Goal: Task Accomplishment & Management: Manage account settings

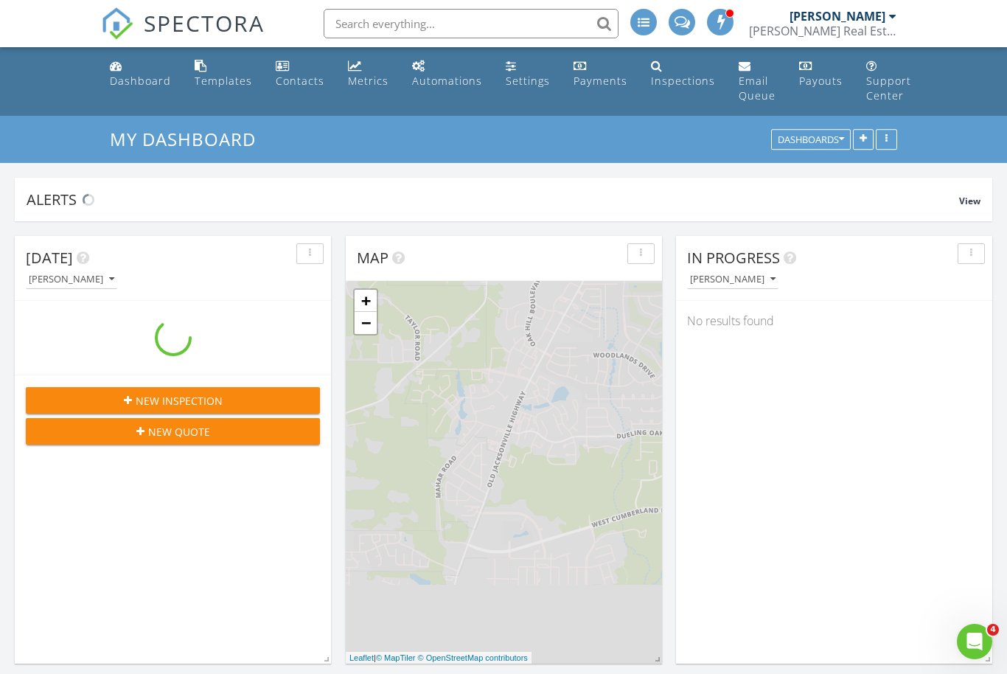
scroll to position [1342, 1007]
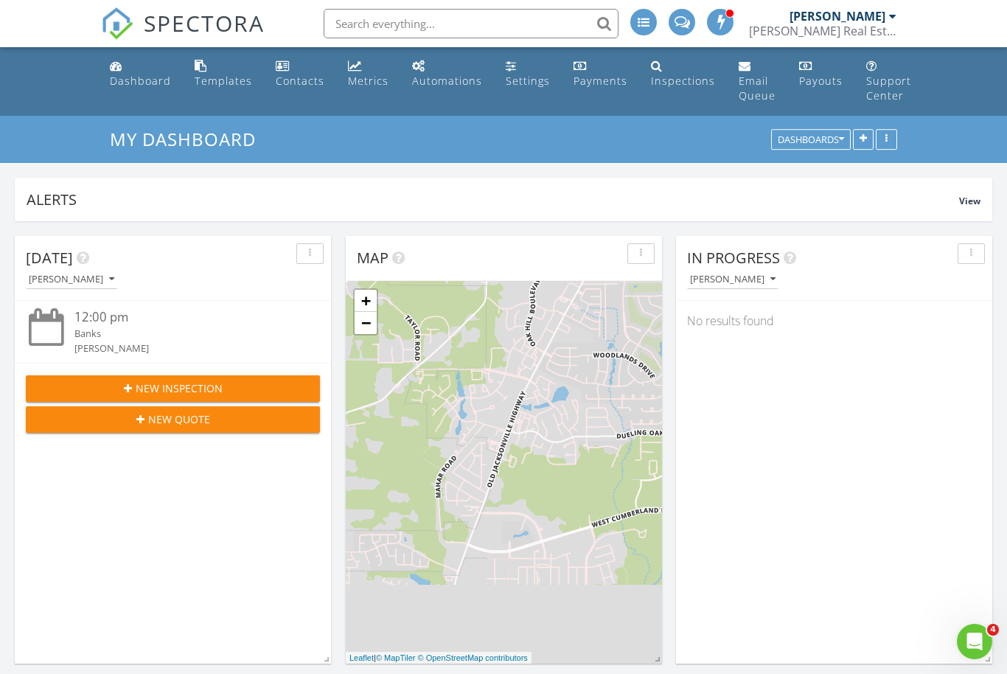
click at [426, 21] on input "text" at bounding box center [471, 23] width 295 height 29
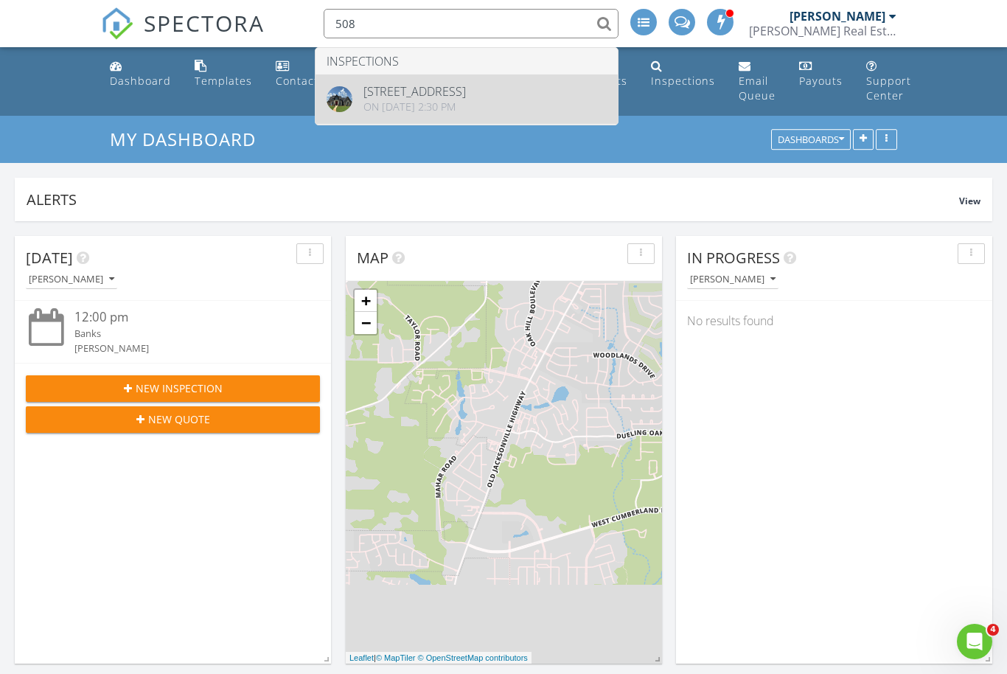
type input "508"
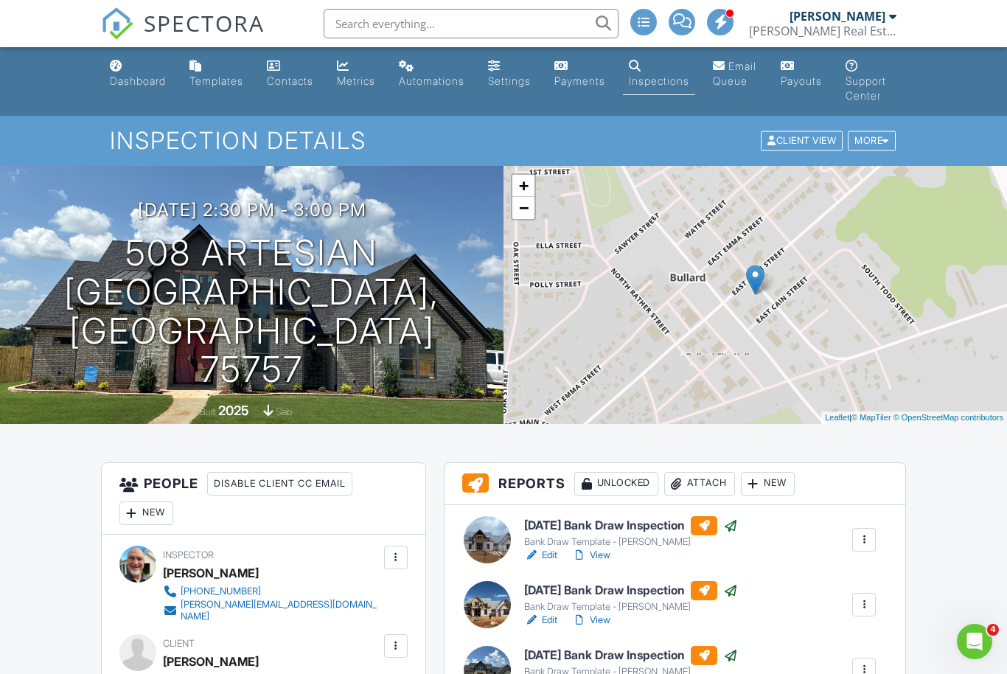
click at [766, 485] on div "New" at bounding box center [768, 484] width 54 height 24
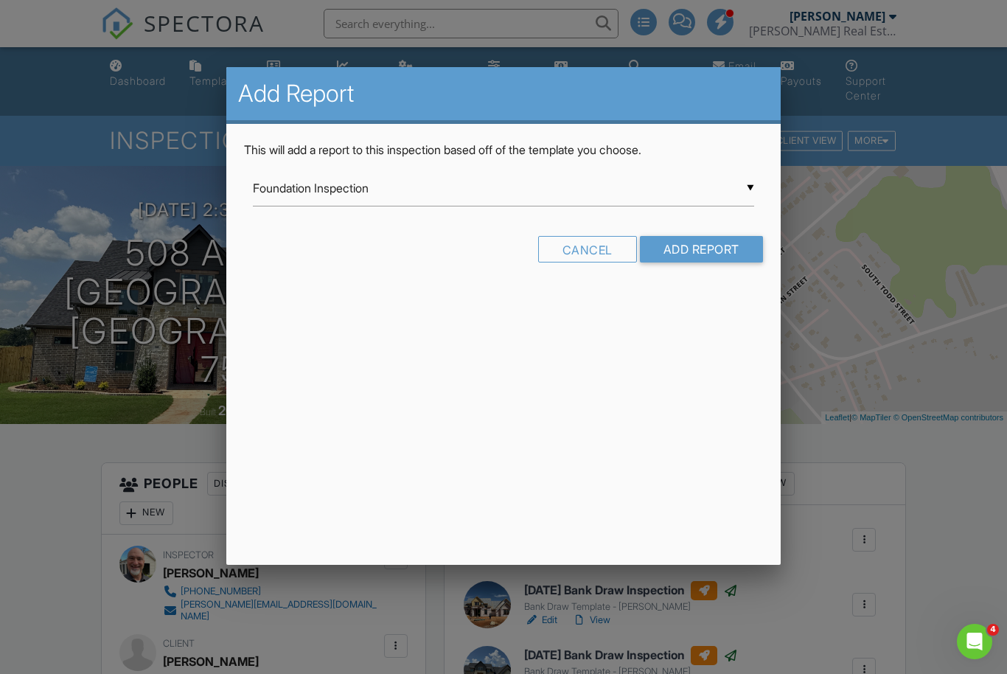
click at [500, 200] on div "▼ Foundation Inspection Foundation Inspection Guiding Light Master Report from …" at bounding box center [503, 188] width 500 height 36
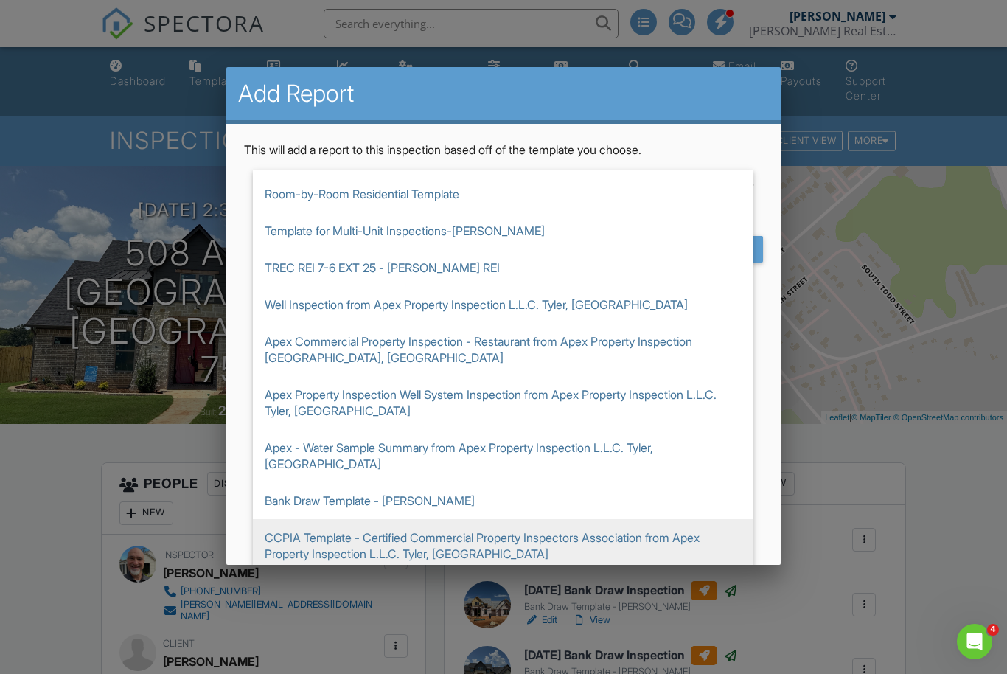
click at [387, 482] on span "Bank Draw Template - [PERSON_NAME]" at bounding box center [503, 500] width 500 height 37
type input "Bank Draw Template - [PERSON_NAME]"
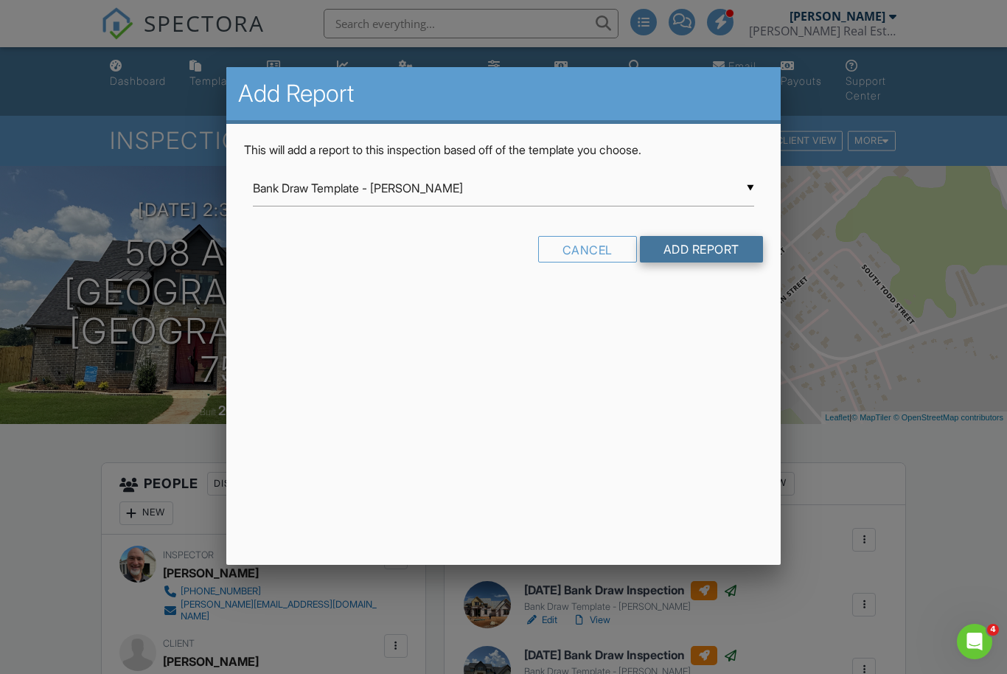
click at [693, 248] on input "Add Report" at bounding box center [701, 249] width 123 height 27
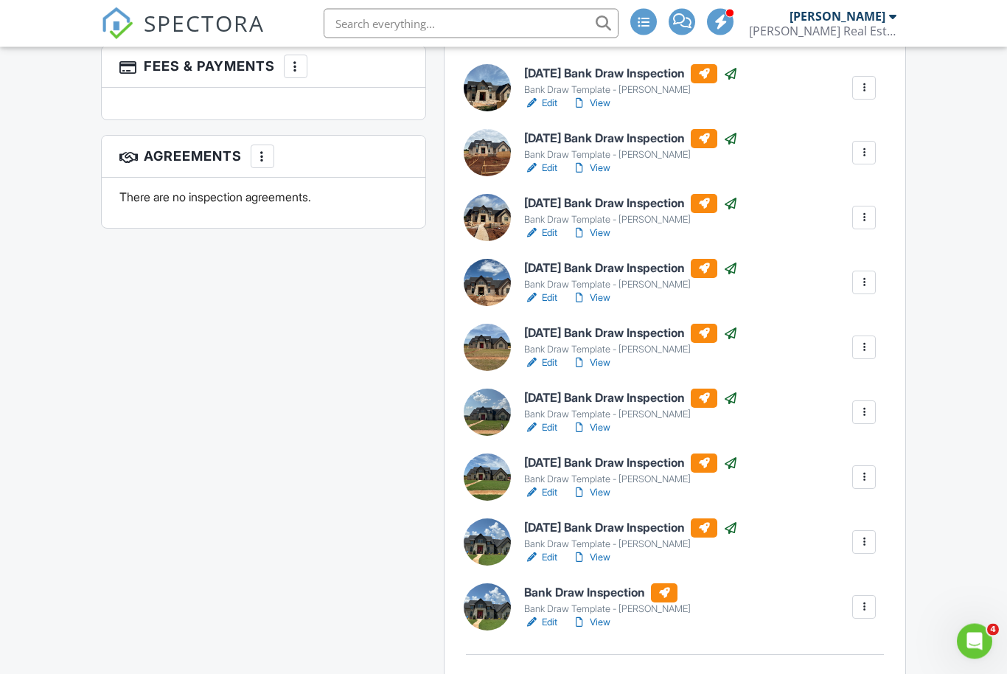
scroll to position [939, 0]
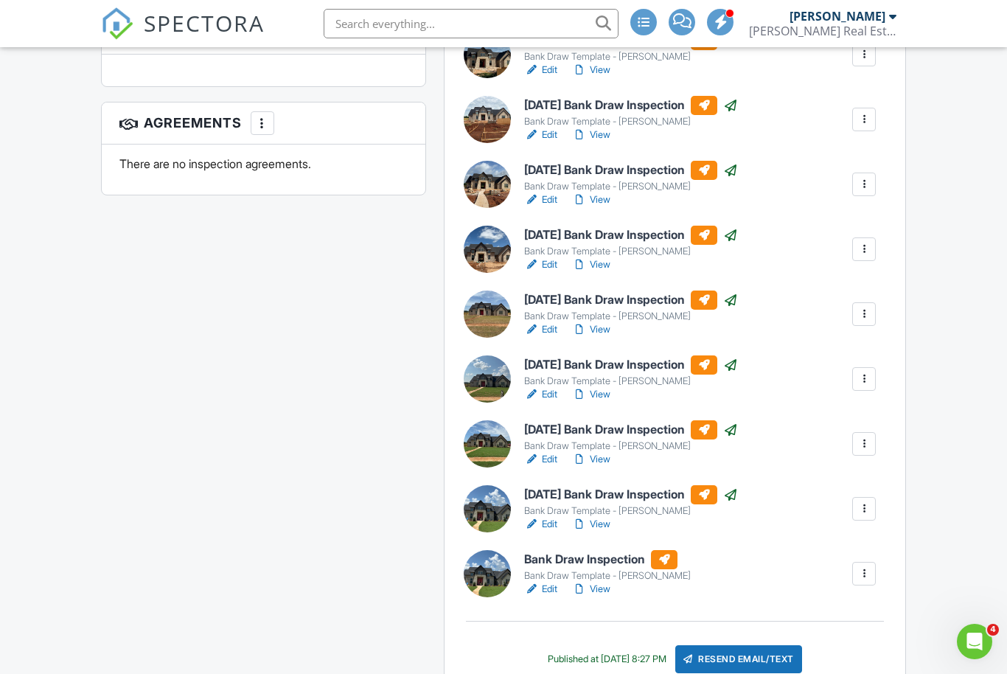
click at [621, 559] on h6 "Bank Draw Inspection" at bounding box center [607, 559] width 167 height 19
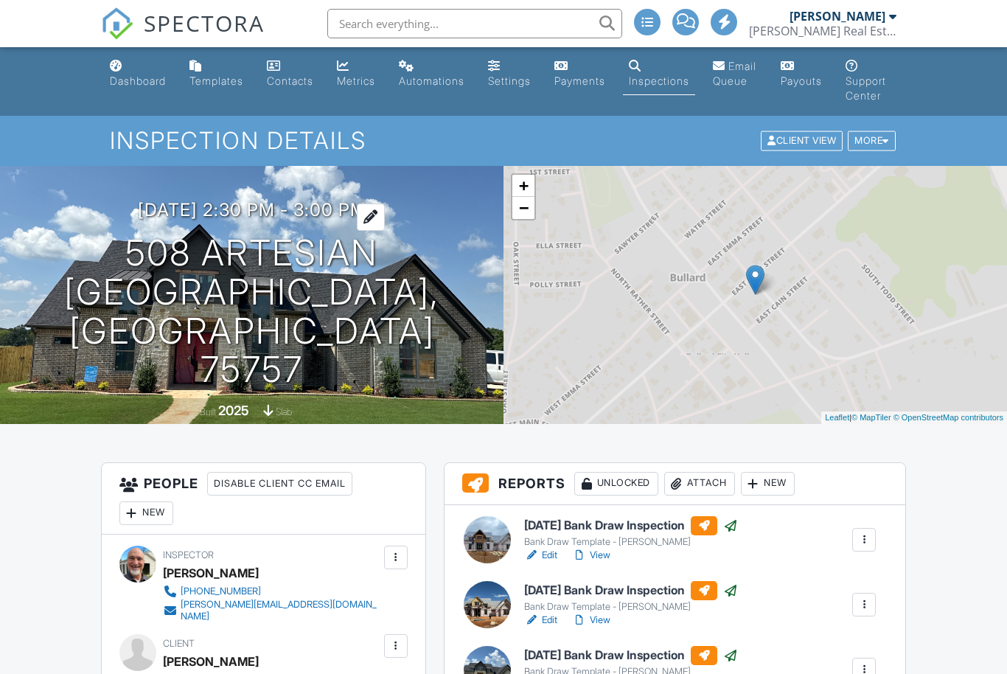
click at [239, 220] on h3 "[DATE] 2:30 pm - 3:00 pm" at bounding box center [252, 210] width 228 height 20
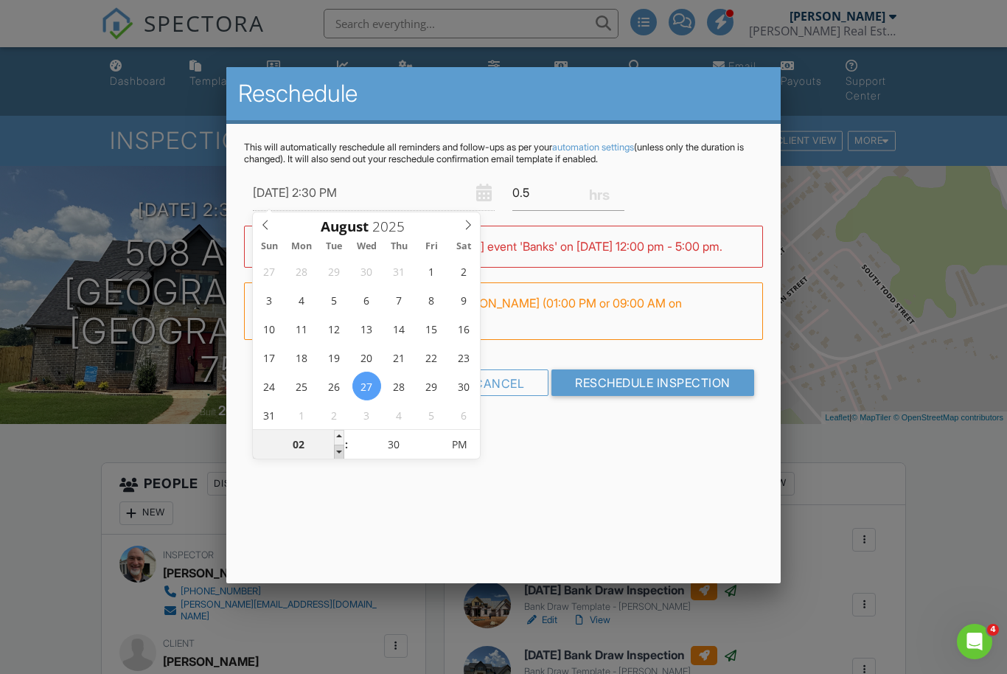
type input "[DATE] 1:30 PM"
type input "01"
click at [339, 454] on span at bounding box center [339, 451] width 10 height 15
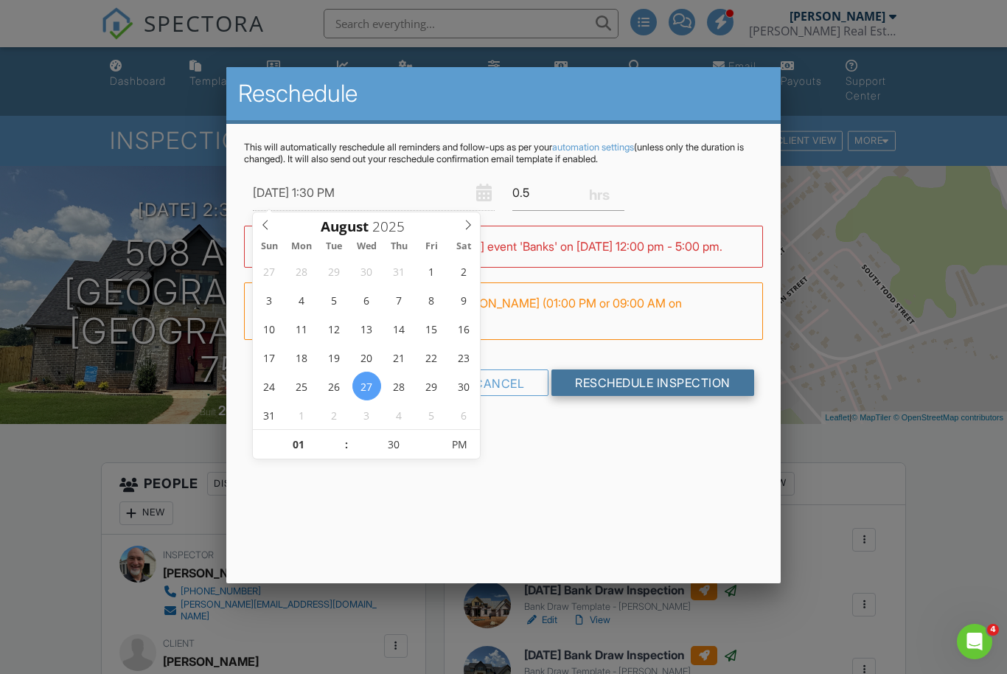
click at [660, 396] on input "Reschedule Inspection" at bounding box center [652, 382] width 203 height 27
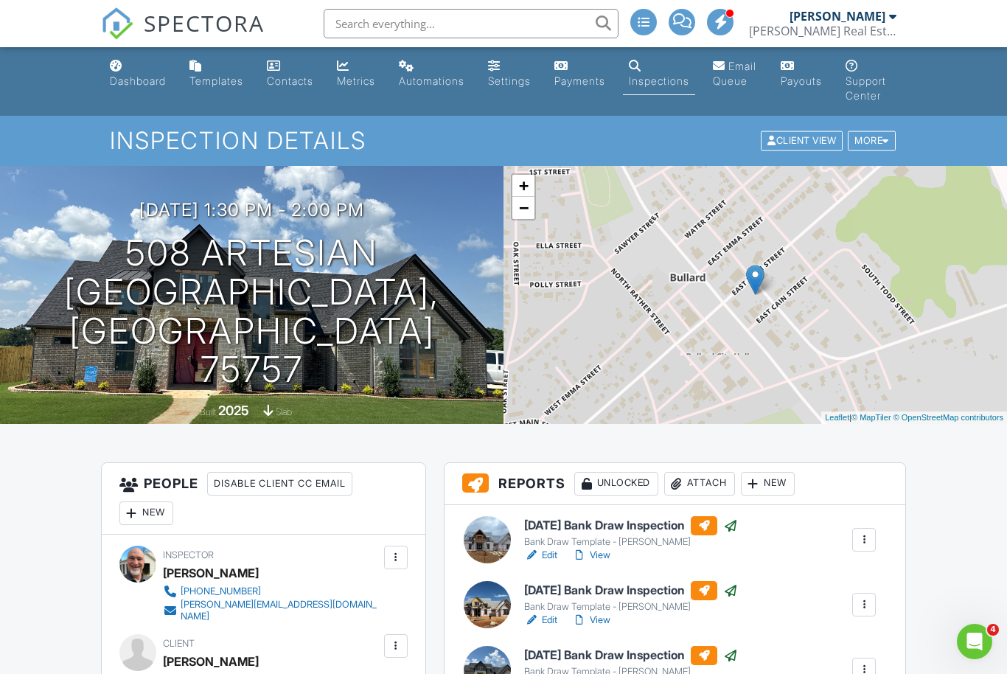
click at [542, 37] on input "text" at bounding box center [471, 23] width 295 height 29
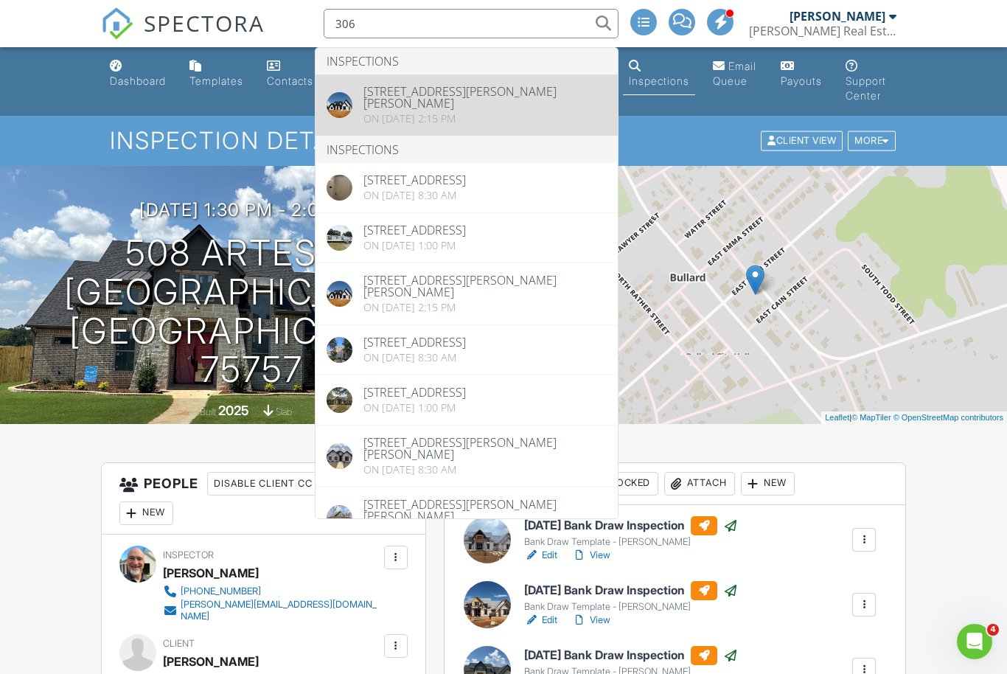
type input "306"
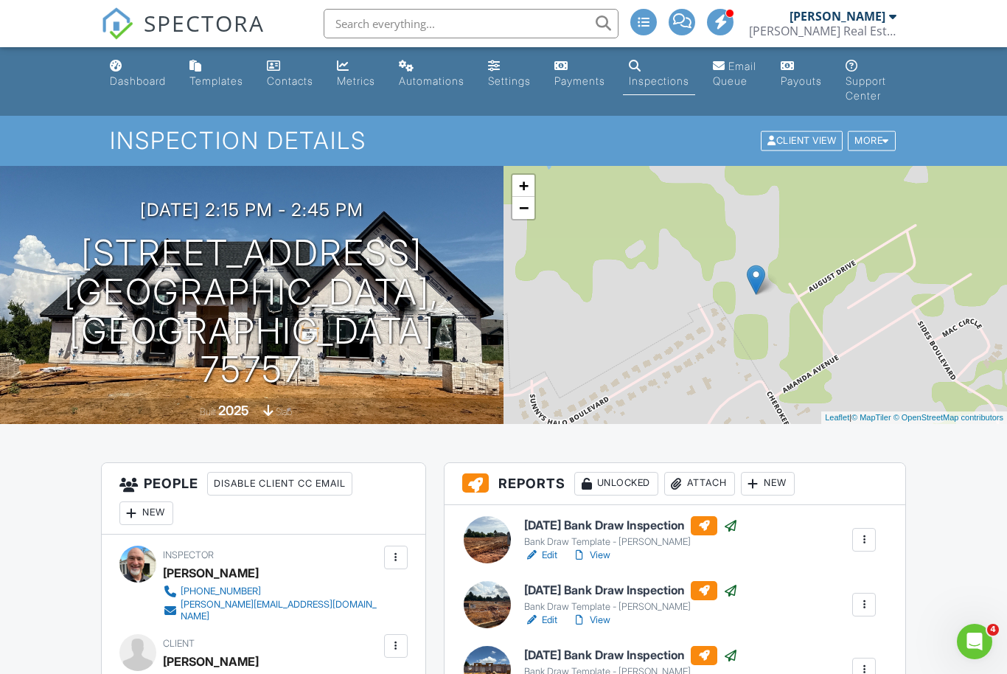
click at [775, 483] on div "New" at bounding box center [768, 484] width 54 height 24
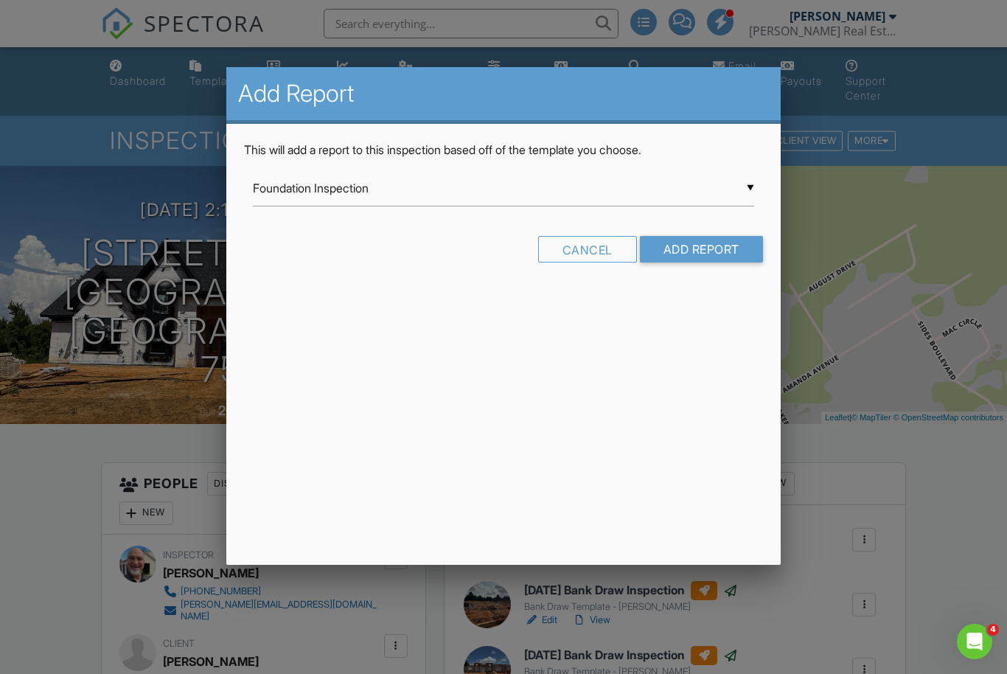
click at [452, 192] on div "▼ Foundation Inspection Foundation Inspection Guiding Light Master Report from …" at bounding box center [503, 188] width 500 height 36
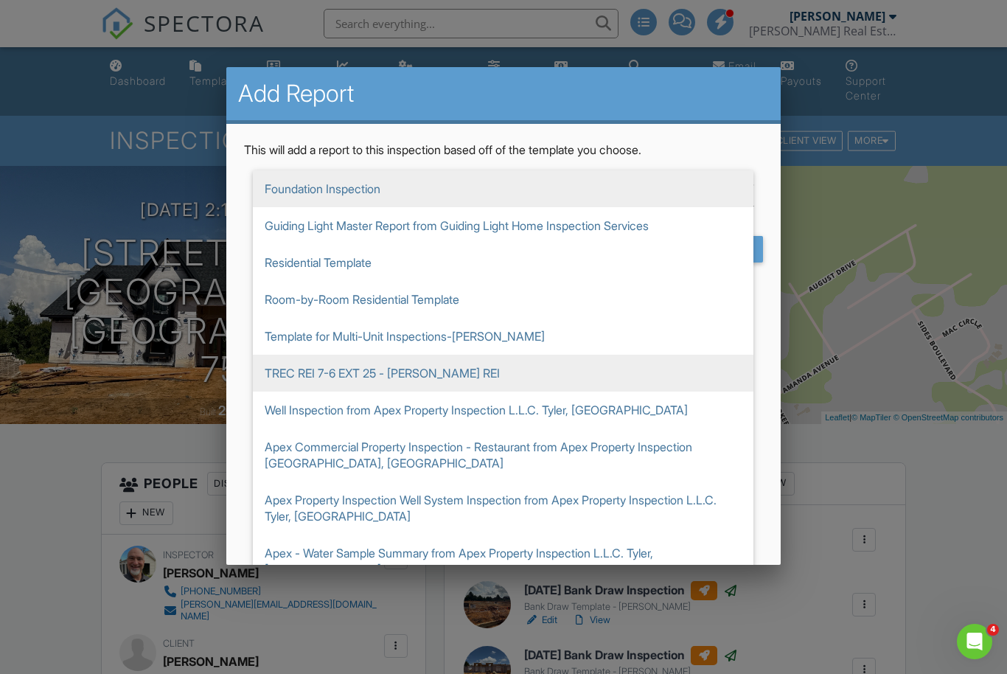
scroll to position [49, 0]
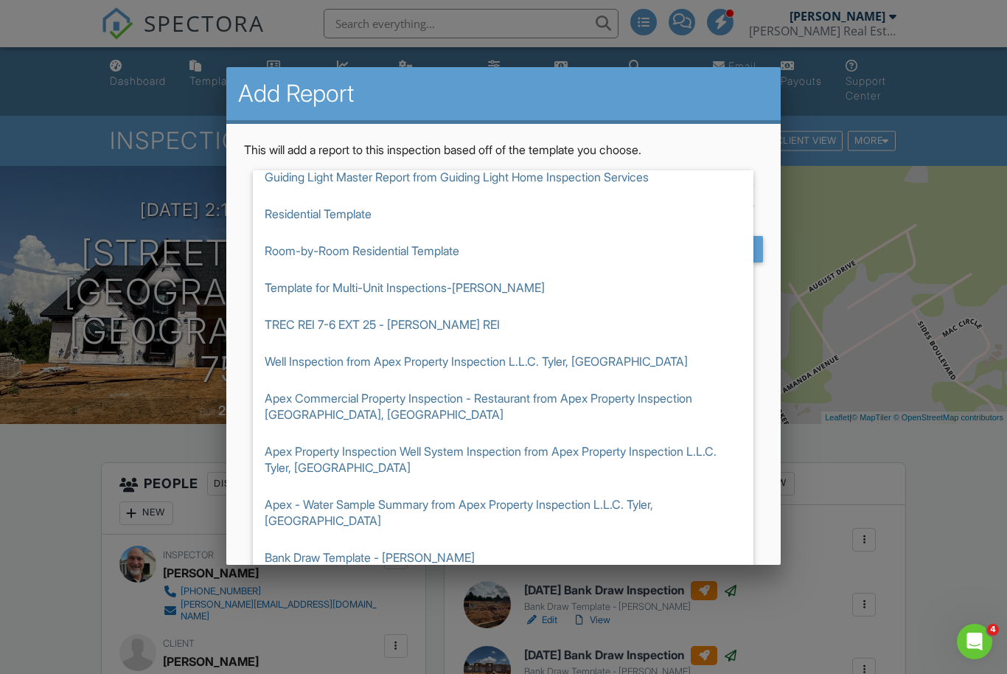
click at [380, 539] on span "Bank Draw Template - [PERSON_NAME]" at bounding box center [503, 557] width 500 height 37
type input "Bank Draw Template - [PERSON_NAME]"
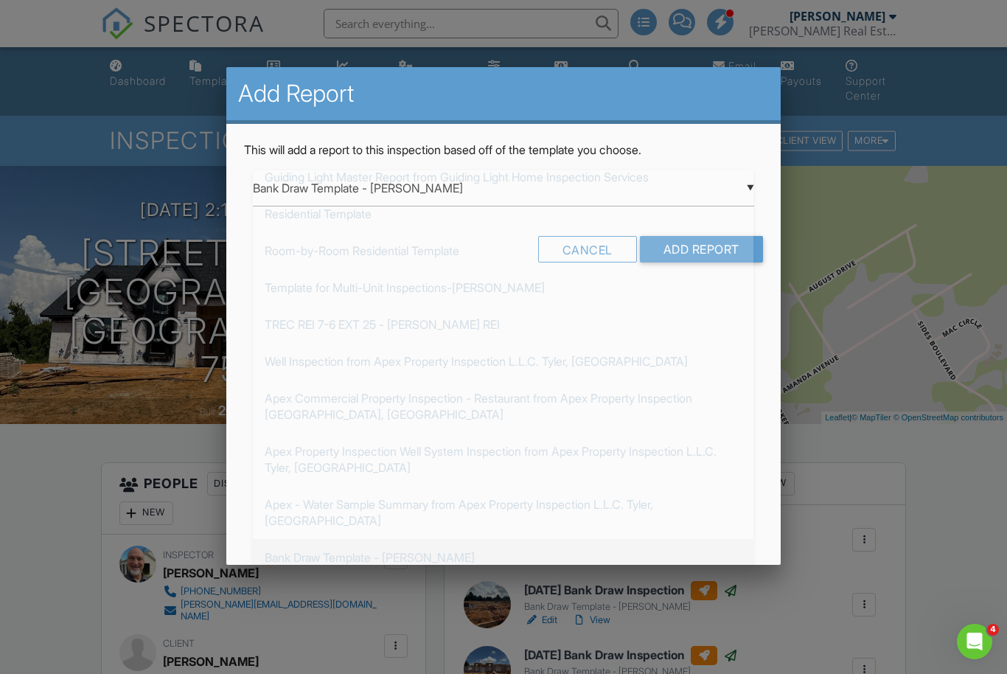
scroll to position [175, 0]
click at [692, 252] on input "Add Report" at bounding box center [701, 249] width 123 height 27
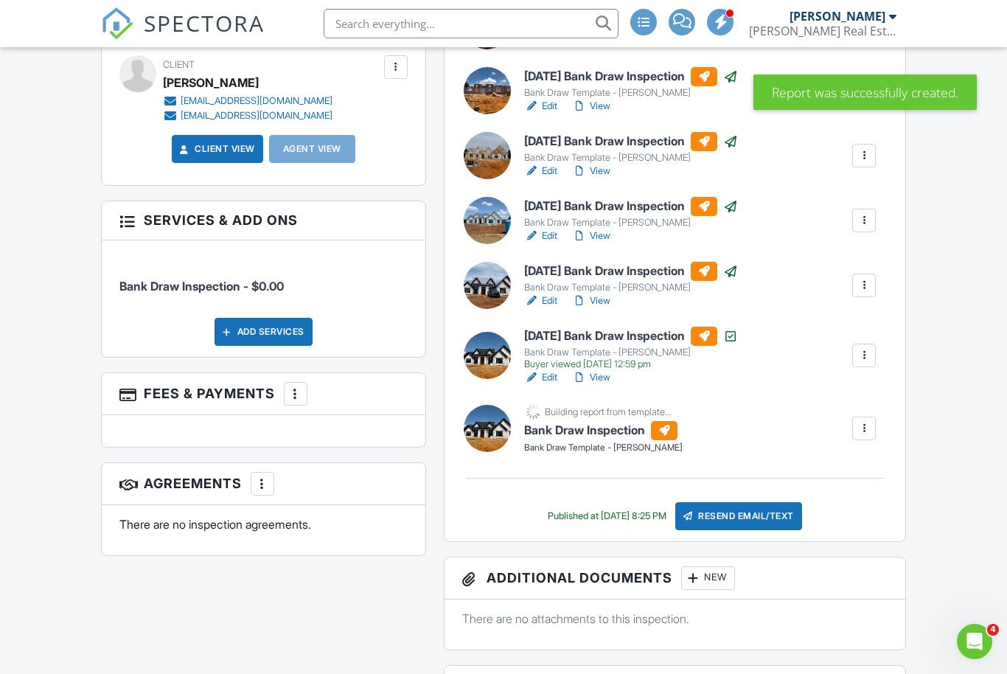
scroll to position [591, 0]
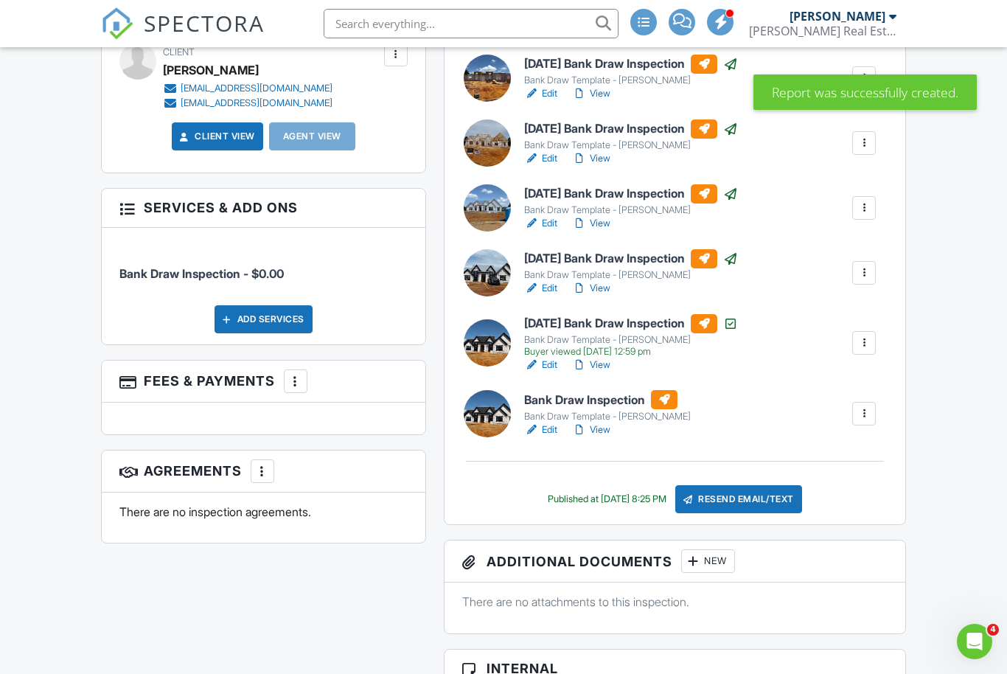
click at [578, 402] on h6 "Bank Draw Inspection" at bounding box center [607, 399] width 167 height 19
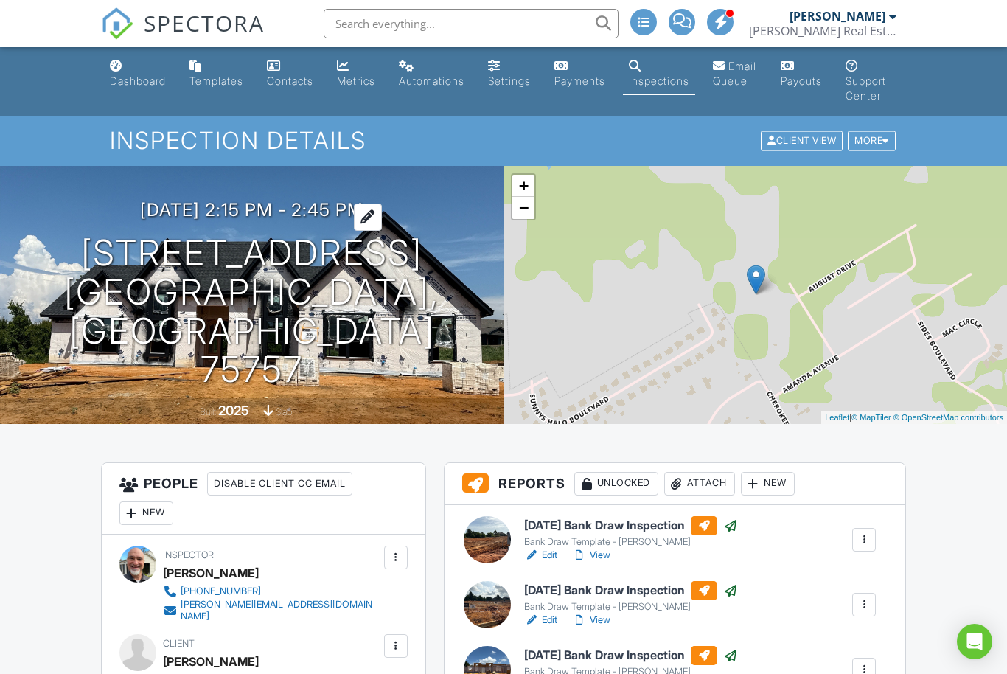
click at [228, 220] on h3 "[DATE] 2:15 pm - 2:45 pm" at bounding box center [251, 210] width 223 height 20
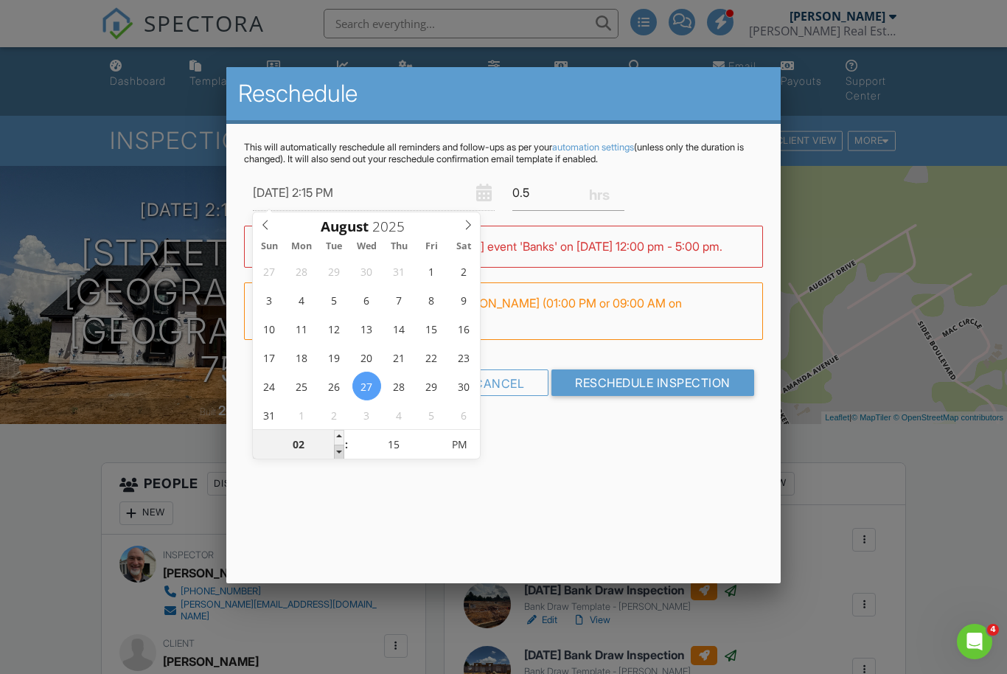
type input "08/27/2025 1:15 PM"
type input "01"
click at [338, 453] on span at bounding box center [339, 451] width 10 height 15
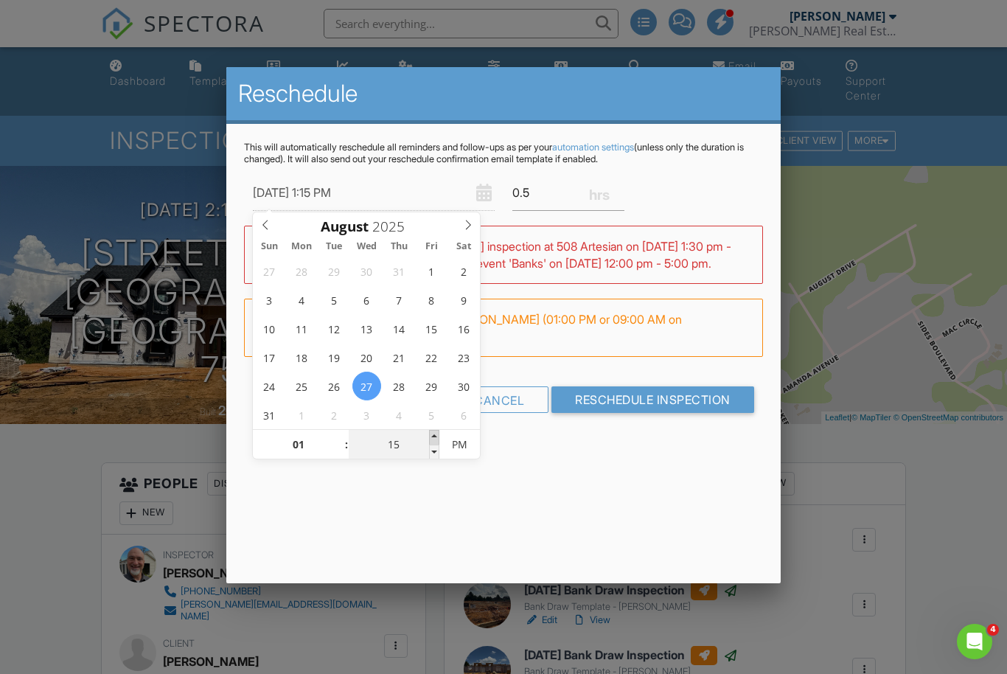
type input "08/27/2025 1:20 PM"
type input "20"
click at [433, 437] on span at bounding box center [434, 437] width 10 height 15
type input "08/27/2025 1:25 PM"
type input "25"
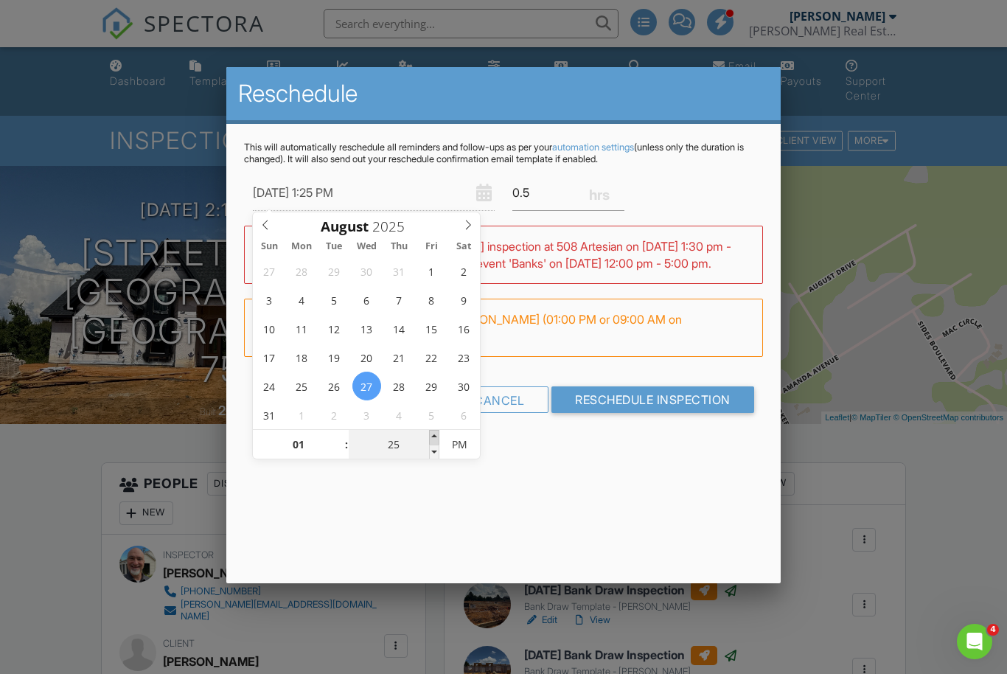
click at [433, 437] on span at bounding box center [434, 437] width 10 height 15
type input "08/27/2025 1:30 PM"
type input "30"
click at [433, 437] on span at bounding box center [434, 437] width 10 height 15
type input "08/27/2025 1:35 PM"
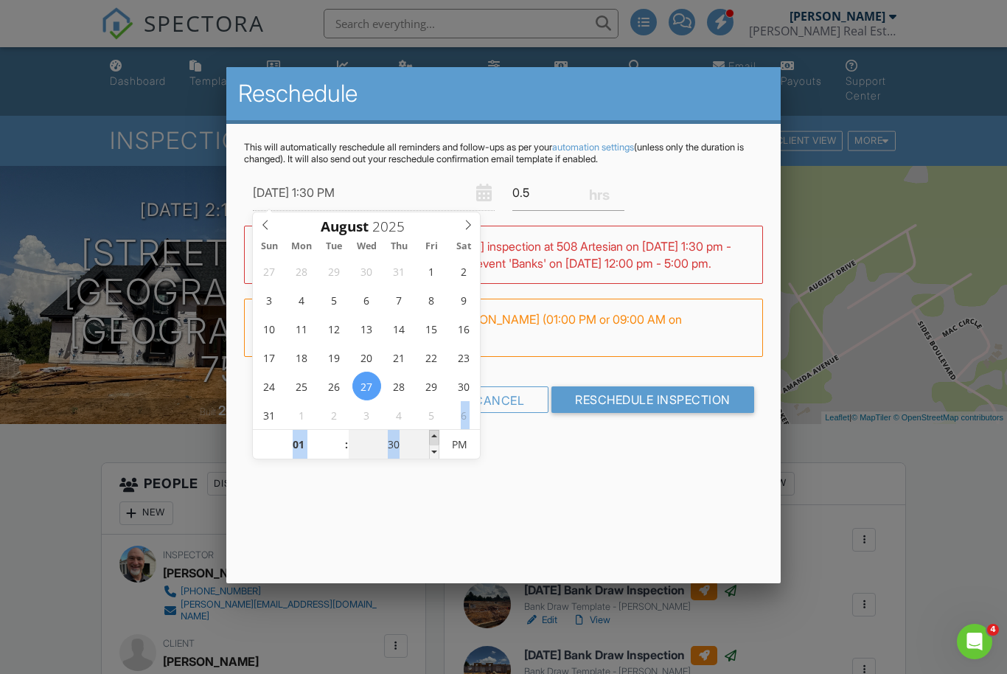
type input "35"
click at [433, 437] on span at bounding box center [434, 437] width 10 height 15
type input "08/27/2025 1:40 PM"
type input "40"
click at [433, 437] on span at bounding box center [434, 437] width 10 height 15
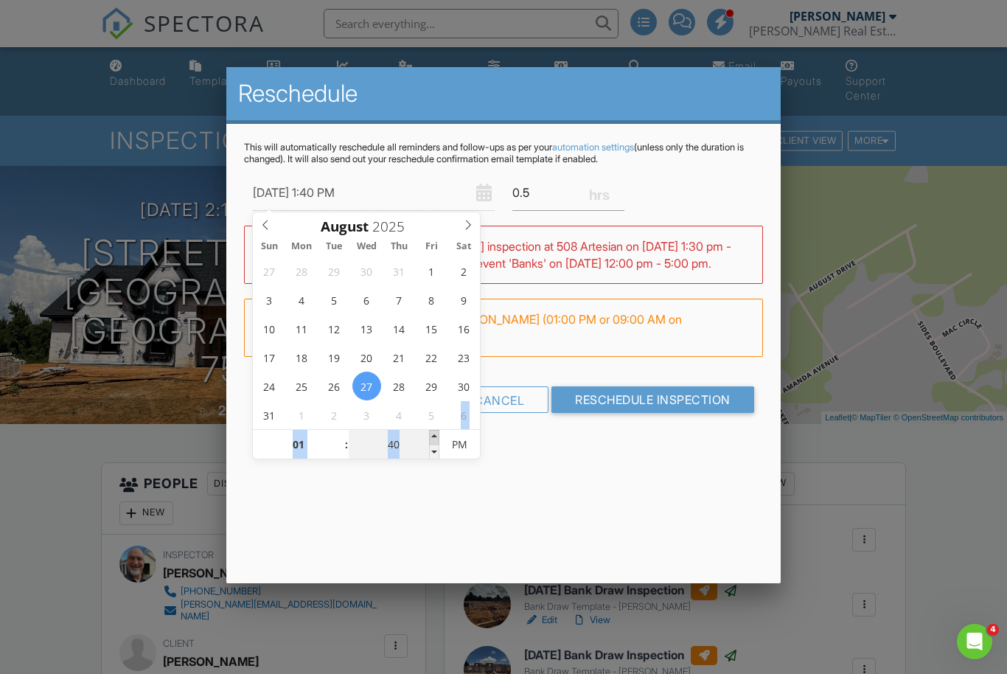
type input "08/27/2025 1:45 PM"
type input "45"
click at [433, 437] on span at bounding box center [434, 437] width 10 height 15
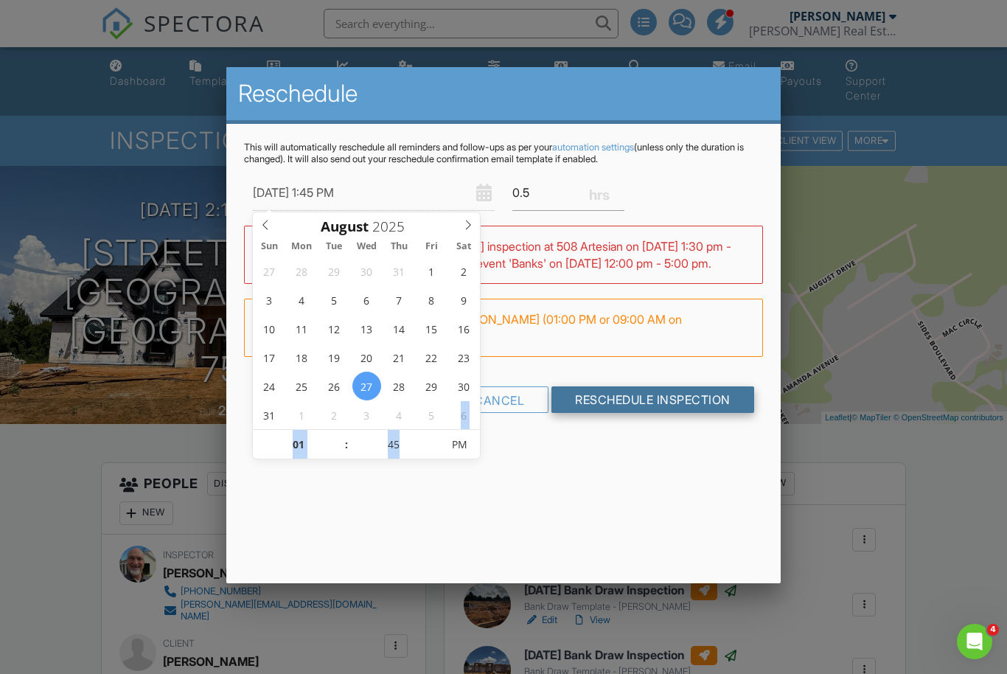
click at [640, 413] on input "Reschedule Inspection" at bounding box center [652, 399] width 203 height 27
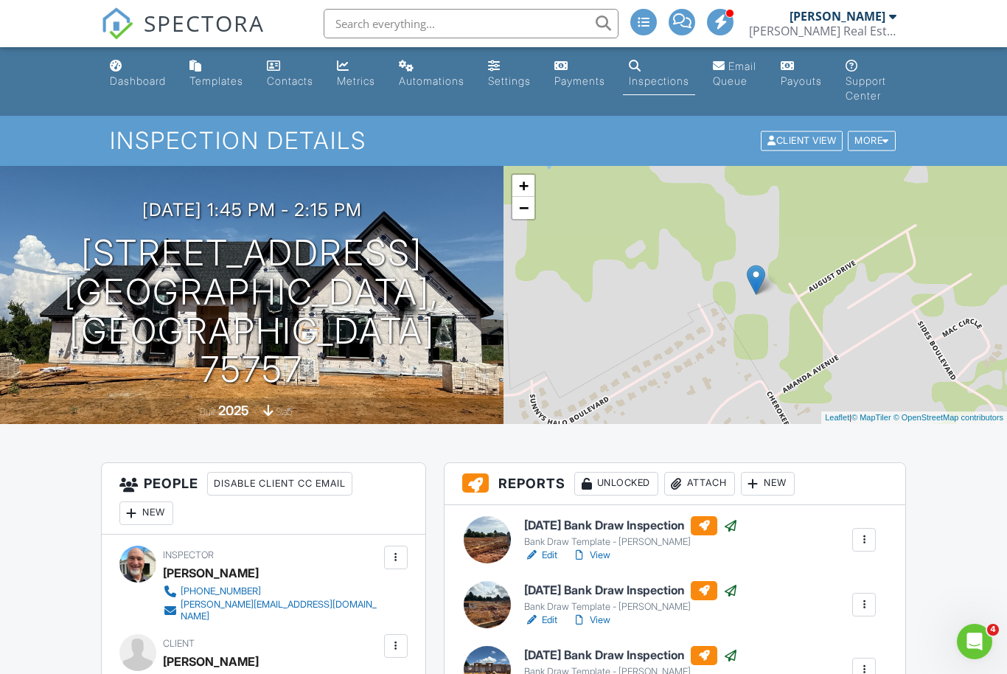
click at [458, 29] on input "text" at bounding box center [471, 23] width 295 height 29
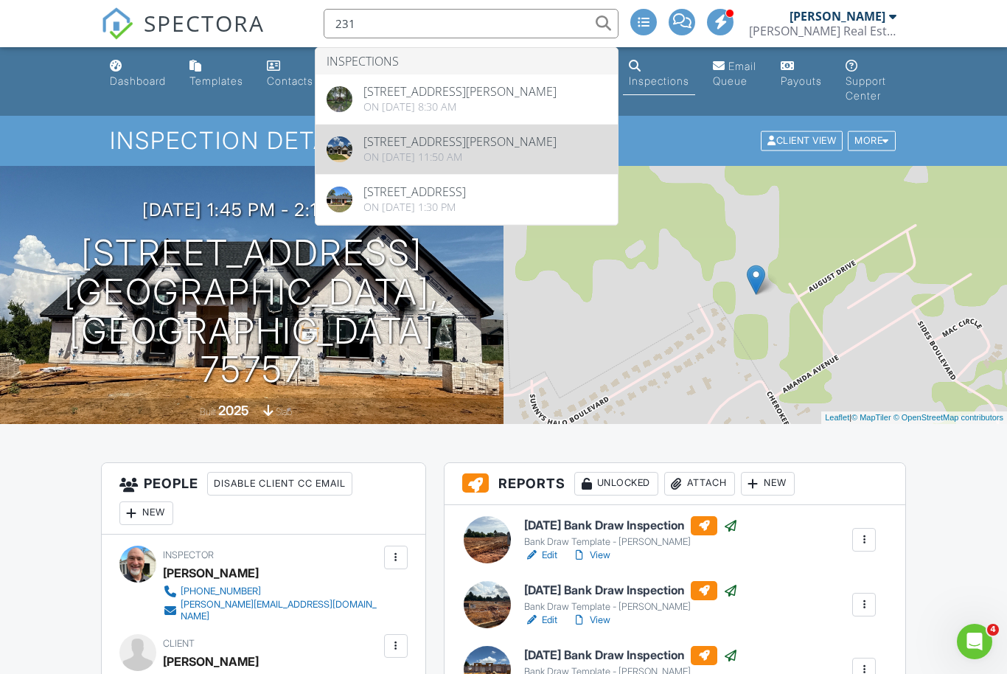
type input "231"
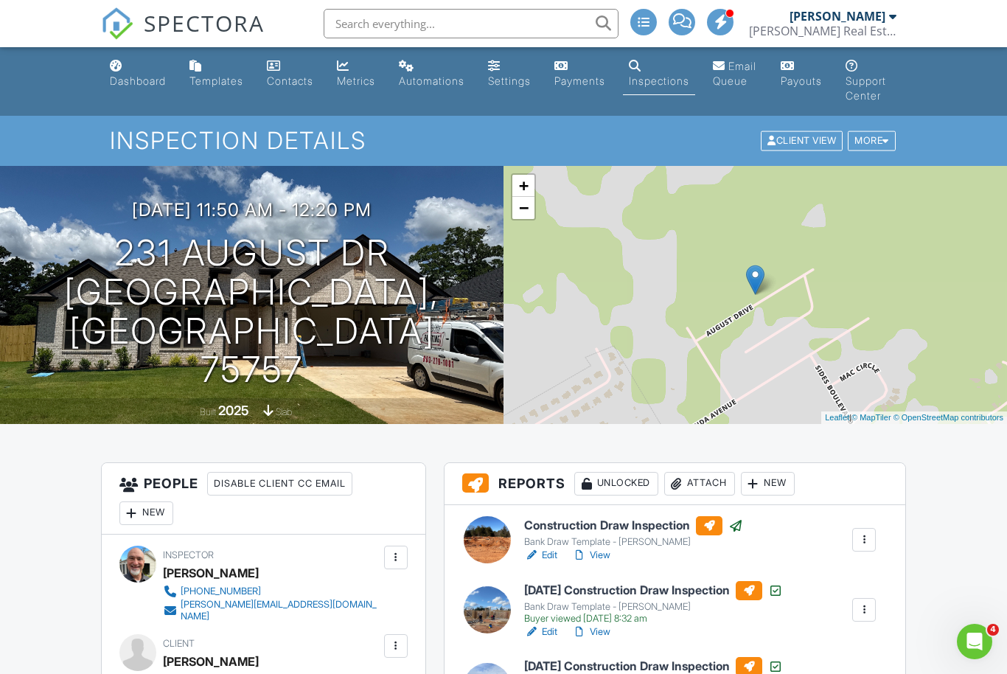
click at [772, 486] on div "New" at bounding box center [768, 484] width 54 height 24
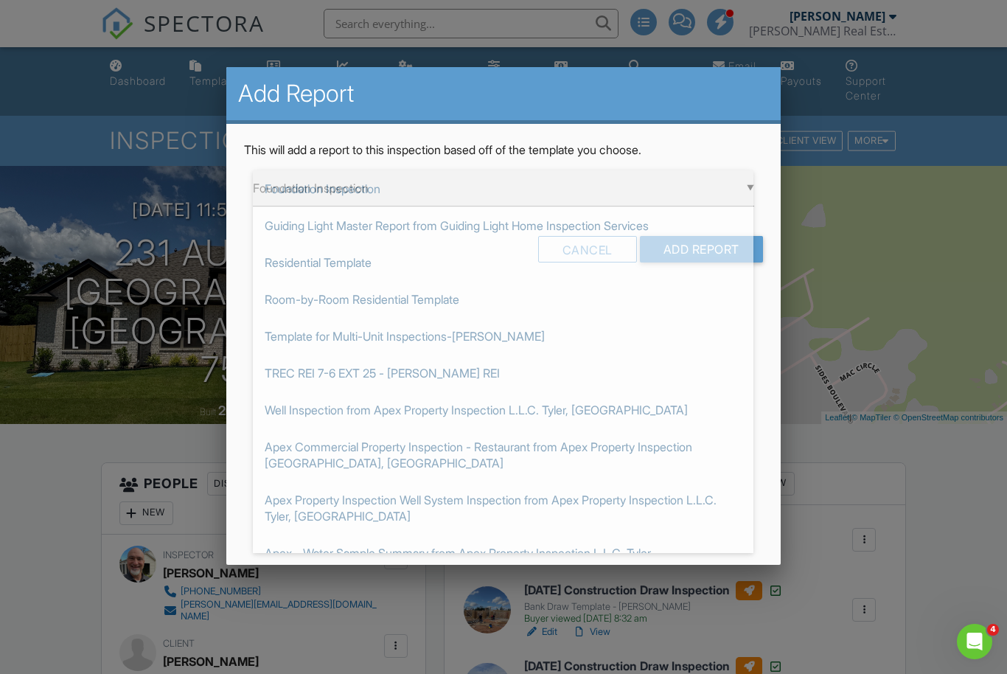
click at [480, 198] on div "▼ Foundation Inspection Foundation Inspection Guiding Light Master Report from …" at bounding box center [503, 188] width 500 height 36
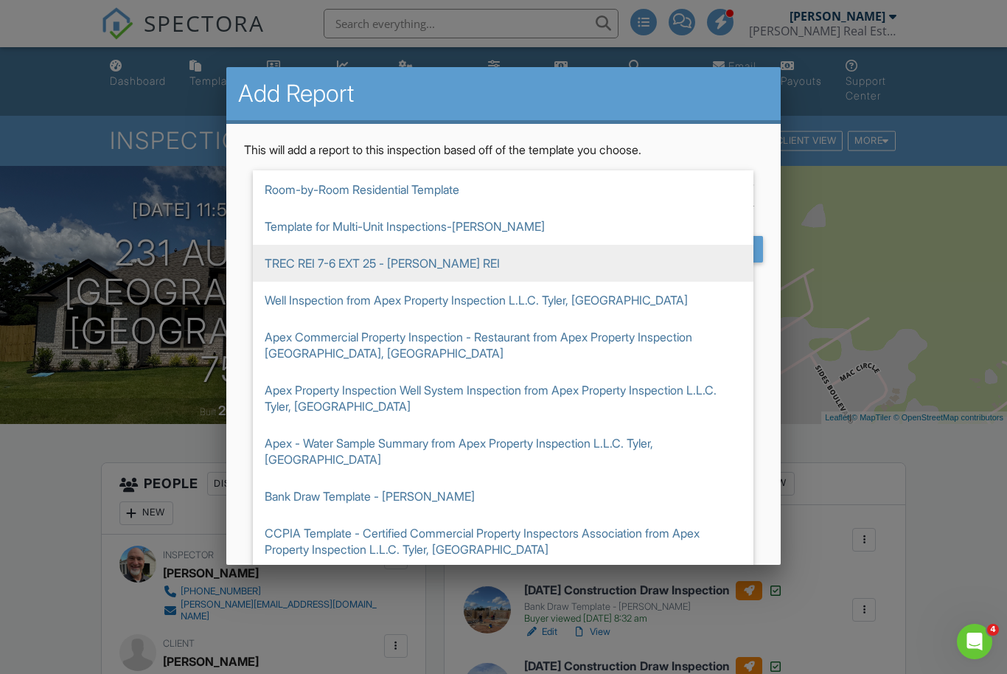
scroll to position [161, 0]
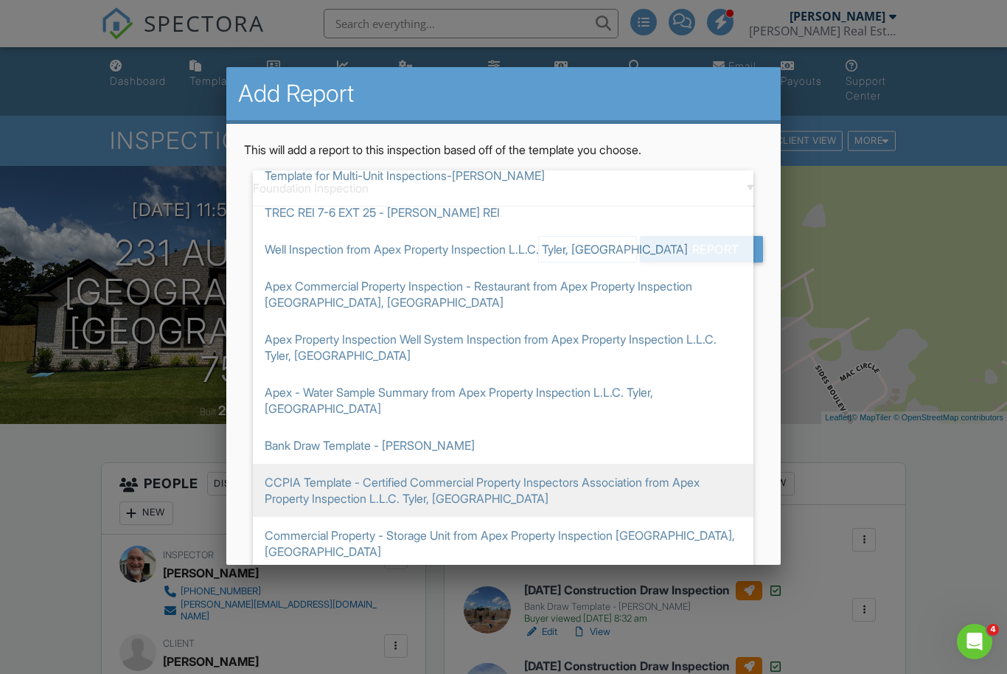
click at [396, 436] on span "Bank Draw Template - [PERSON_NAME]" at bounding box center [503, 445] width 500 height 37
type input "Bank Draw Template - [PERSON_NAME]"
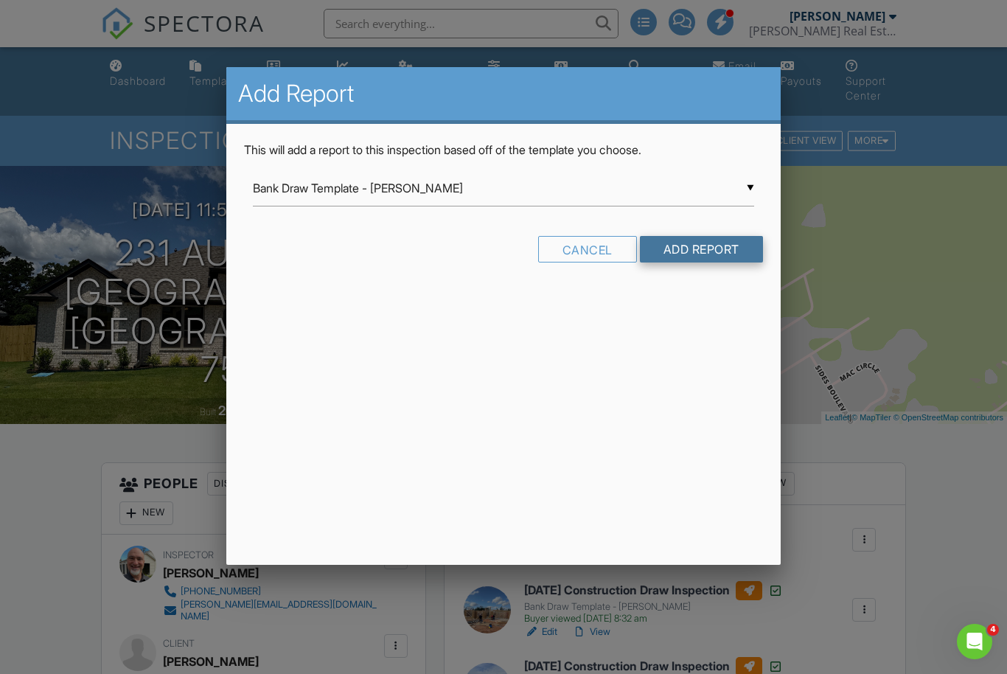
click at [700, 251] on input "Add Report" at bounding box center [701, 249] width 123 height 27
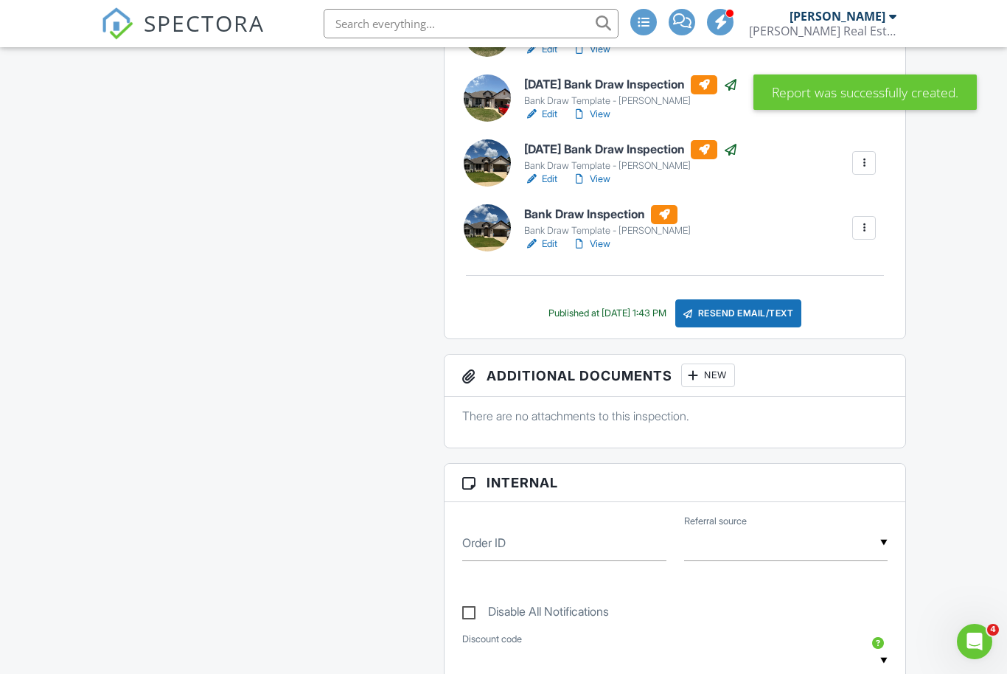
click at [564, 220] on h6 "Bank Draw Inspection" at bounding box center [607, 214] width 167 height 19
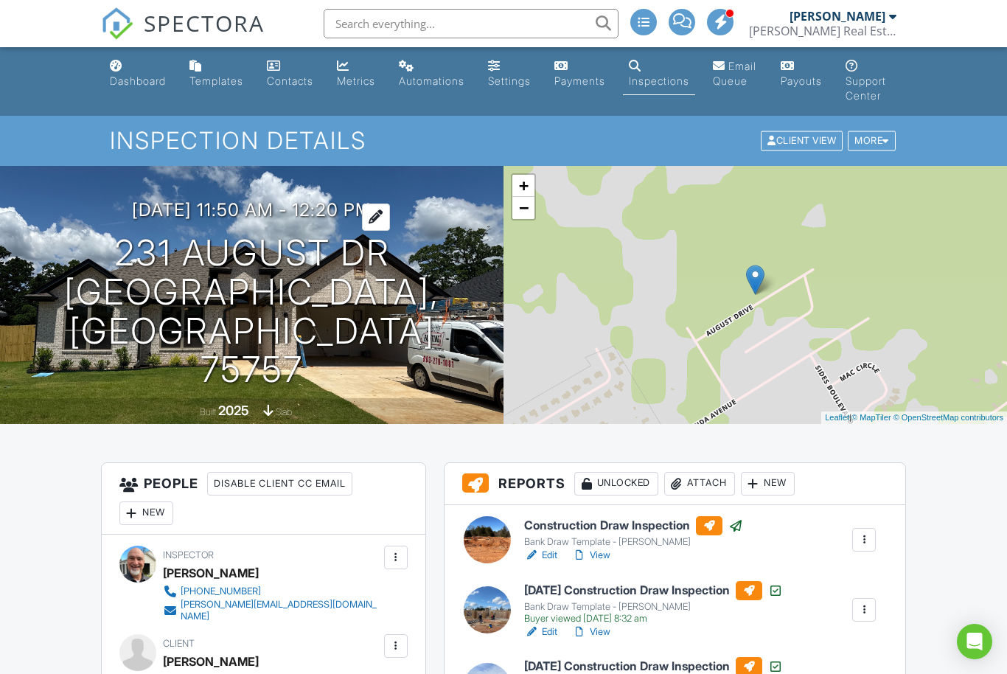
click at [217, 220] on h3 "[DATE] 11:50 am - 12:20 pm" at bounding box center [251, 210] width 239 height 20
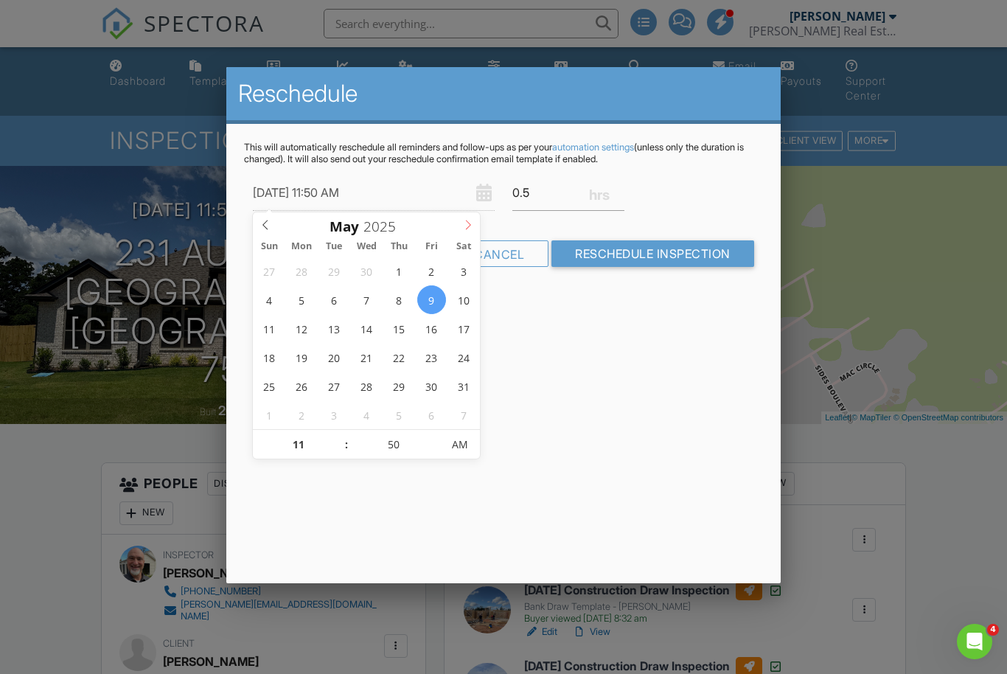
click at [471, 226] on icon at bounding box center [468, 225] width 10 height 10
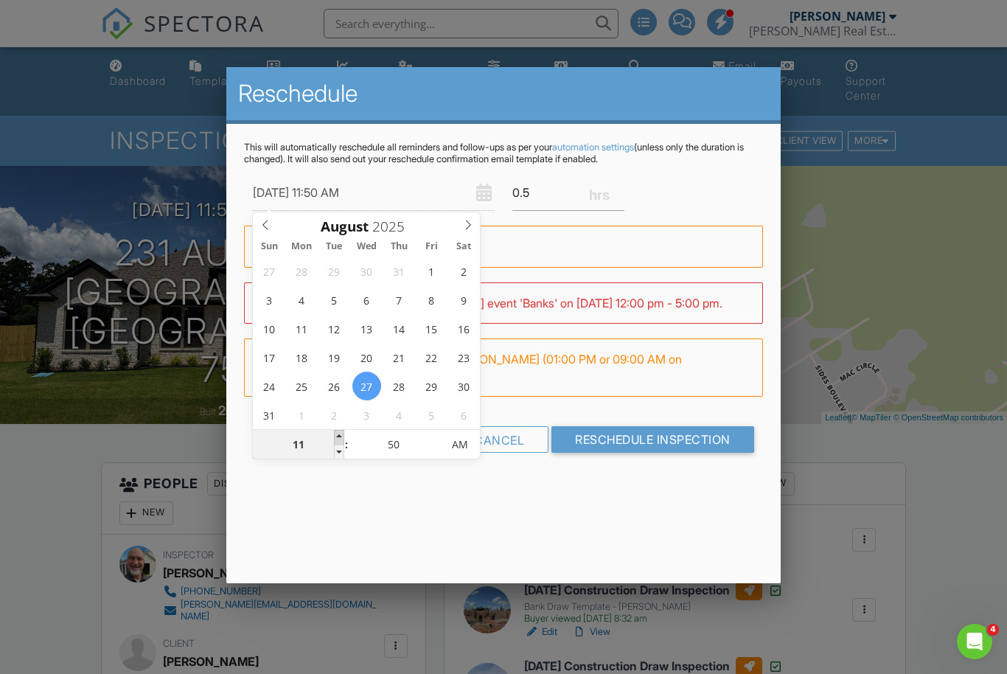
type input "08/27/2025 12:50 PM"
type input "12"
click at [338, 436] on span at bounding box center [339, 437] width 10 height 15
type input "08/27/2025 1:50 PM"
type input "01"
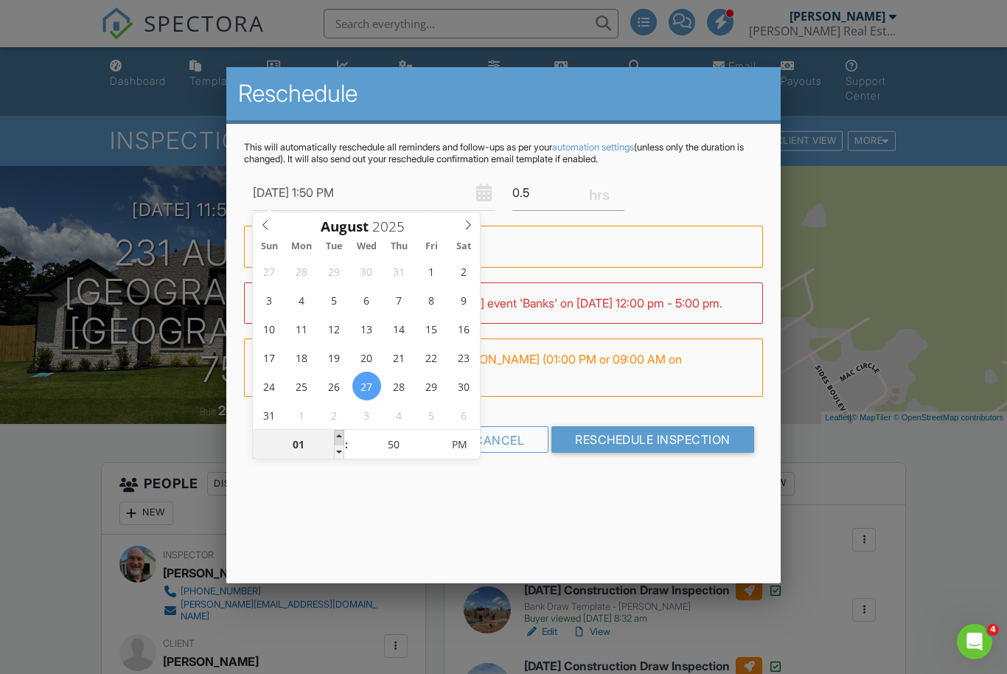
click at [338, 436] on span at bounding box center [339, 437] width 10 height 15
type input "08/27/2025 2:50 PM"
type input "02"
click at [338, 436] on span at bounding box center [339, 437] width 10 height 15
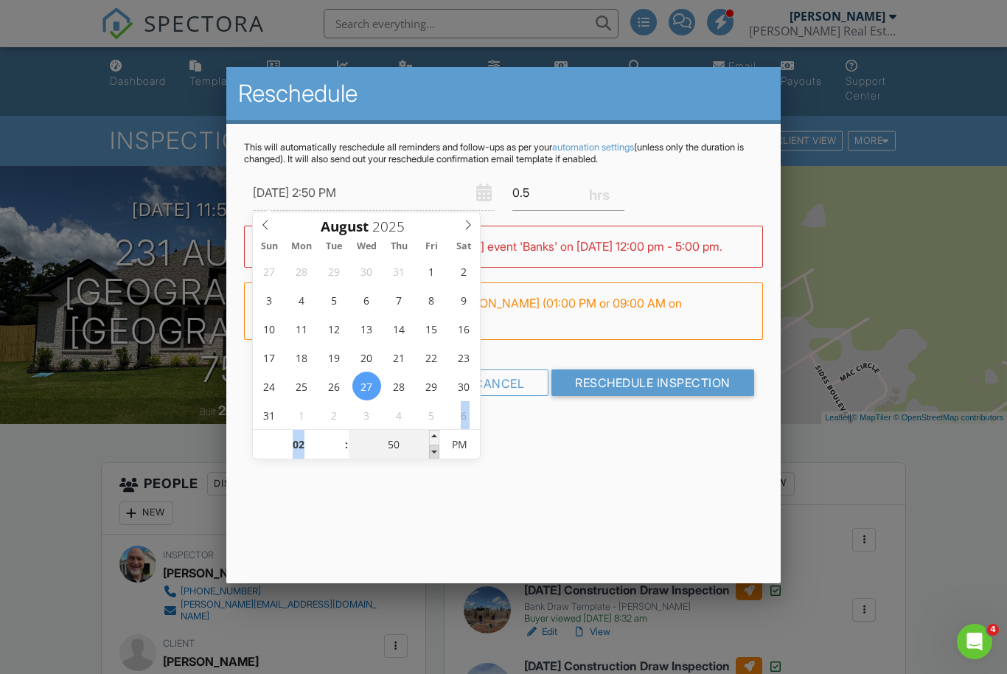
type input "08/27/2025 2:45 PM"
type input "45"
click at [434, 452] on span at bounding box center [434, 451] width 10 height 15
type input "08/27/2025 2:40 PM"
type input "40"
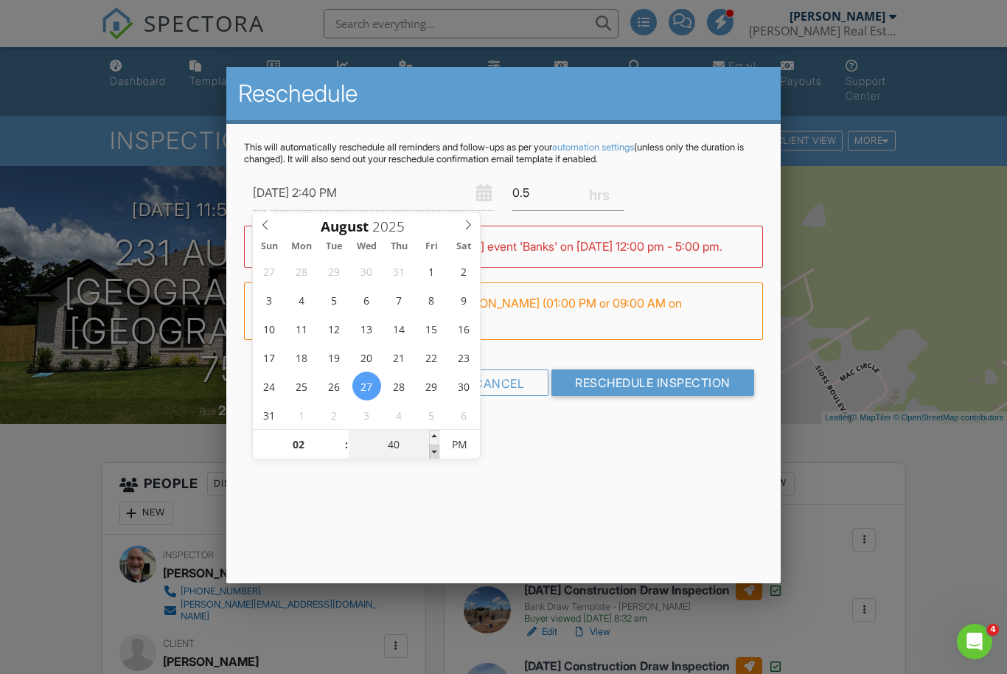
click at [434, 452] on span at bounding box center [434, 451] width 10 height 15
type input "08/27/2025 2:35 PM"
type input "35"
click at [434, 452] on span at bounding box center [434, 451] width 10 height 15
type input "[DATE] 2:30 PM"
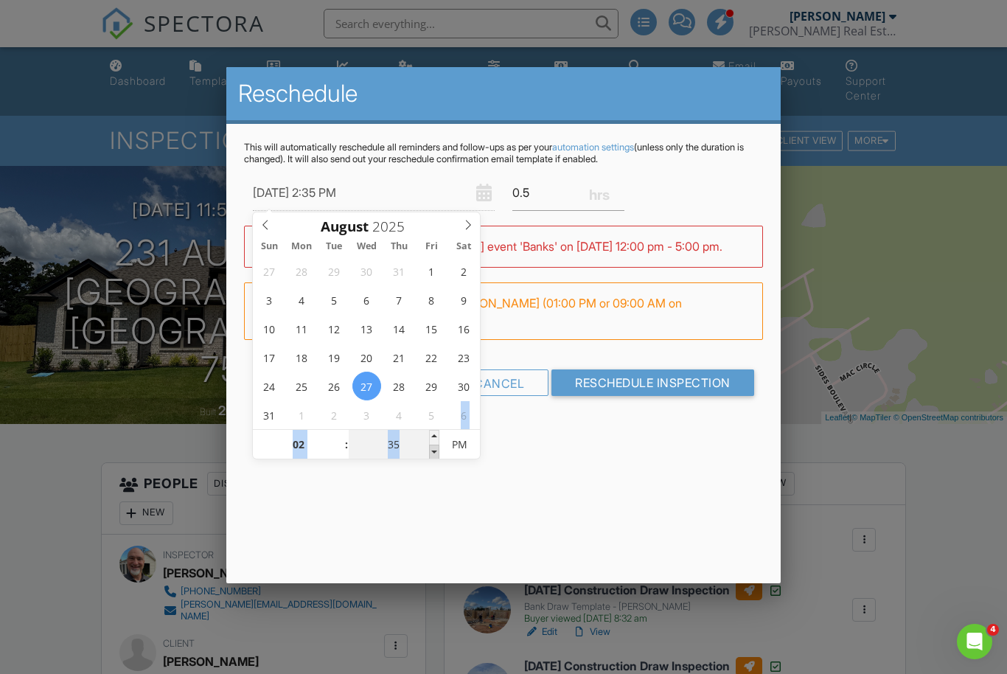
type input "30"
click at [434, 452] on span at bounding box center [434, 451] width 10 height 15
type input "08/27/2025 2:25 PM"
type input "25"
click at [434, 452] on span at bounding box center [434, 451] width 10 height 15
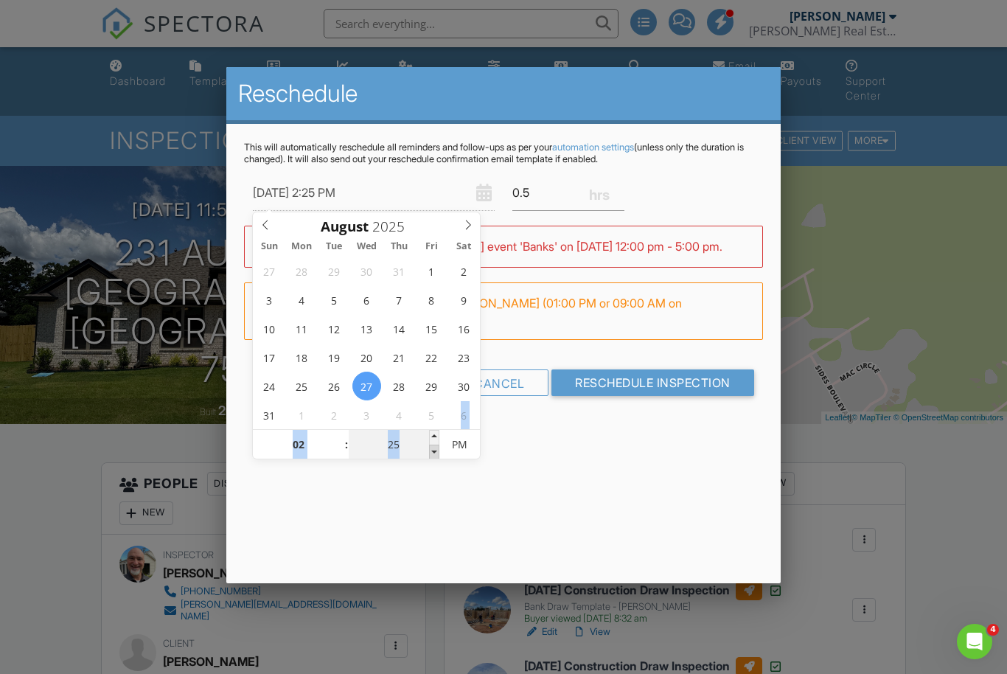
type input "08/27/2025 2:20 PM"
type input "20"
click at [434, 452] on span at bounding box center [434, 451] width 10 height 15
type input "08/27/2025 2:15 PM"
type input "15"
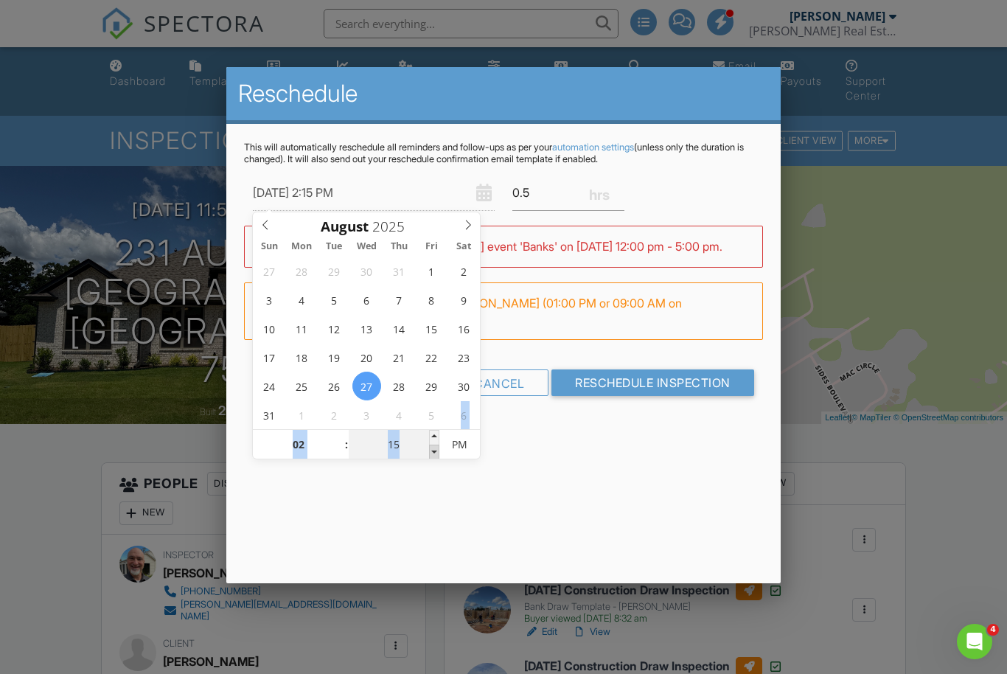
click at [434, 452] on span at bounding box center [434, 451] width 10 height 15
type input "08/27/2025 2:10 PM"
type input "10"
click at [434, 452] on span at bounding box center [434, 451] width 10 height 15
type input "08/27/2025 2:05 PM"
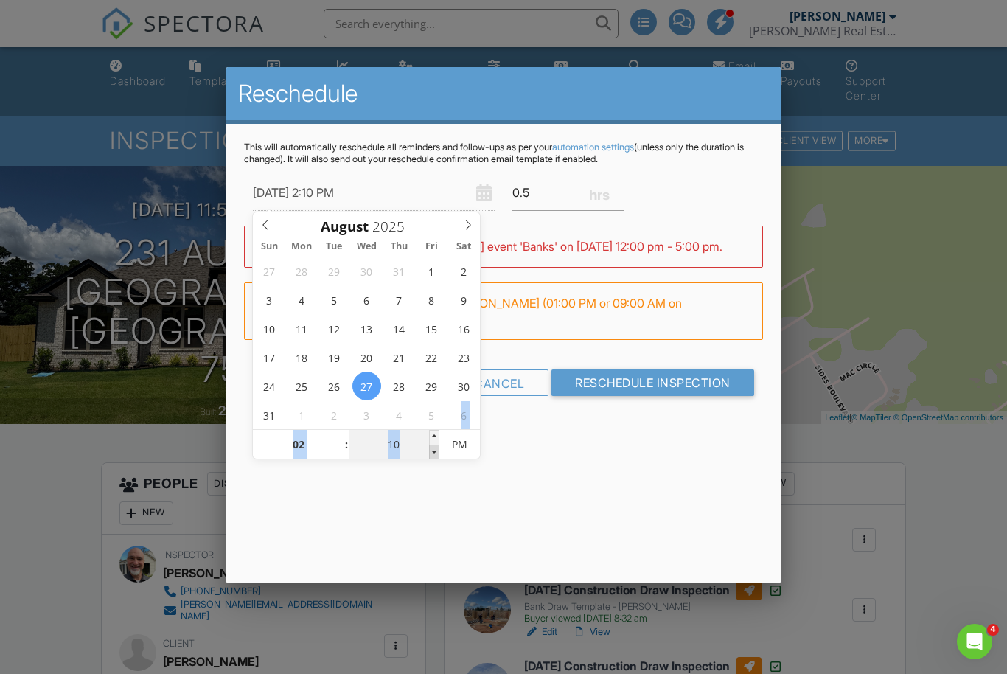
type input "05"
click at [434, 452] on span at bounding box center [434, 451] width 10 height 15
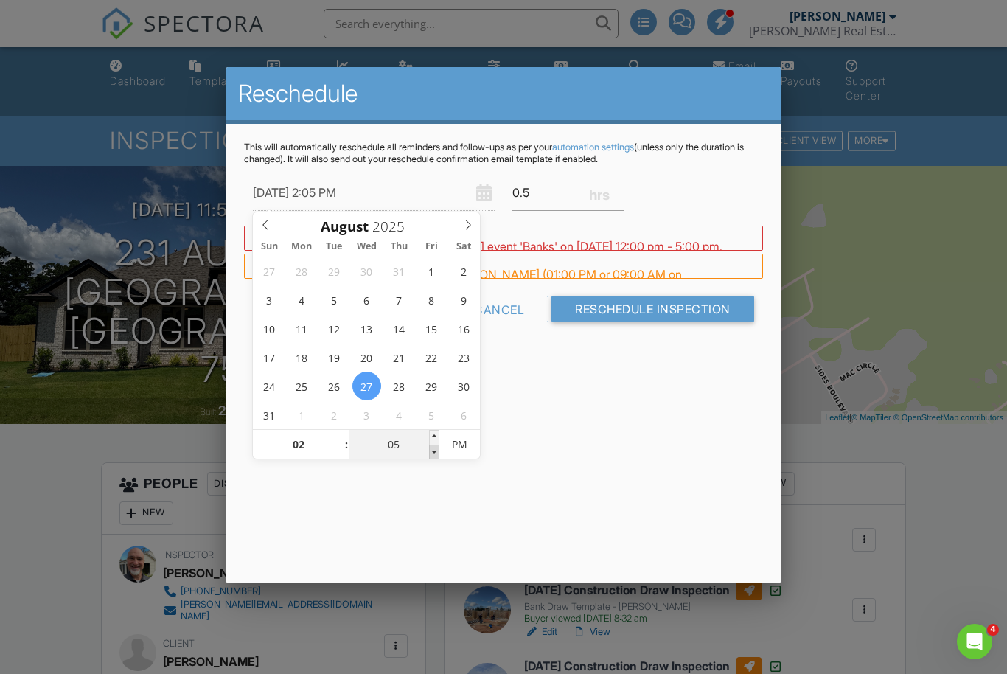
click at [434, 452] on span at bounding box center [434, 451] width 10 height 15
type input "08/27/2025 2:00 PM"
type input "00"
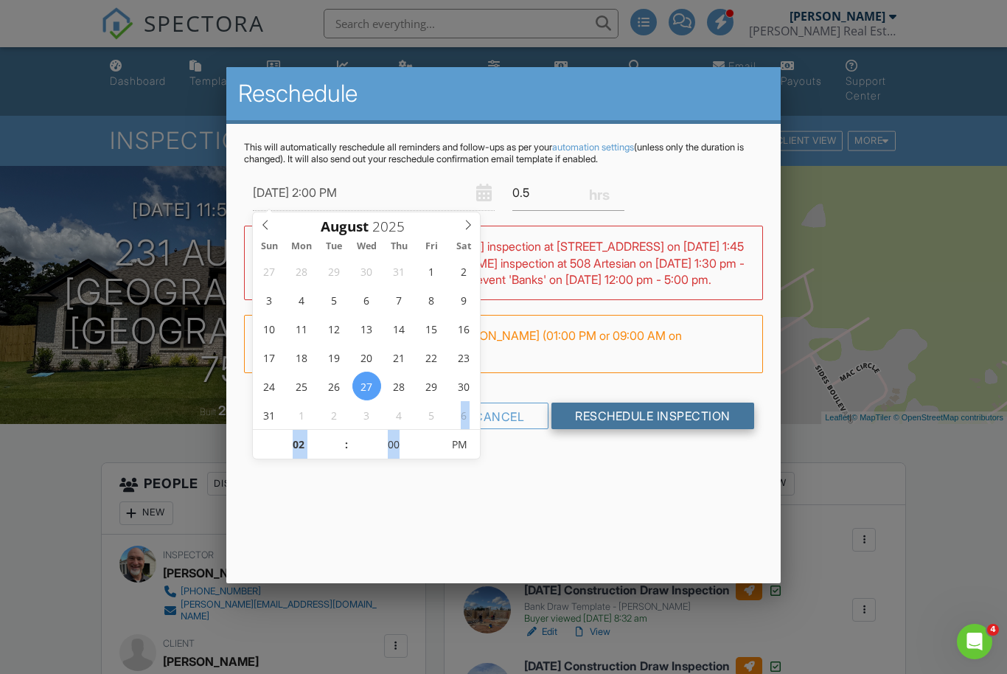
click at [646, 429] on input "Reschedule Inspection" at bounding box center [652, 415] width 203 height 27
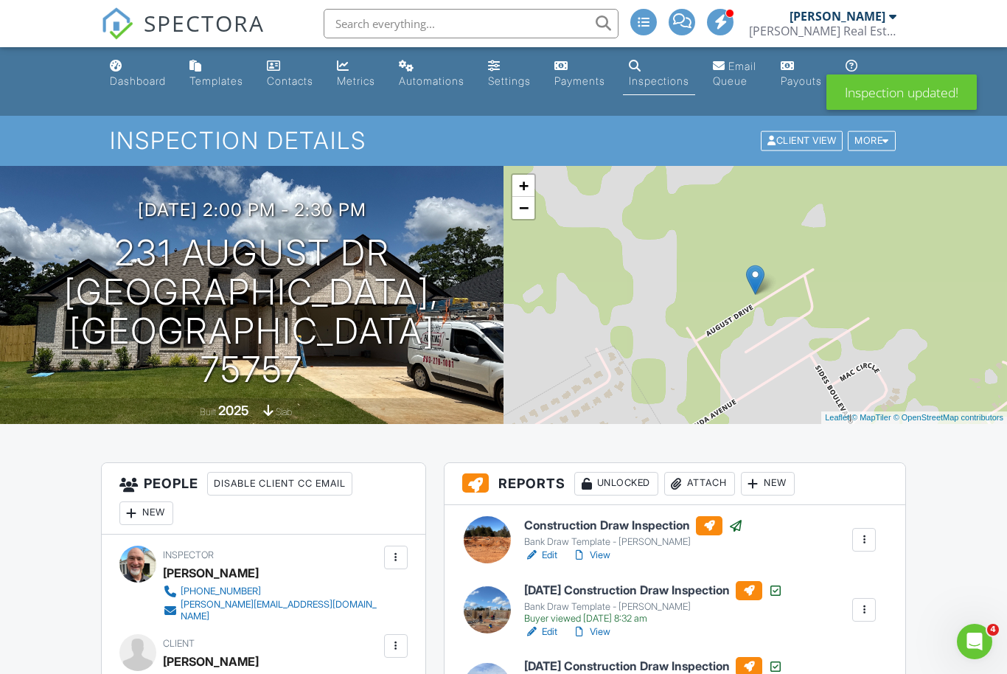
click at [408, 25] on input "text" at bounding box center [471, 23] width 295 height 29
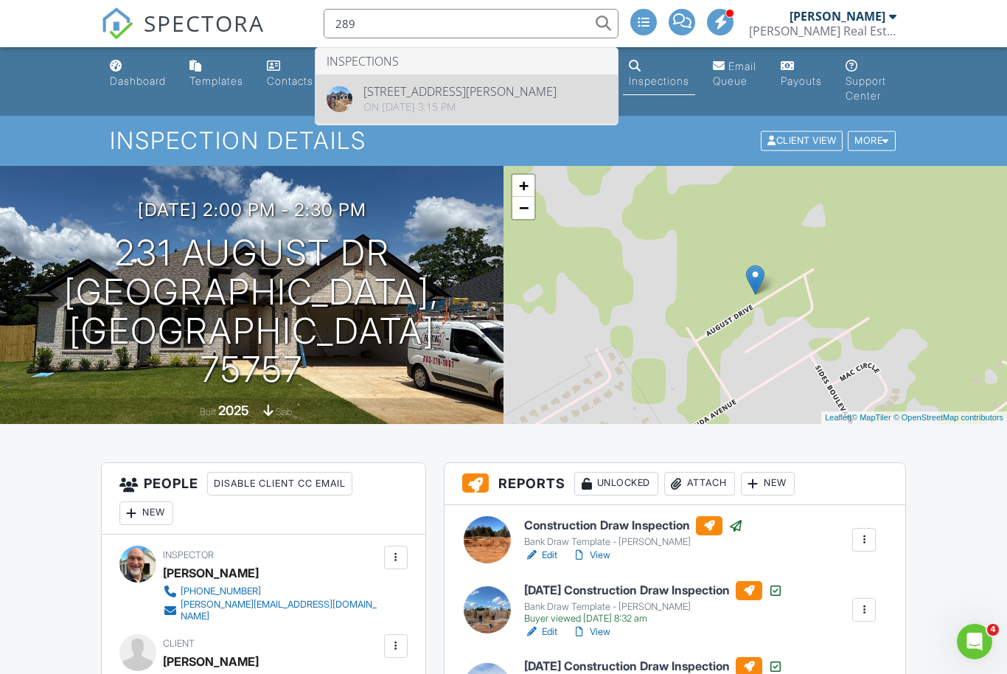
type input "289"
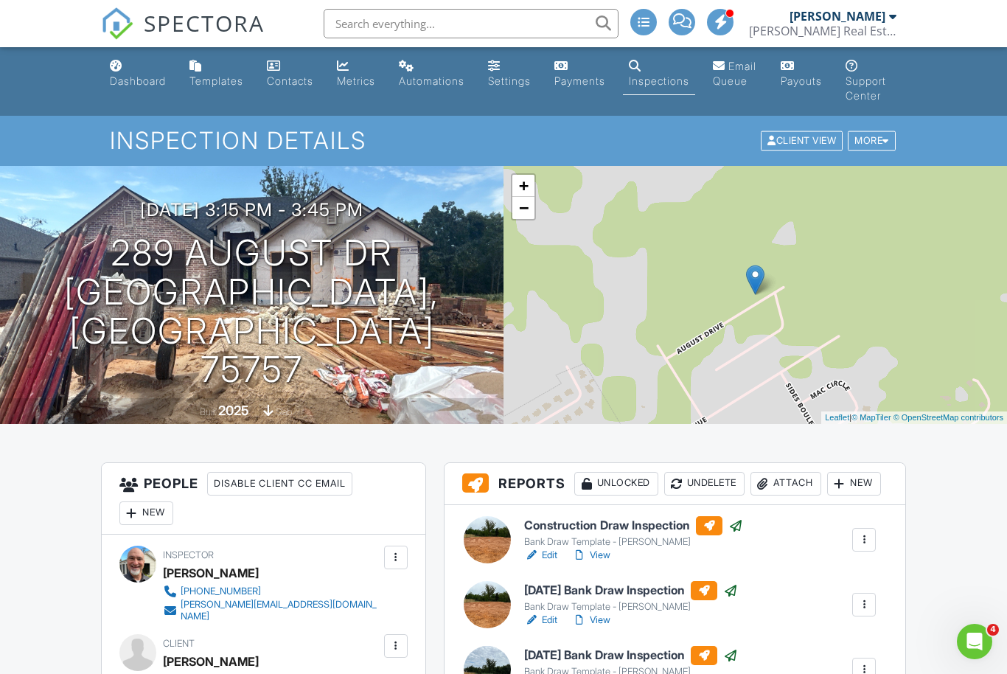
click at [827, 495] on div "New" at bounding box center [854, 484] width 54 height 24
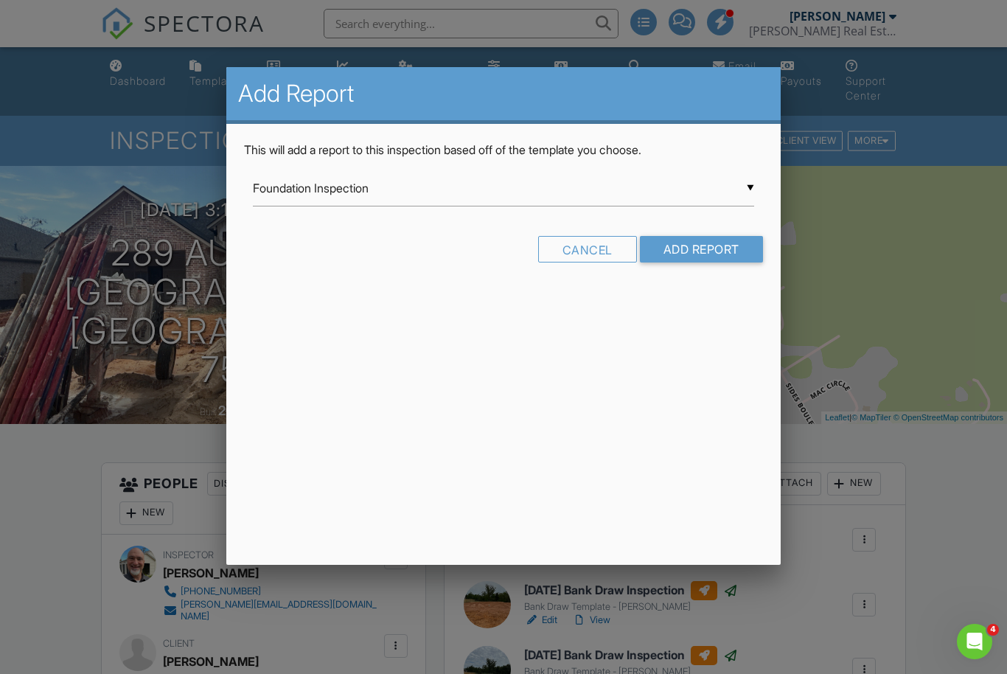
click at [438, 196] on div "▼ Foundation Inspection Foundation Inspection Guiding Light Master Report from …" at bounding box center [503, 188] width 500 height 36
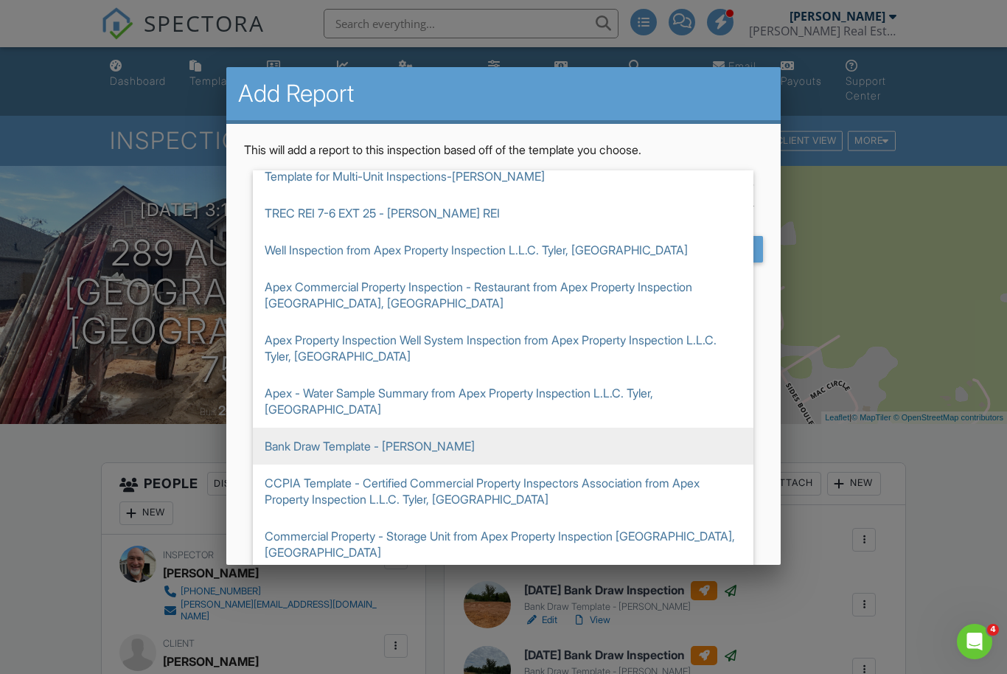
click at [371, 429] on span "Bank Draw Template - [PERSON_NAME]" at bounding box center [503, 445] width 500 height 37
type input "Bank Draw Template - [PERSON_NAME]"
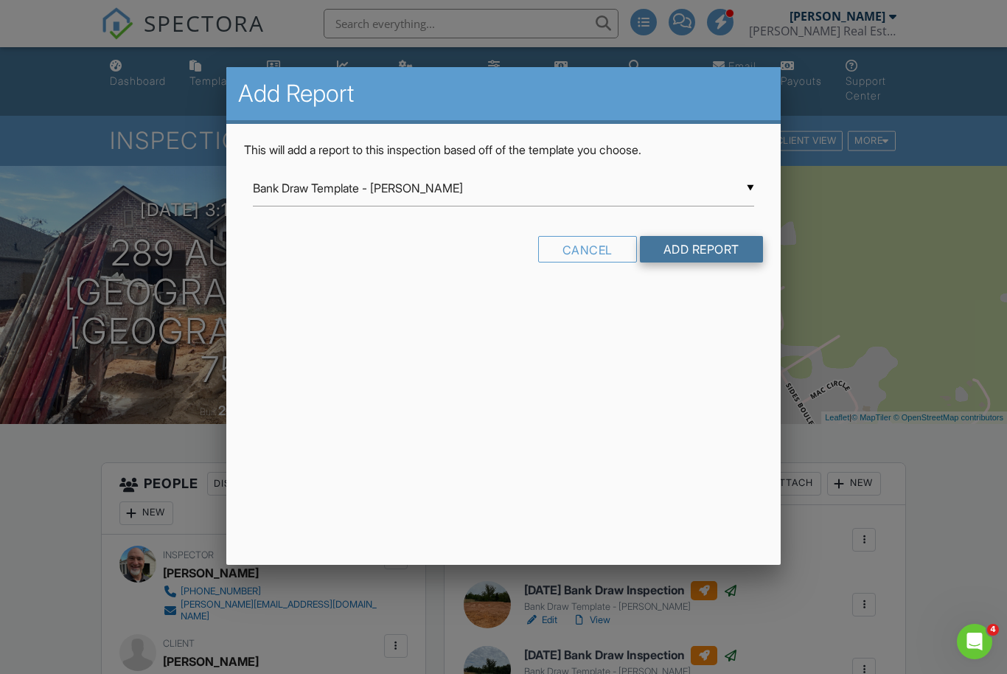
click at [704, 254] on input "Add Report" at bounding box center [701, 249] width 123 height 27
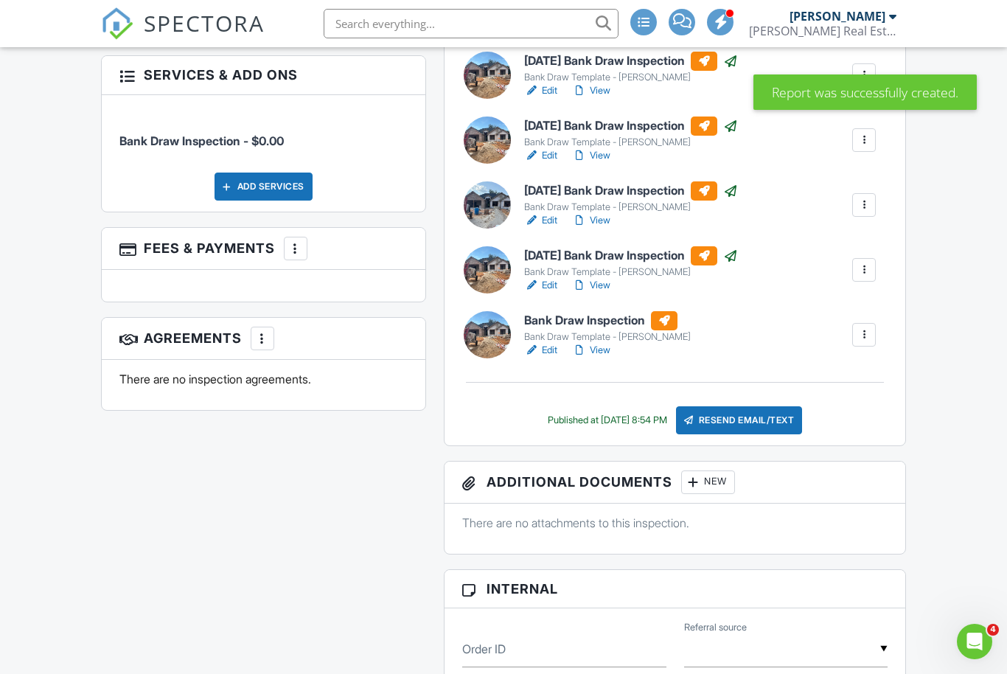
scroll to position [733, 0]
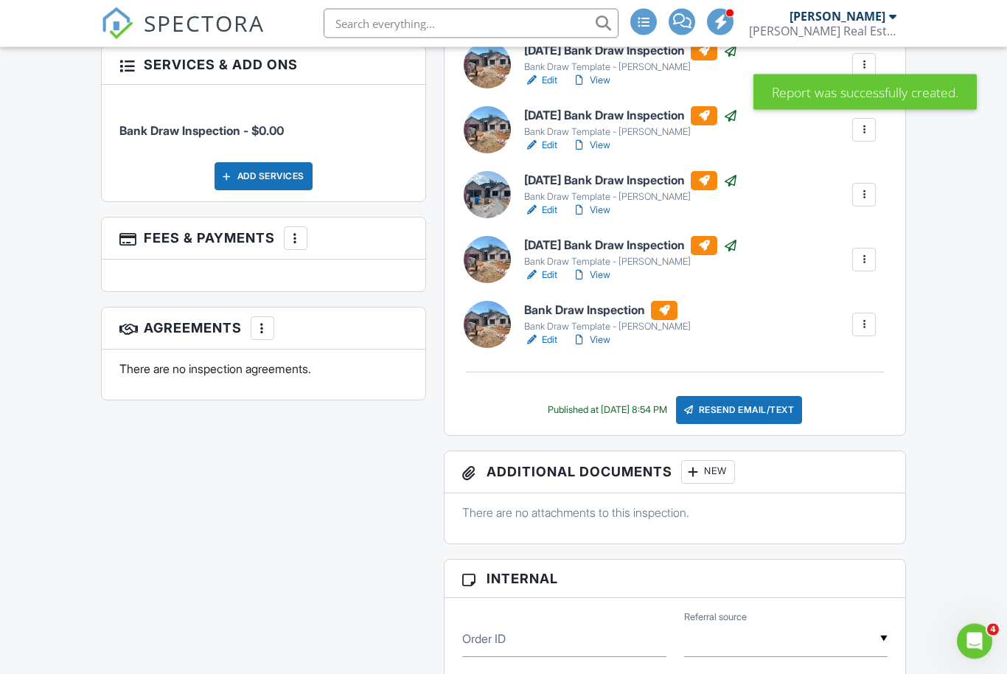
click at [562, 321] on h6 "Bank Draw Inspection" at bounding box center [607, 310] width 167 height 19
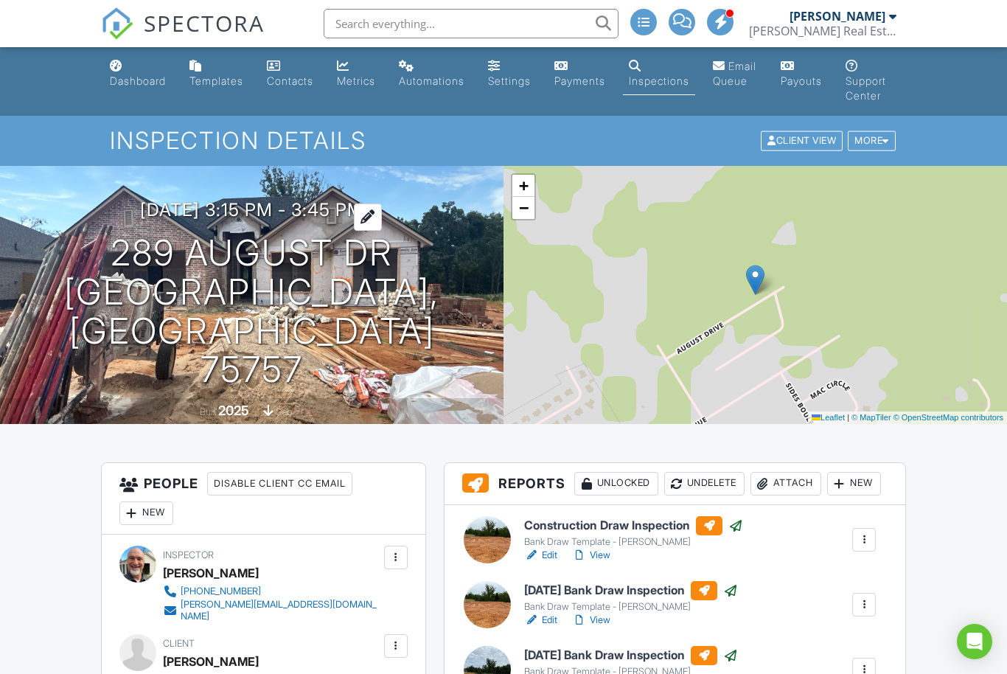
click at [197, 220] on h3 "[DATE] 3:15 pm - 3:45 pm" at bounding box center [251, 210] width 223 height 20
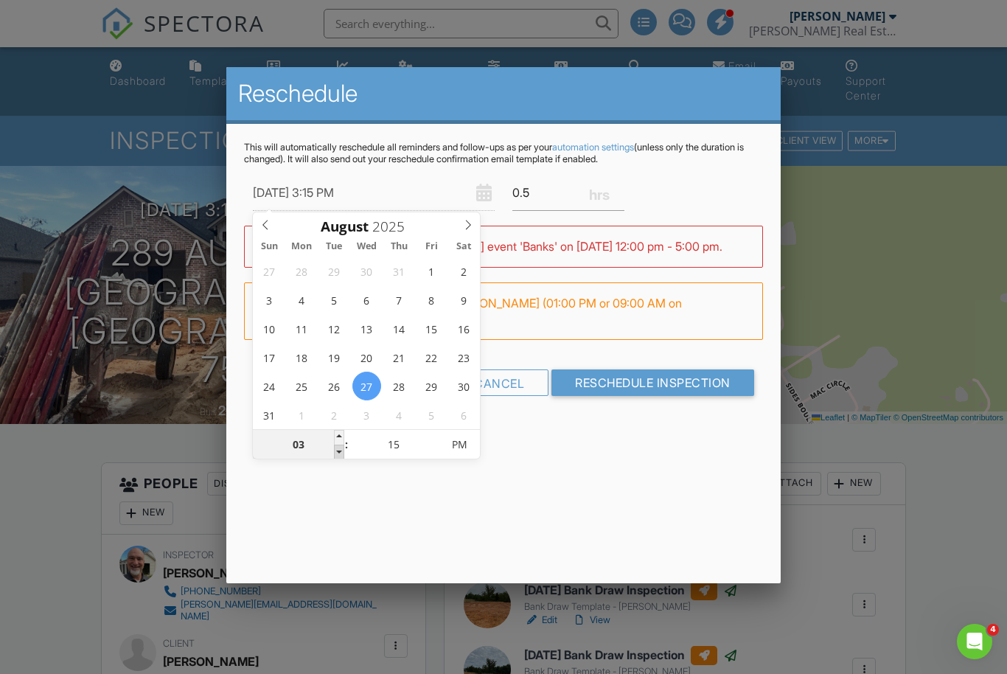
type input "08/27/2025 2:15 PM"
type input "02"
click at [338, 455] on span at bounding box center [339, 451] width 10 height 15
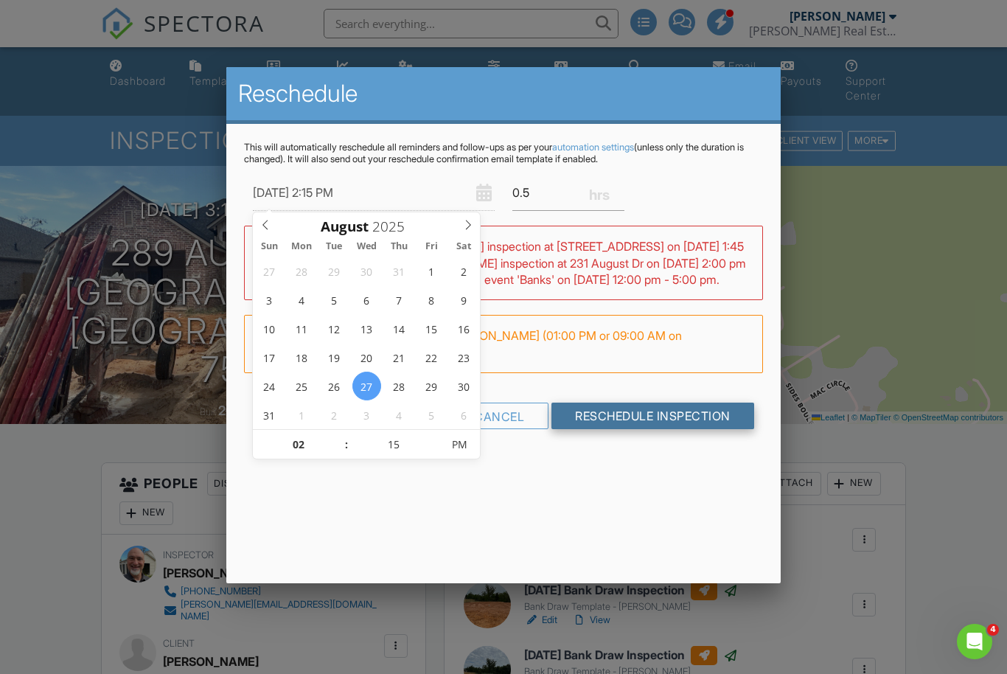
click at [665, 429] on input "Reschedule Inspection" at bounding box center [652, 415] width 203 height 27
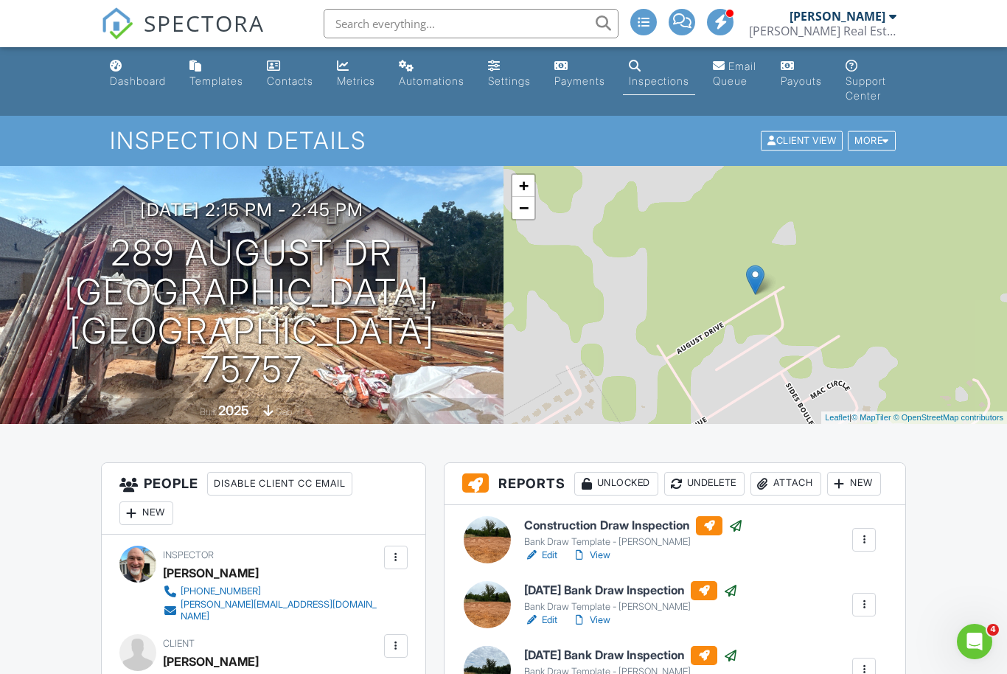
click at [532, 17] on input "text" at bounding box center [471, 23] width 295 height 29
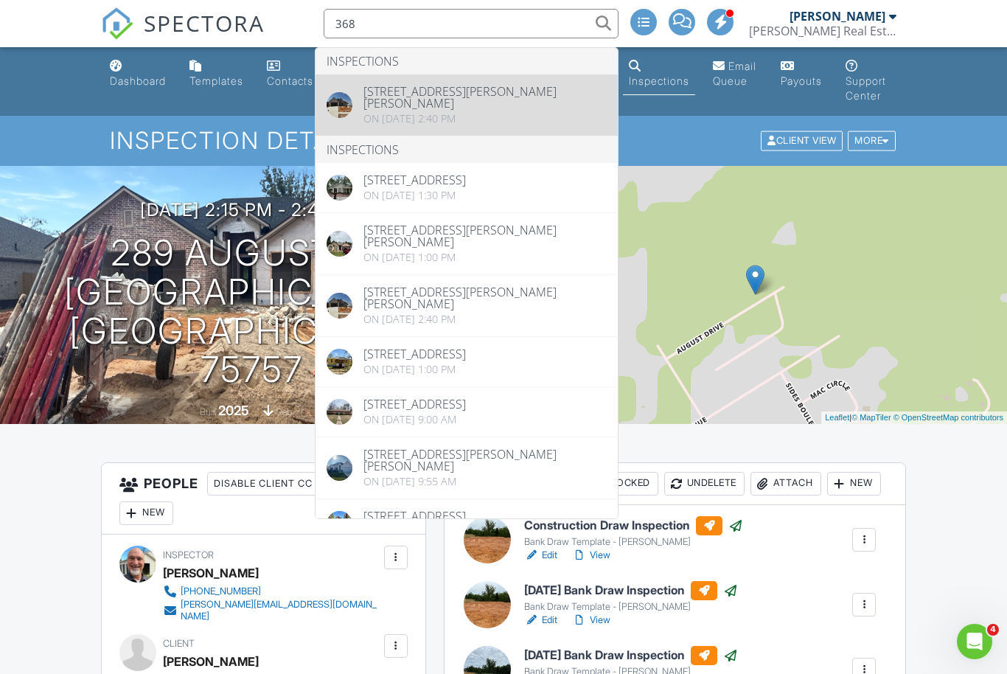
type input "368"
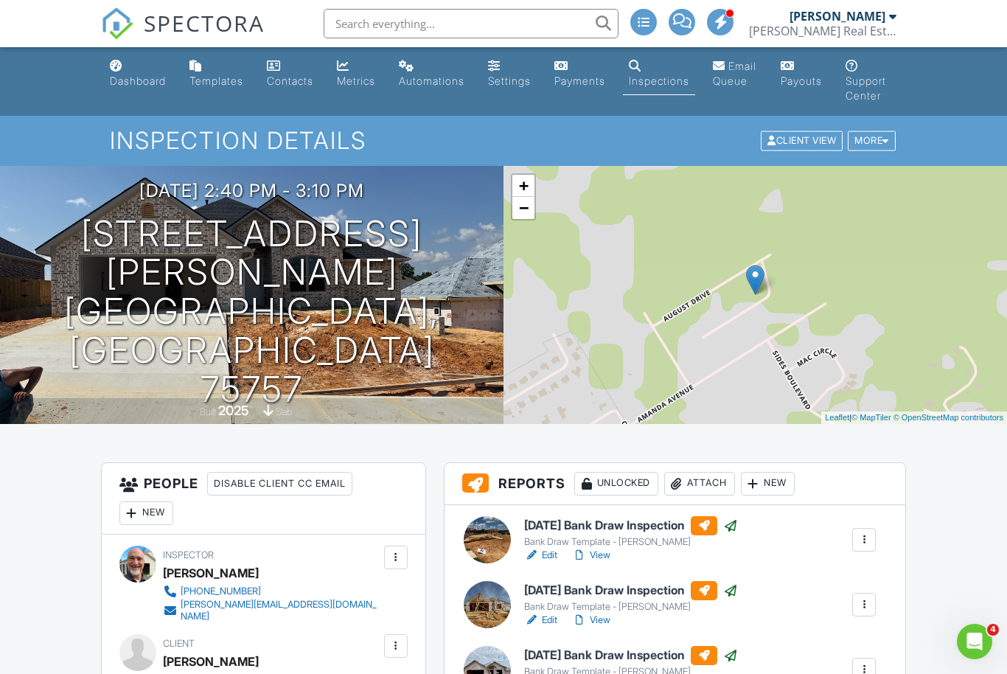
click at [778, 480] on div "New" at bounding box center [768, 484] width 54 height 24
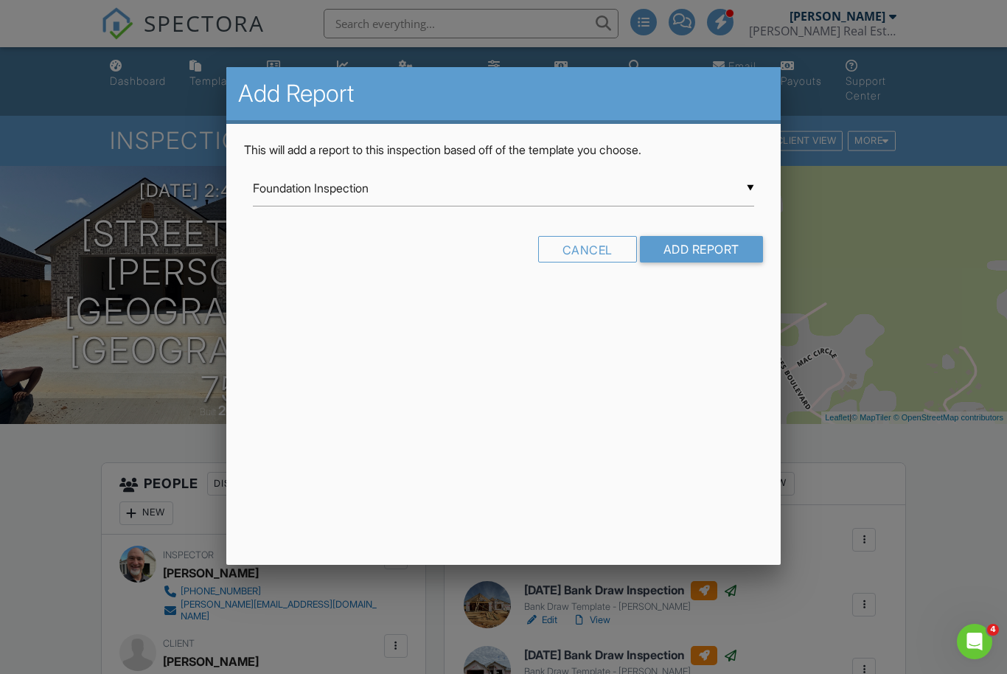
click at [500, 197] on div "▼ Foundation Inspection Foundation Inspection Guiding Light Master Report from …" at bounding box center [503, 188] width 500 height 36
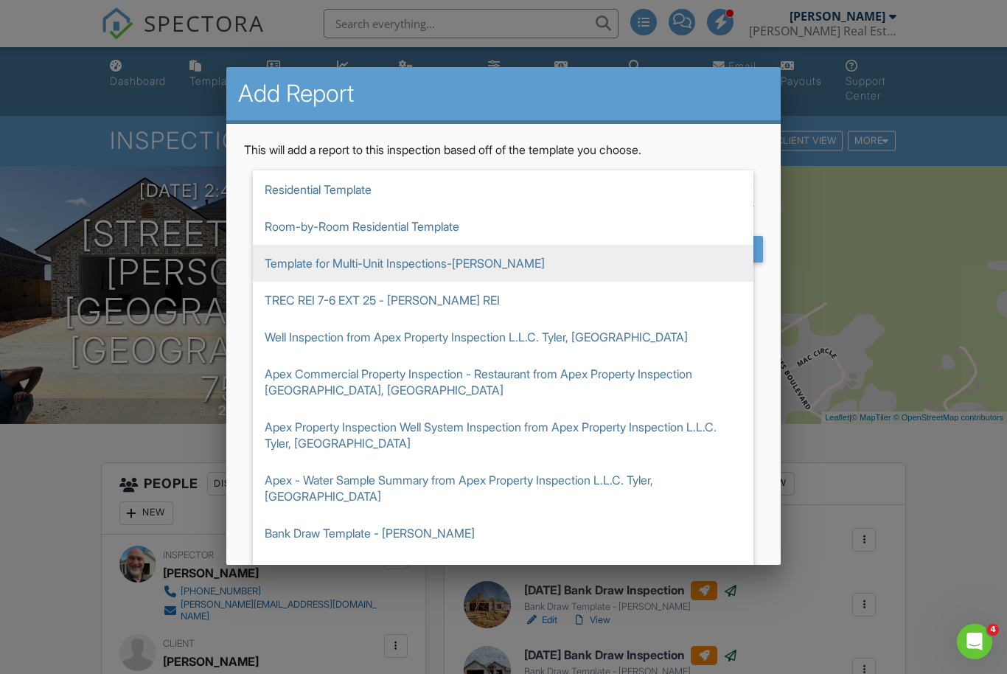
scroll to position [78, 0]
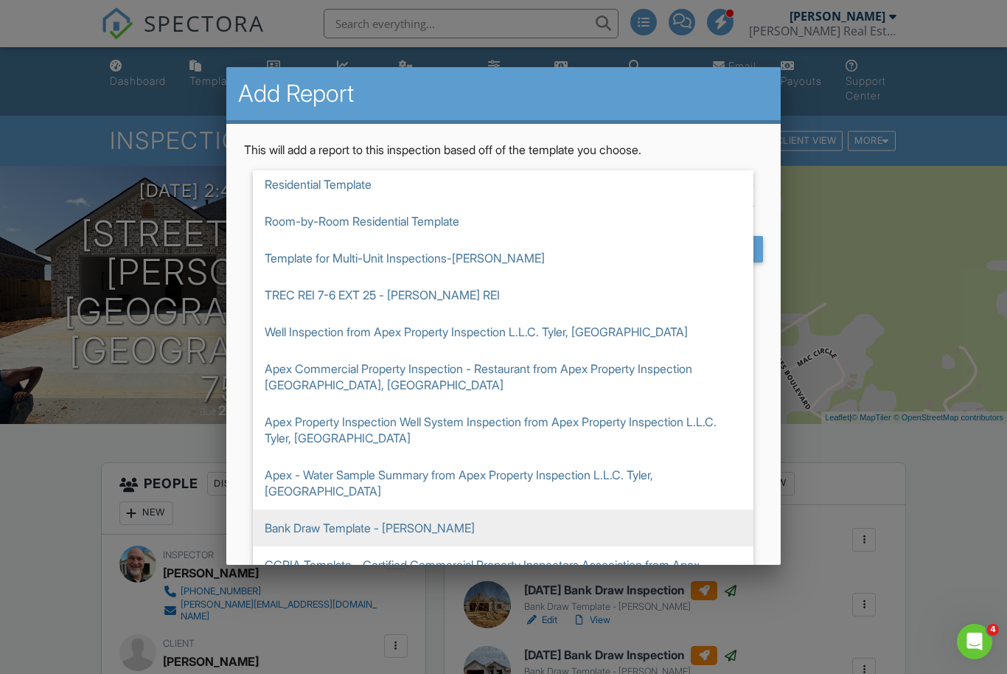
click at [379, 516] on span "Bank Draw Template - [PERSON_NAME]" at bounding box center [503, 527] width 500 height 37
type input "Bank Draw Template - [PERSON_NAME]"
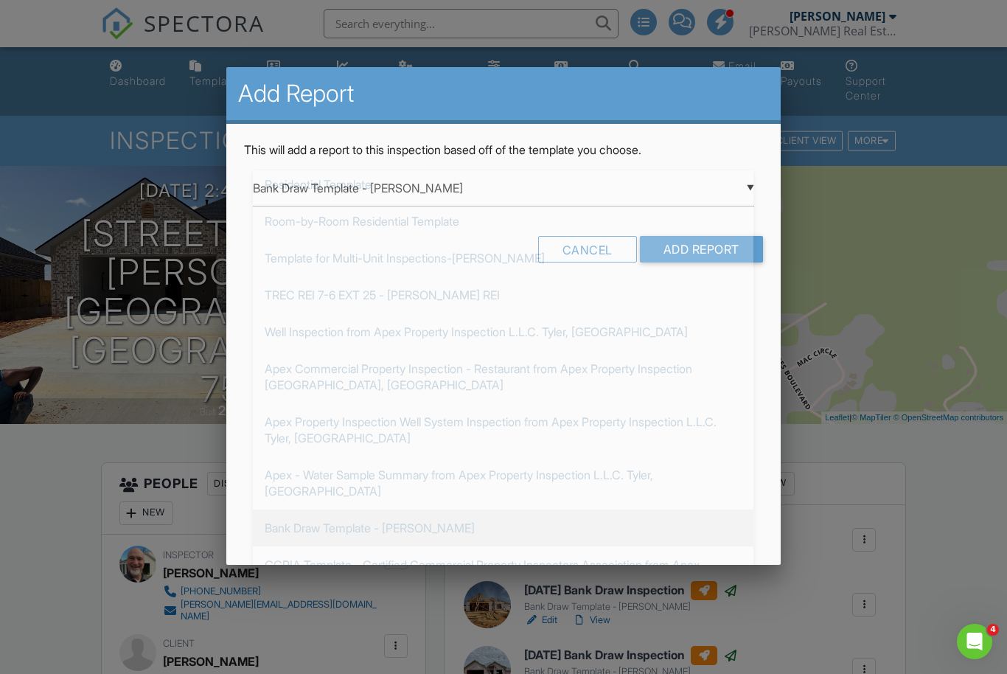
scroll to position [175, 0]
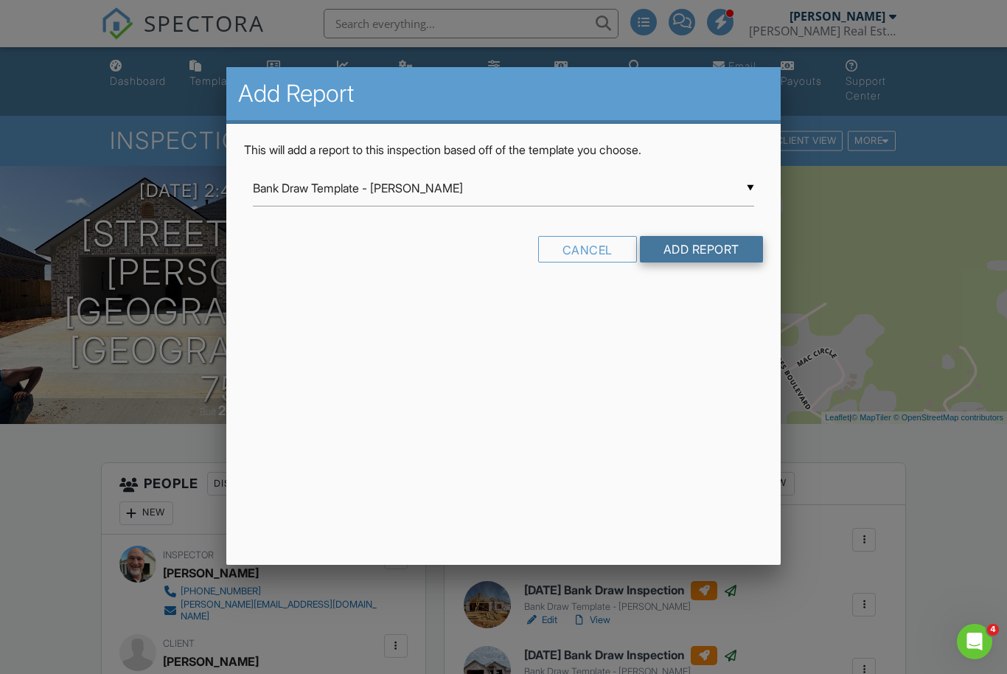
click at [699, 250] on input "Add Report" at bounding box center [701, 249] width 123 height 27
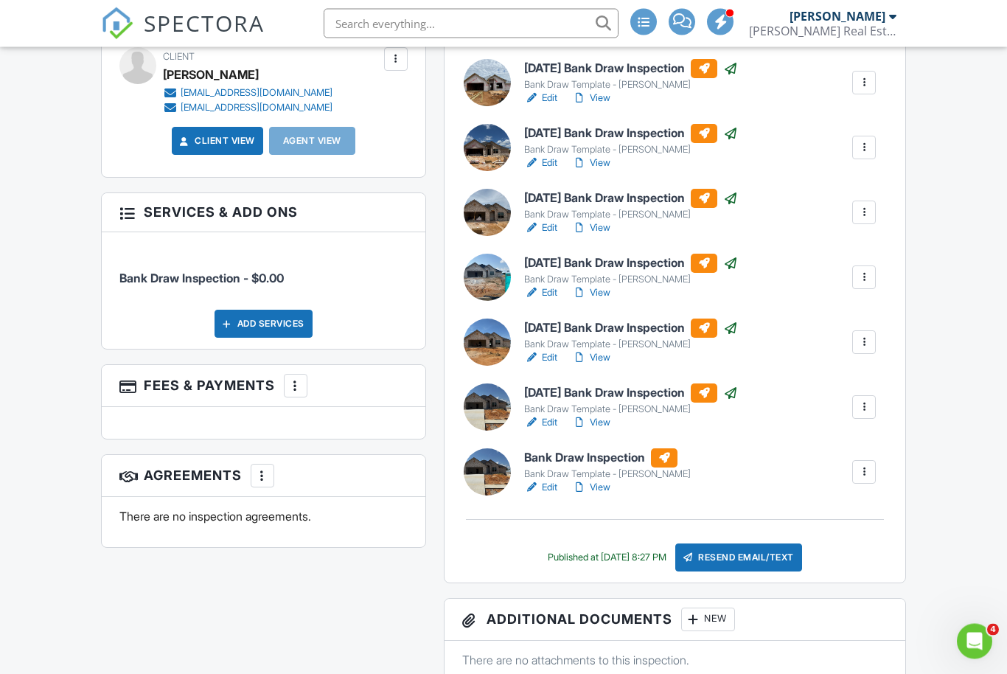
scroll to position [594, 0]
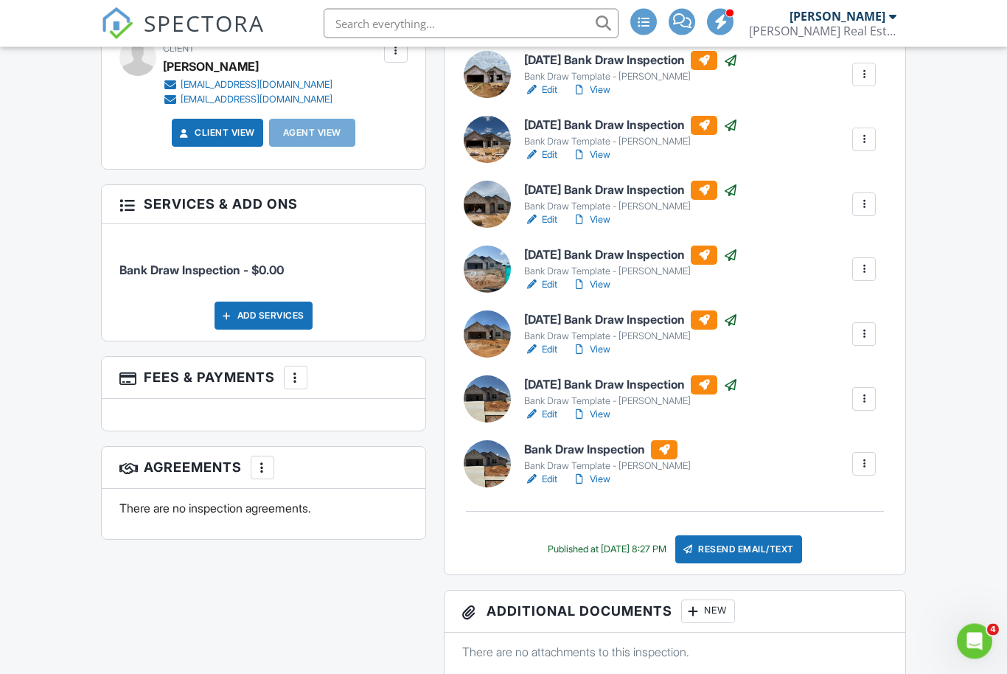
click at [567, 447] on h6 "Bank Draw Inspection" at bounding box center [607, 450] width 167 height 19
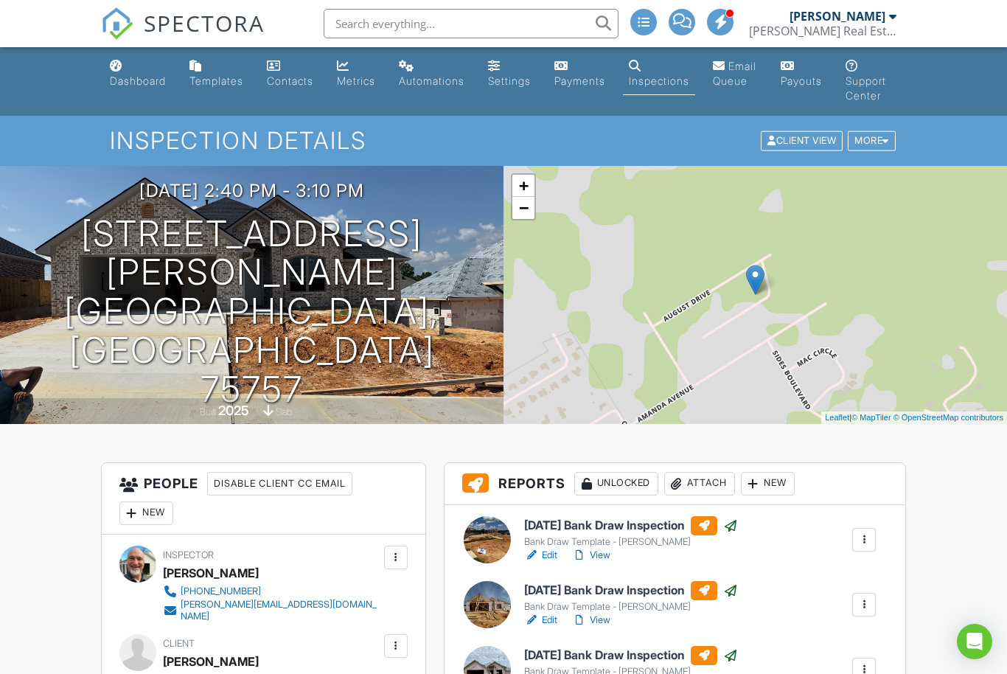
click at [193, 200] on h3 "[DATE] 2:40 pm - 3:10 pm" at bounding box center [251, 191] width 225 height 20
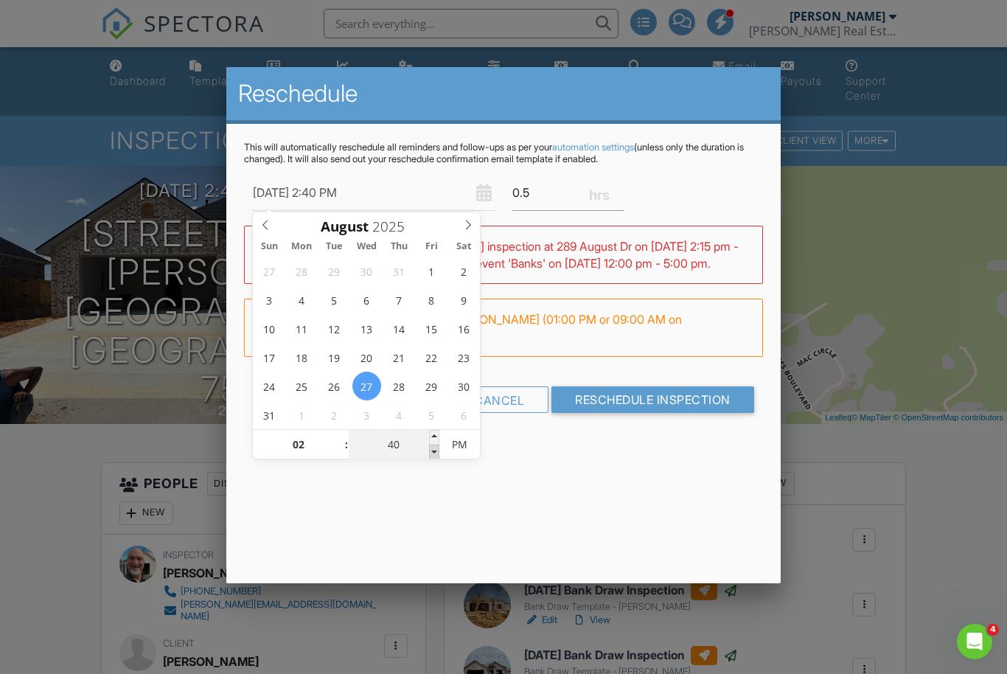
type input "08/27/2025 2:35 PM"
type input "35"
click at [436, 453] on span at bounding box center [434, 451] width 10 height 15
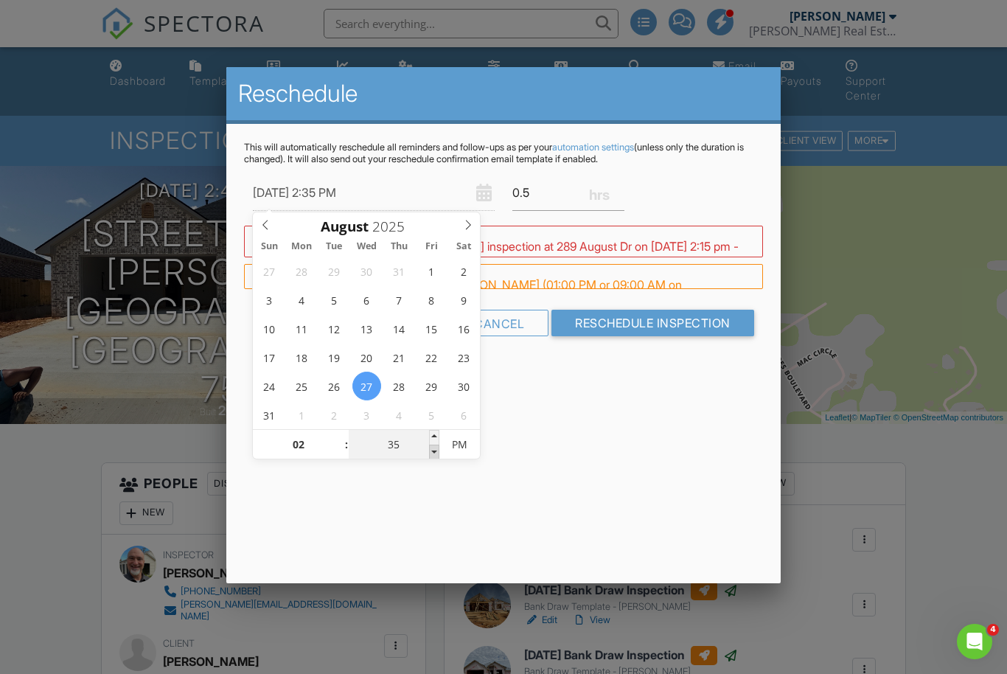
type input "08/27/2025 2:30 PM"
type input "30"
click at [436, 453] on span at bounding box center [434, 451] width 10 height 15
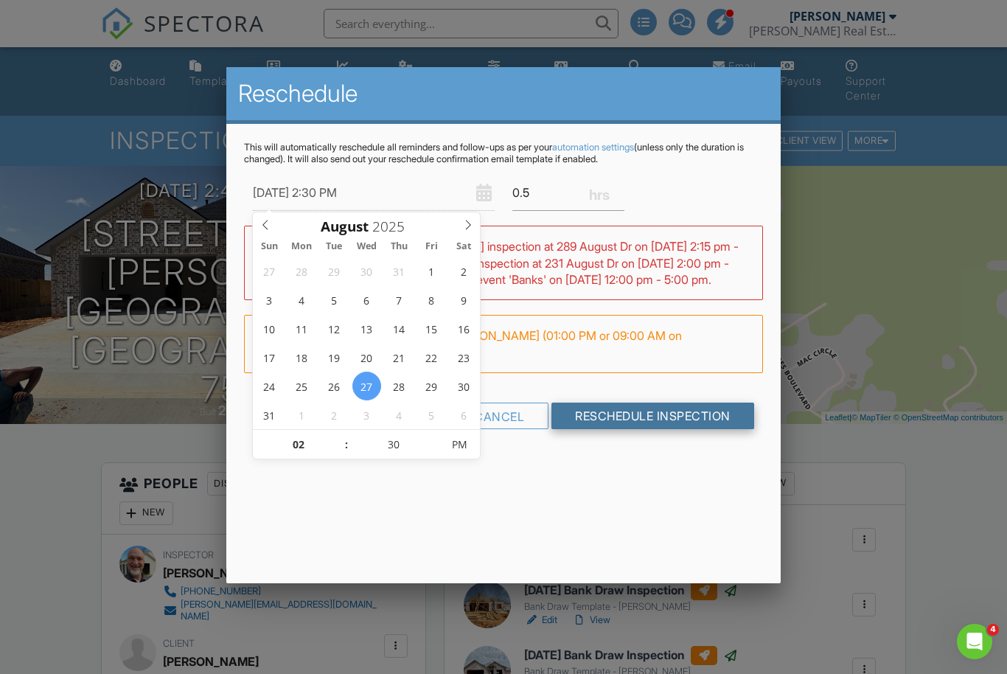
click at [633, 429] on input "Reschedule Inspection" at bounding box center [652, 415] width 203 height 27
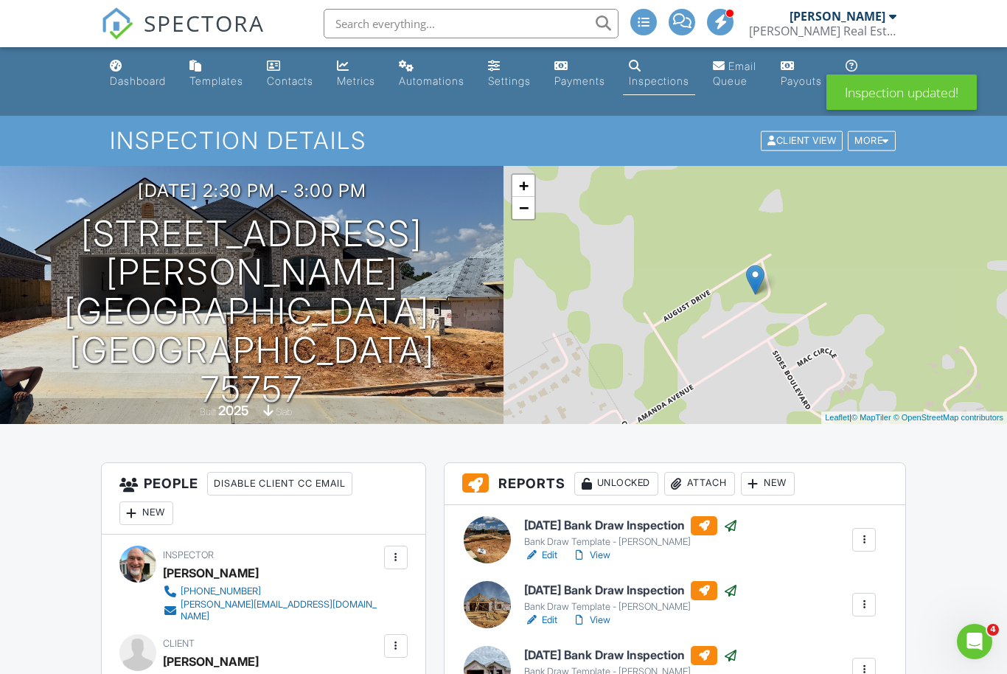
click at [523, 35] on input "text" at bounding box center [471, 23] width 295 height 29
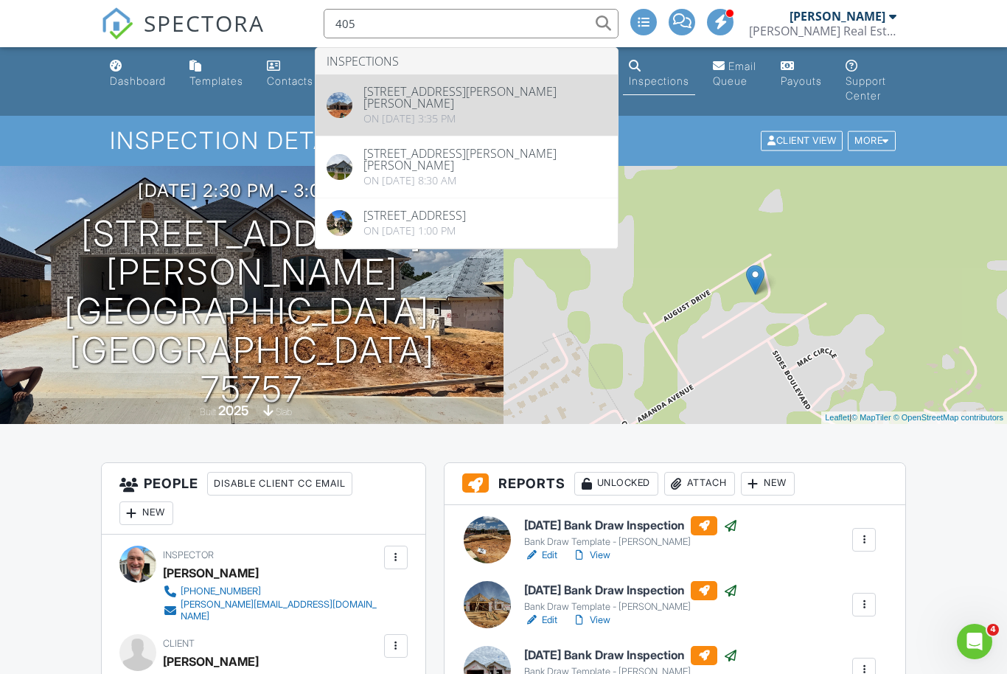
type input "405"
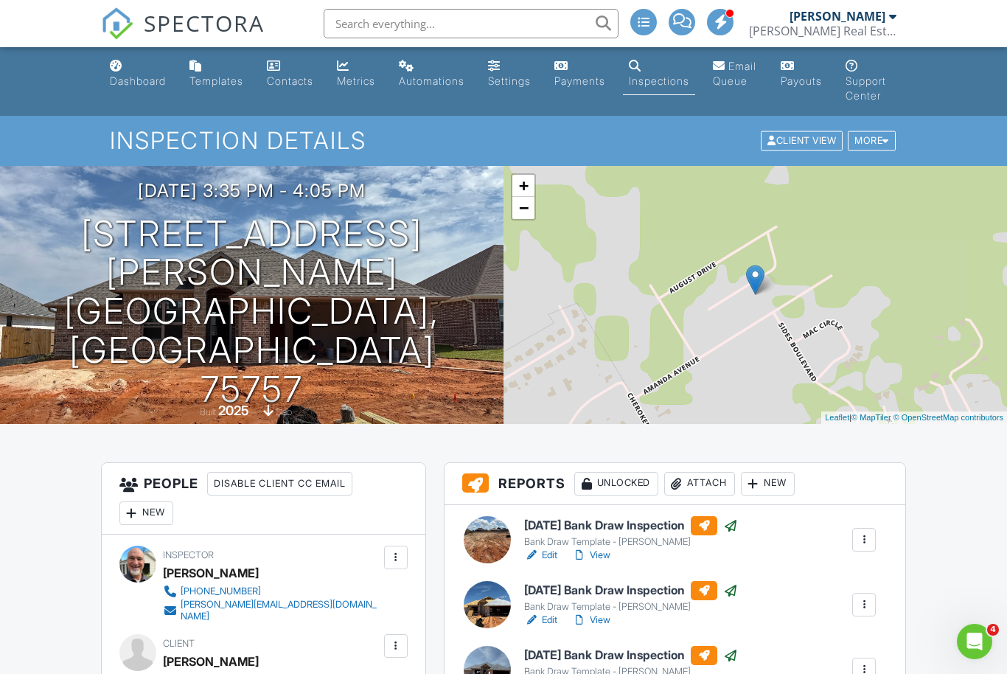
click at [775, 476] on div "New" at bounding box center [768, 484] width 54 height 24
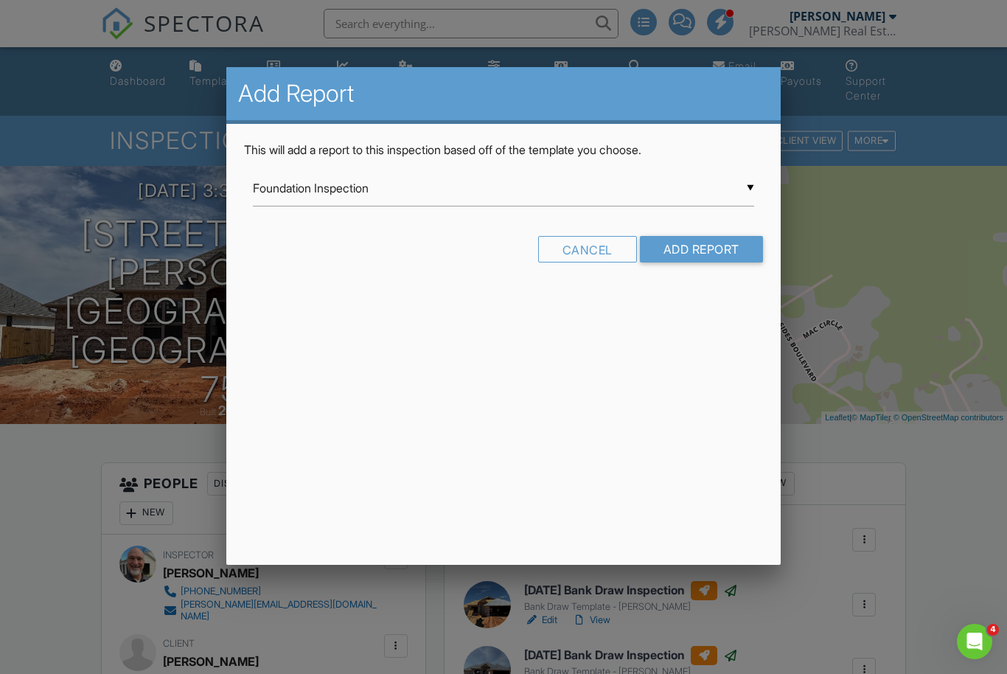
click at [517, 202] on input "Foundation Inspection" at bounding box center [503, 188] width 500 height 36
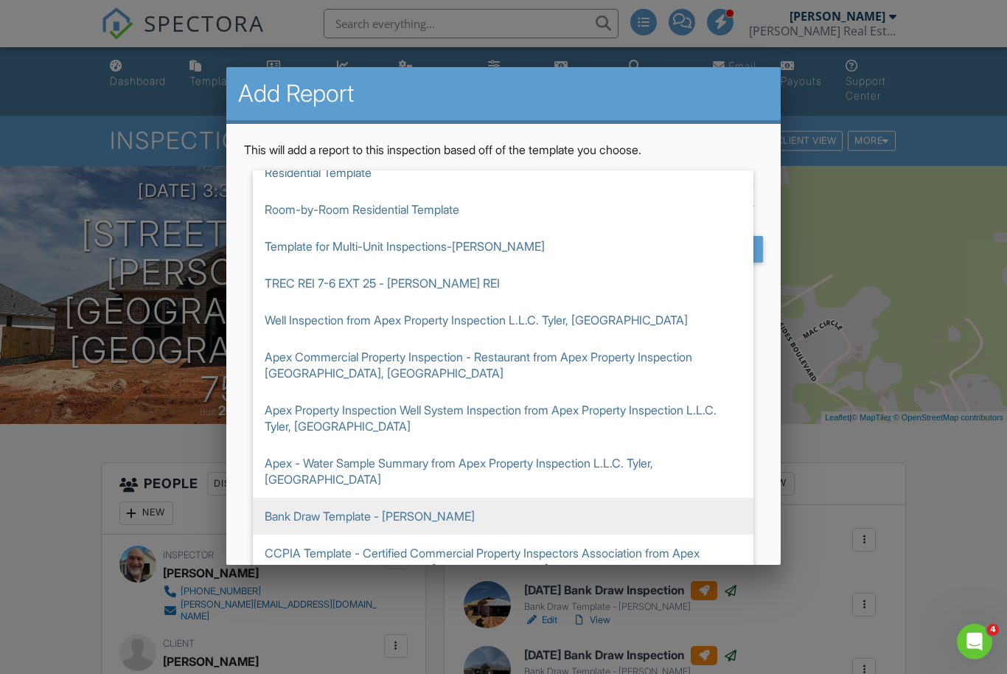
click at [346, 498] on span "Bank Draw Template - [PERSON_NAME]" at bounding box center [503, 515] width 500 height 37
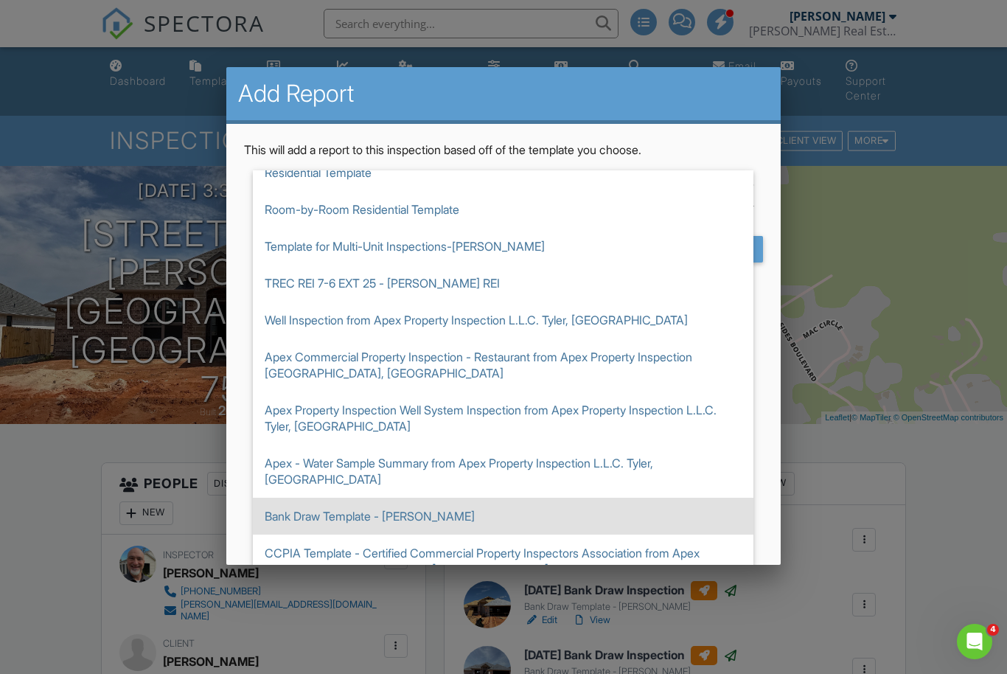
type input "Bank Draw Template - [PERSON_NAME]"
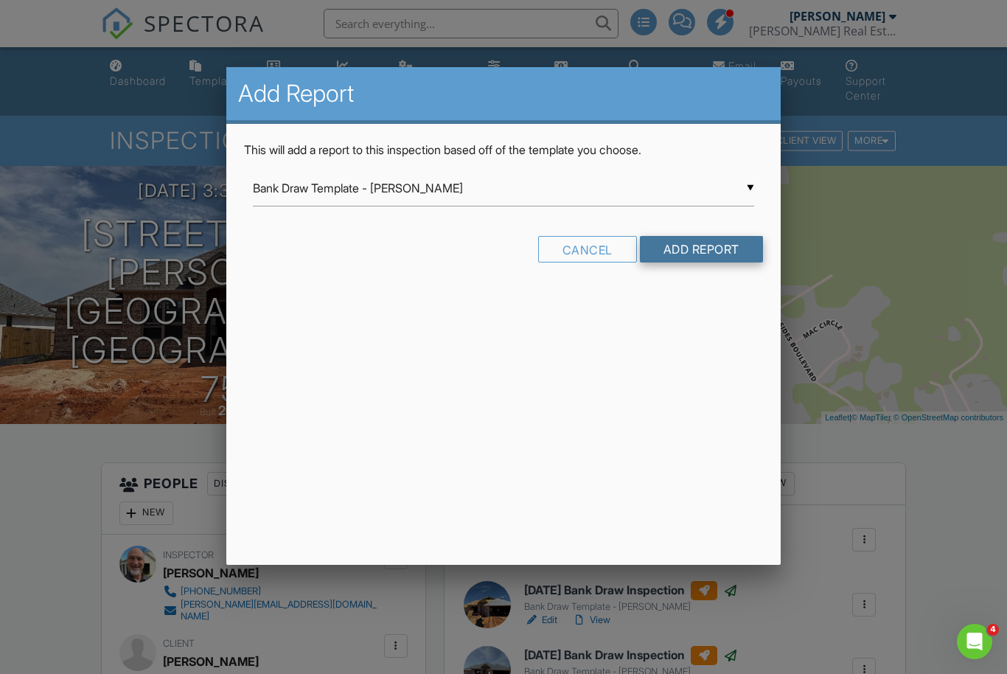
click at [709, 254] on input "Add Report" at bounding box center [701, 249] width 123 height 27
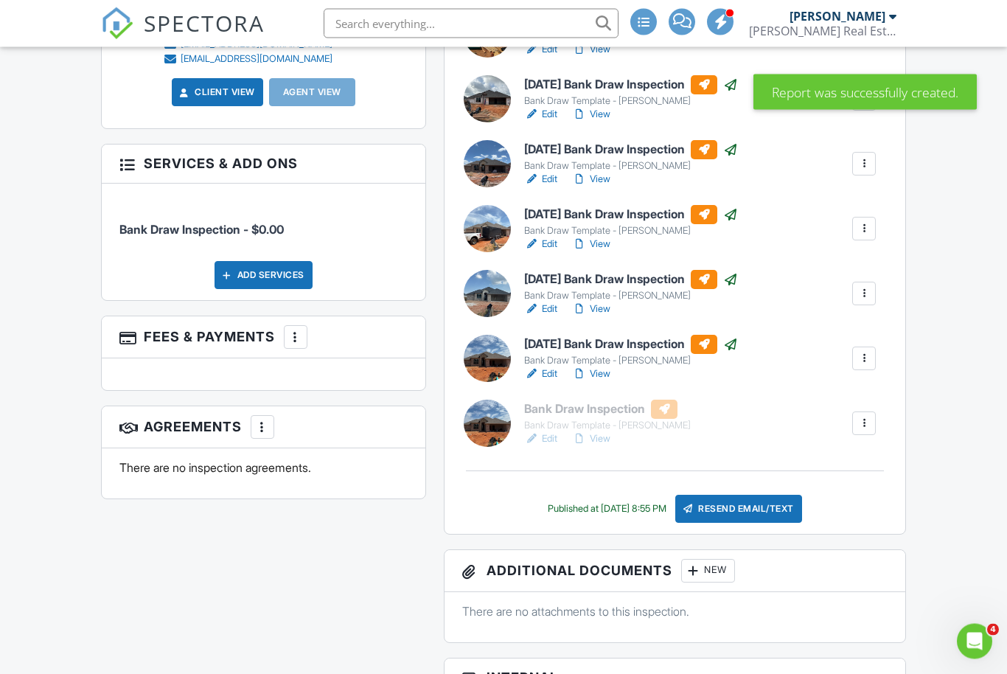
scroll to position [635, 0]
click at [598, 415] on h6 "Bank Draw Inspection" at bounding box center [607, 408] width 167 height 19
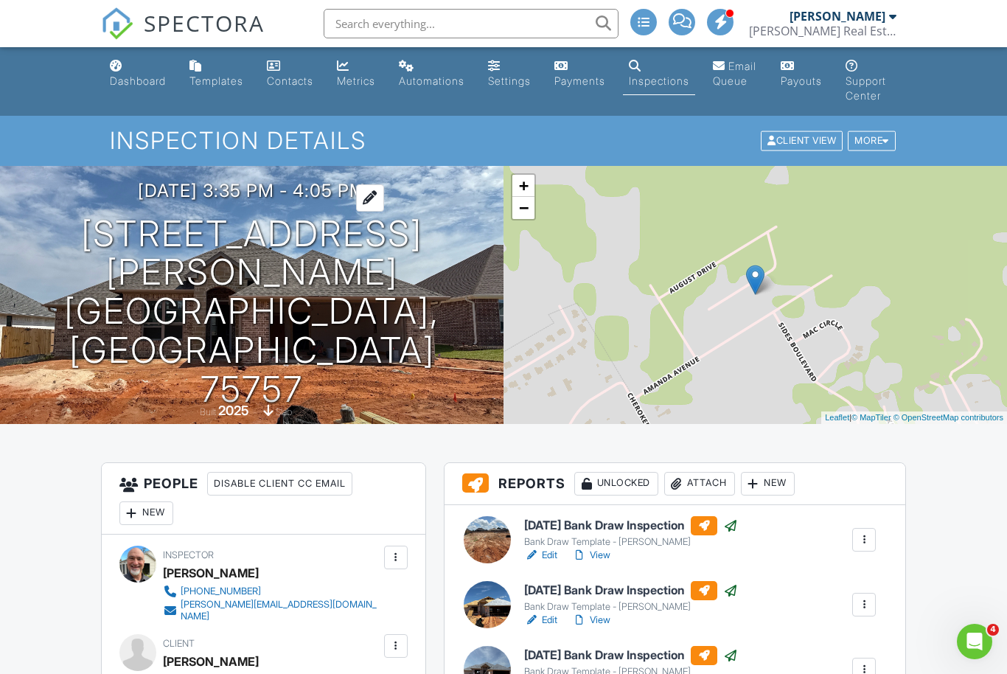
click at [188, 200] on h3 "[DATE] 3:35 pm - 4:05 pm" at bounding box center [252, 191] width 228 height 20
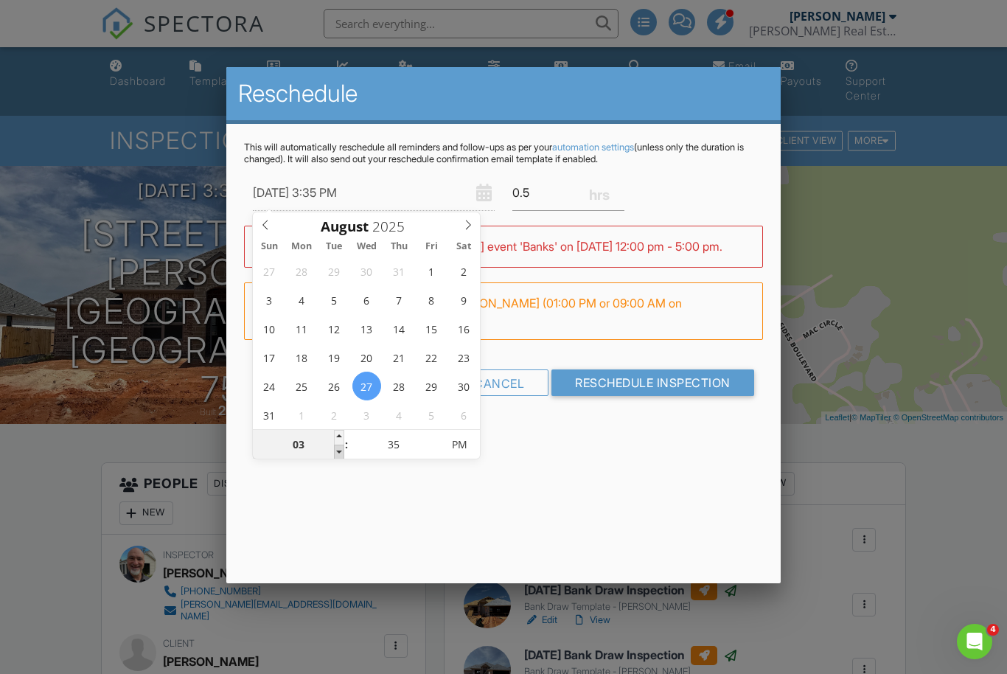
type input "08/27/2025 2:35 PM"
type input "02"
click at [340, 456] on span at bounding box center [339, 451] width 10 height 15
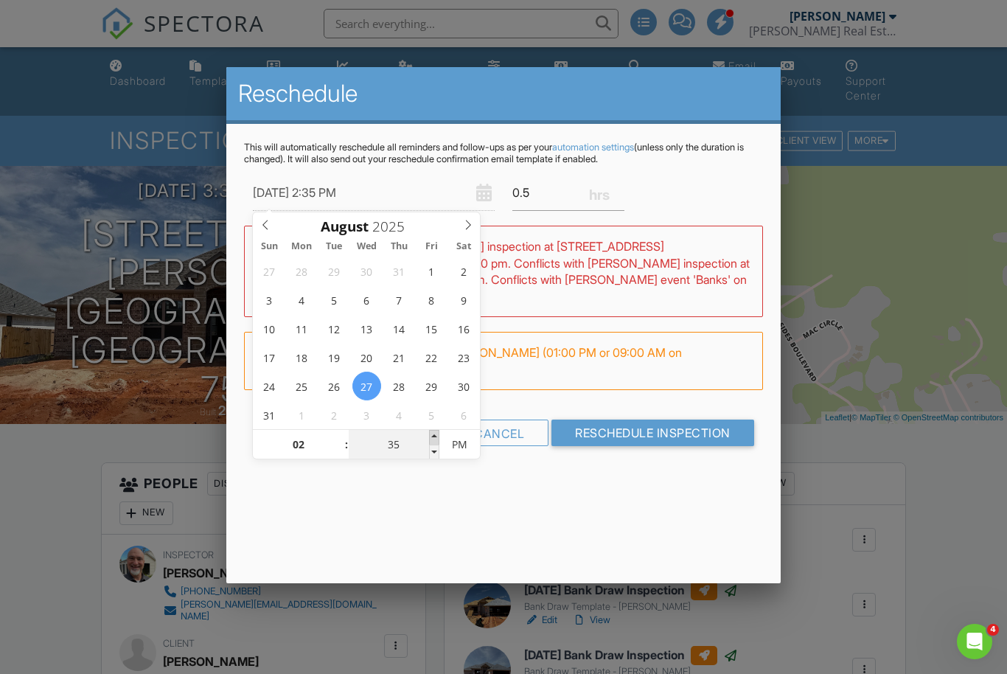
type input "08/27/2025 2:40 PM"
type input "40"
click at [434, 438] on span at bounding box center [434, 437] width 10 height 15
type input "08/27/2025 2:45 PM"
type input "45"
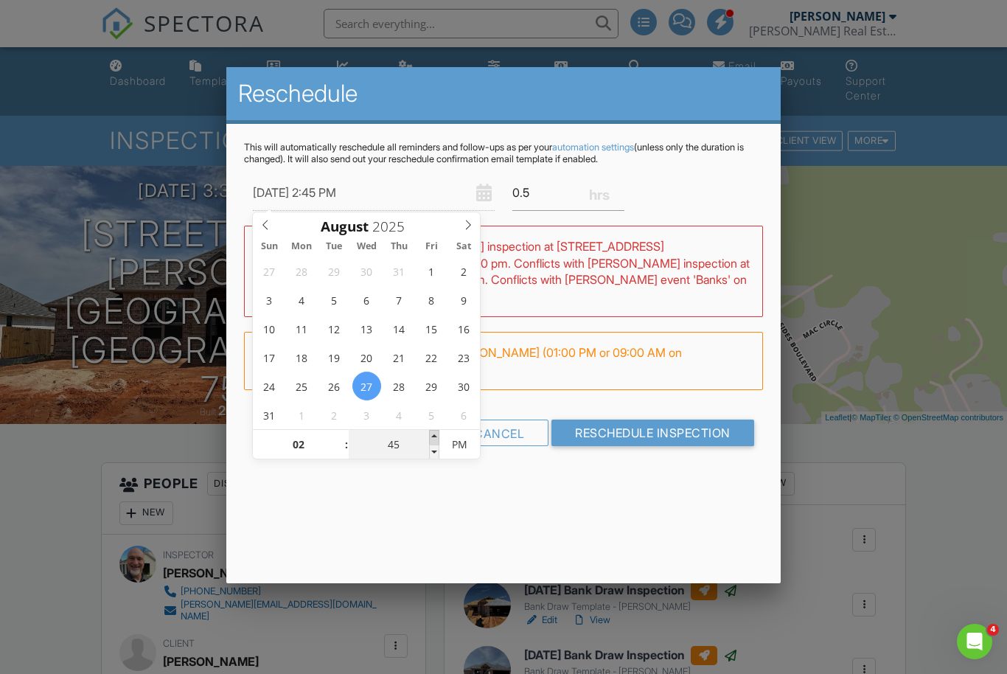
click at [434, 438] on span at bounding box center [434, 437] width 10 height 15
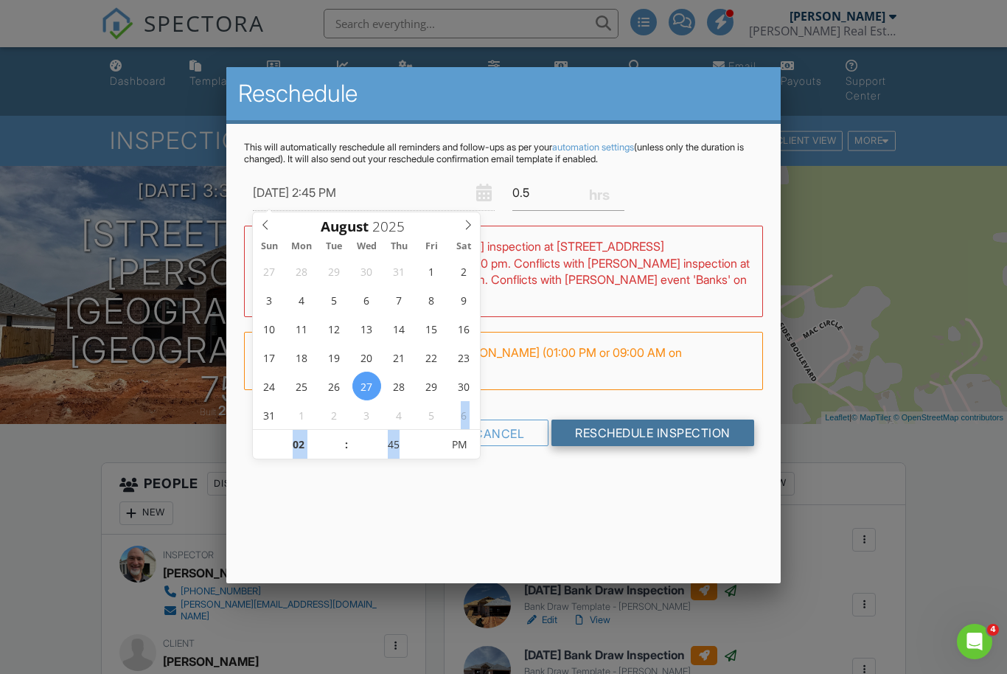
click at [659, 438] on input "Reschedule Inspection" at bounding box center [652, 432] width 203 height 27
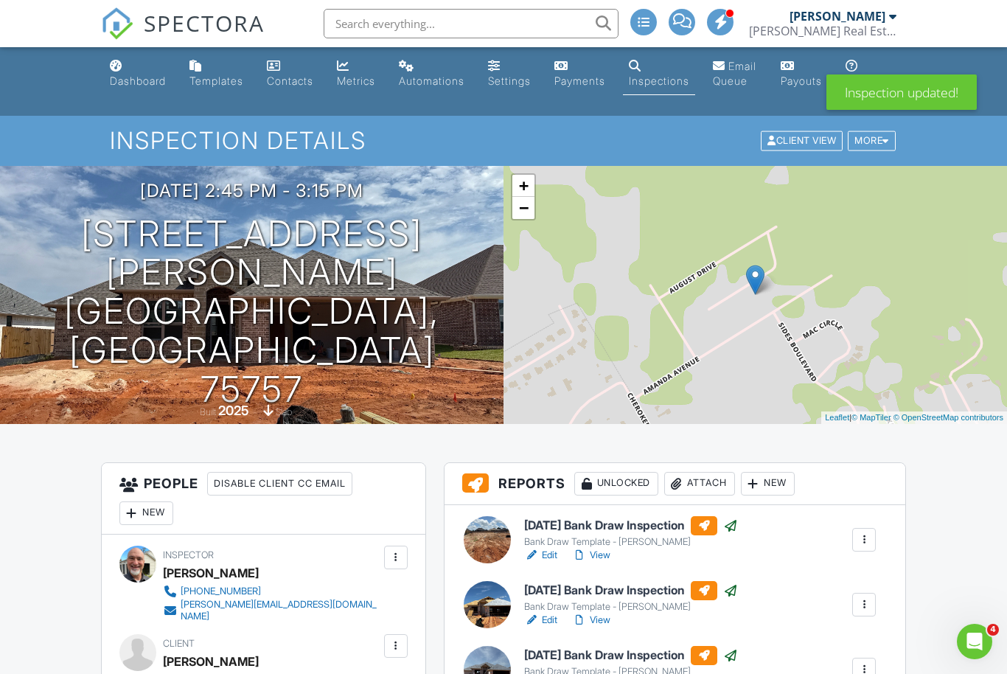
click at [497, 28] on input "text" at bounding box center [471, 23] width 295 height 29
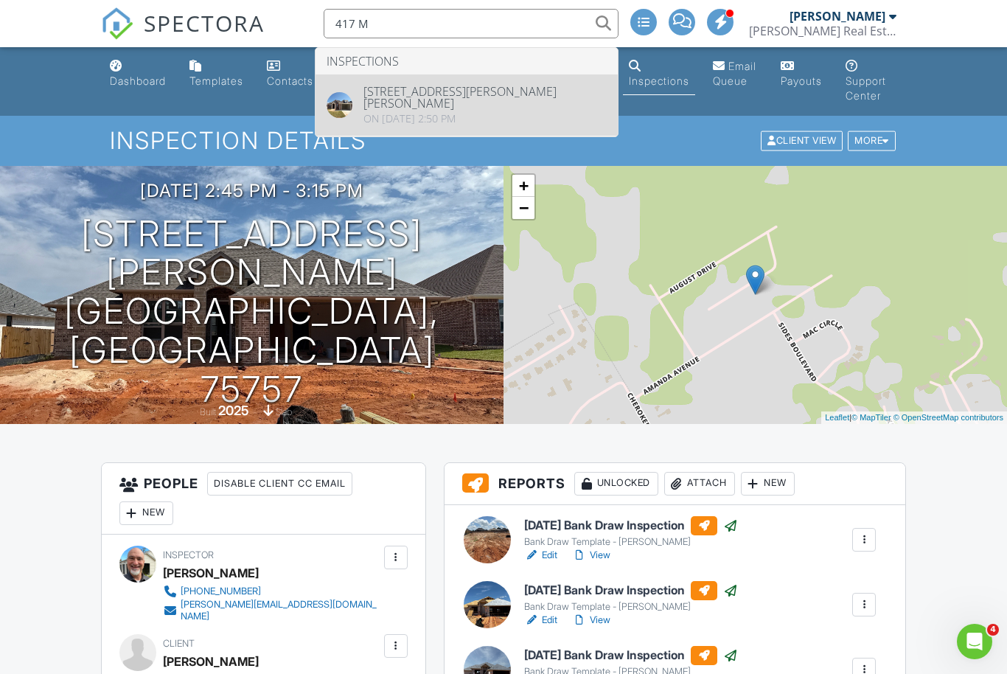
type input "417 M"
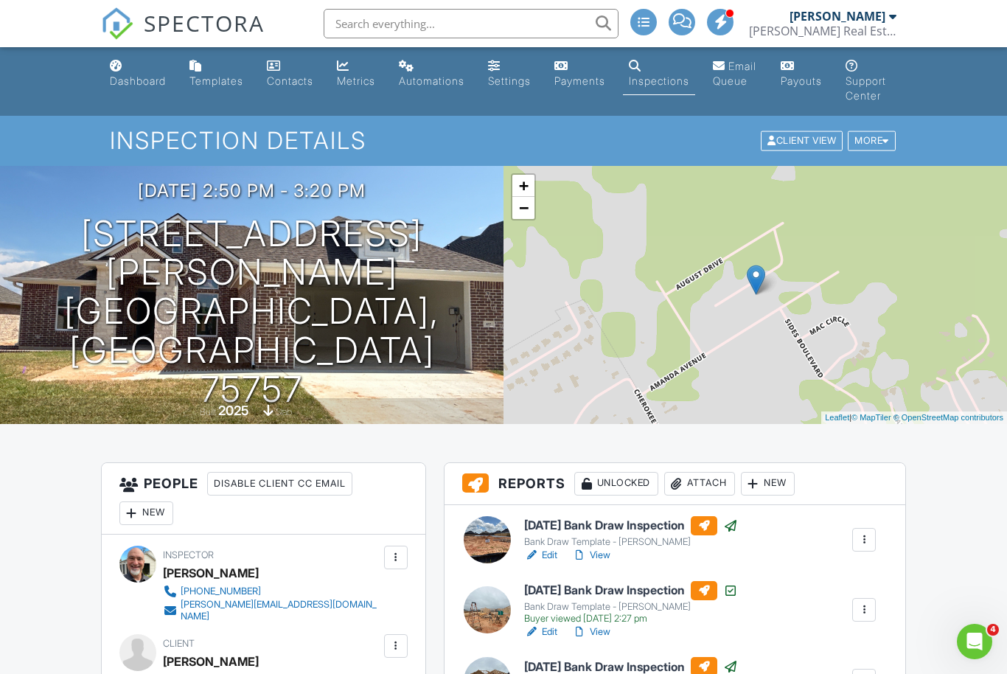
click at [769, 480] on div "New" at bounding box center [768, 484] width 54 height 24
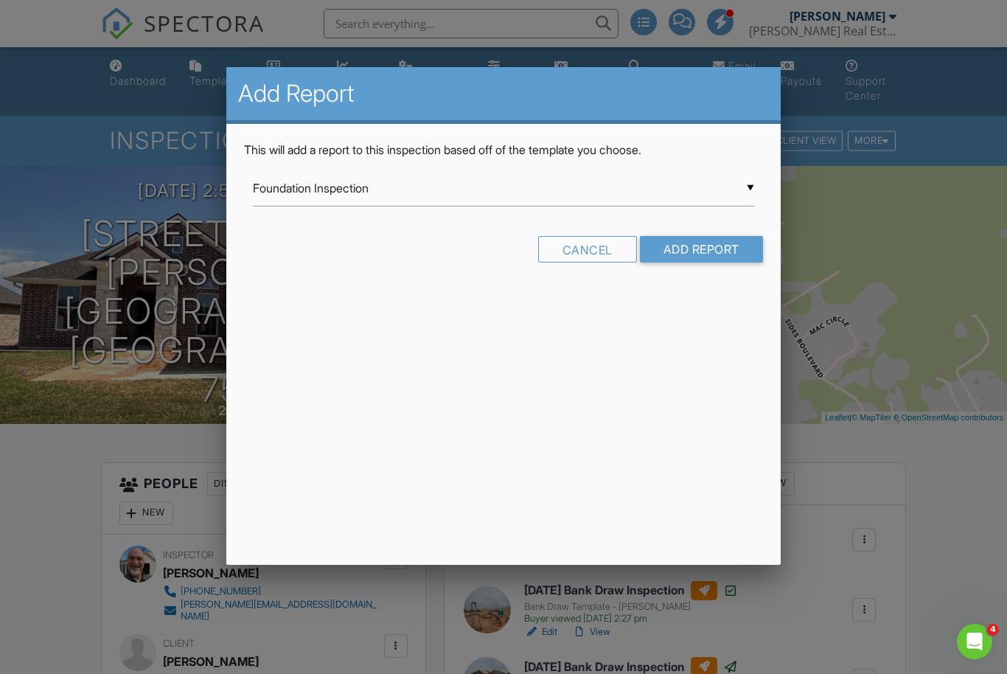
click at [461, 199] on div "▼ Foundation Inspection Foundation Inspection Guiding Light Master Report from …" at bounding box center [503, 188] width 500 height 36
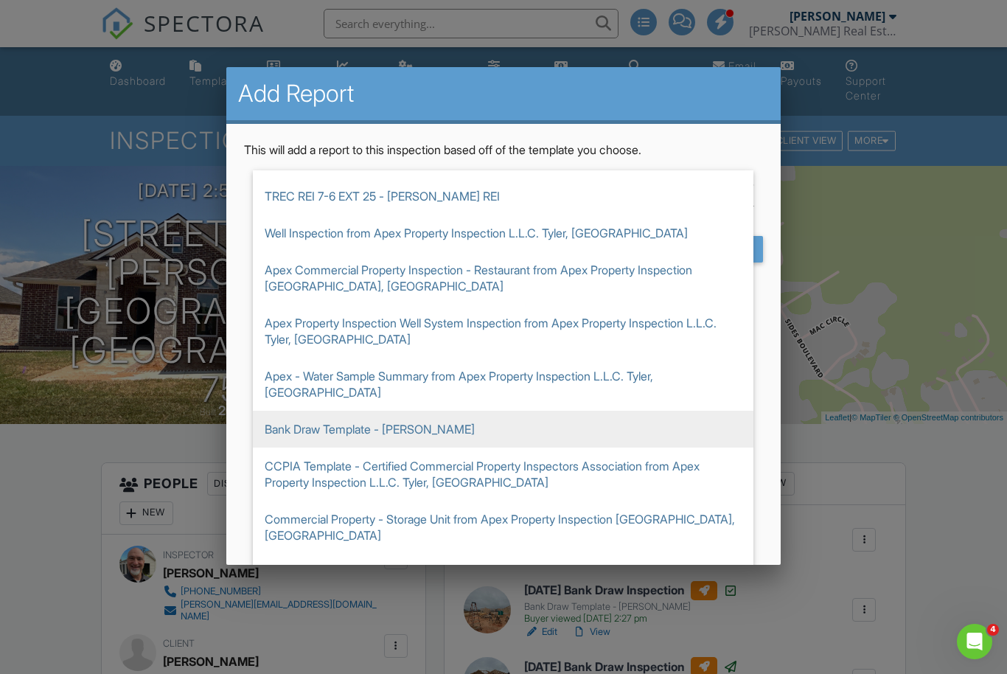
scroll to position [175, 0]
click at [362, 414] on span "Bank Draw Template - [PERSON_NAME]" at bounding box center [503, 430] width 500 height 37
type input "Bank Draw Template - [PERSON_NAME]"
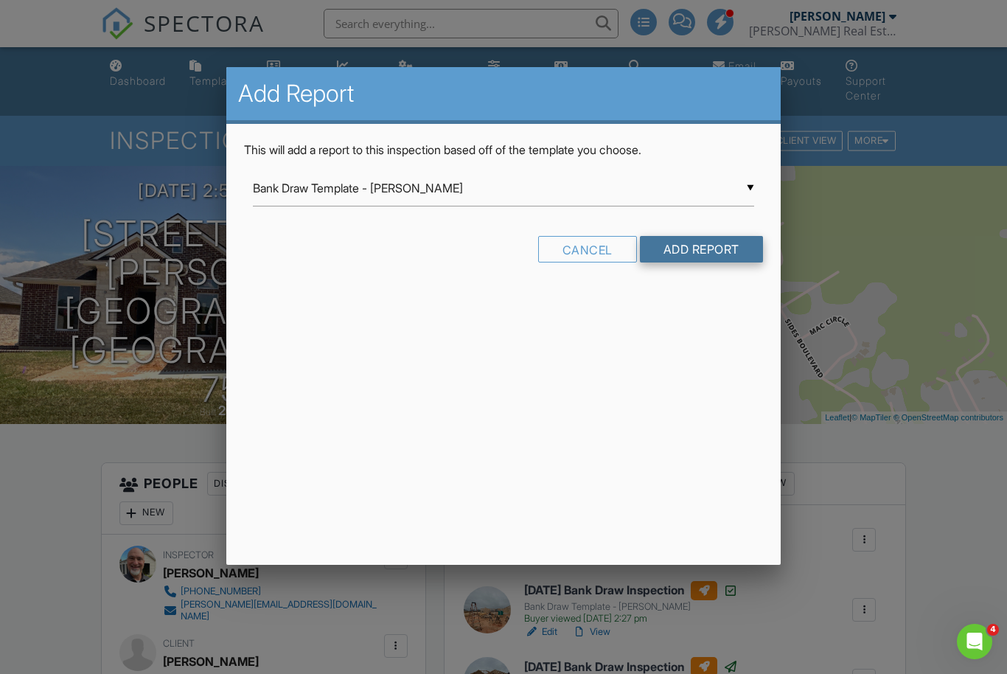
click at [713, 248] on input "Add Report" at bounding box center [701, 249] width 123 height 27
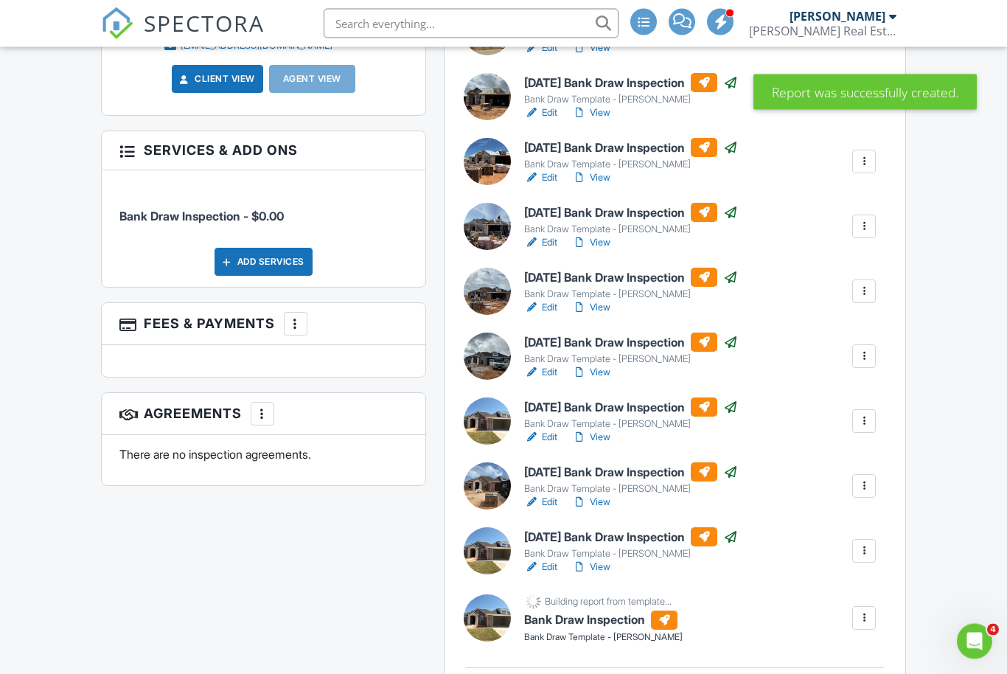
scroll to position [648, 0]
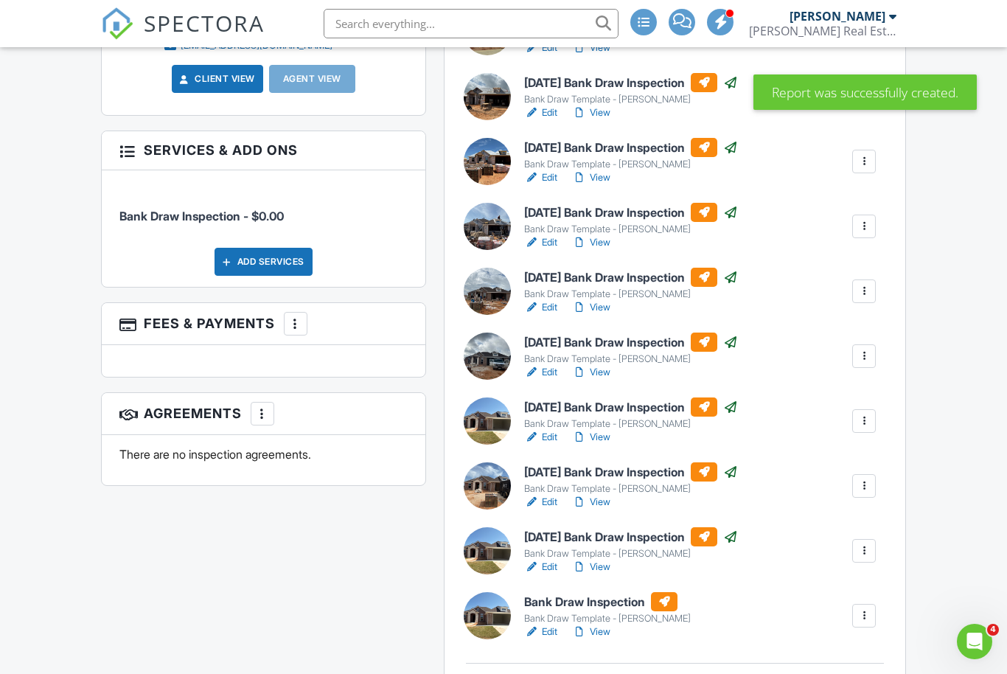
click at [579, 604] on h6 "Bank Draw Inspection" at bounding box center [607, 601] width 167 height 19
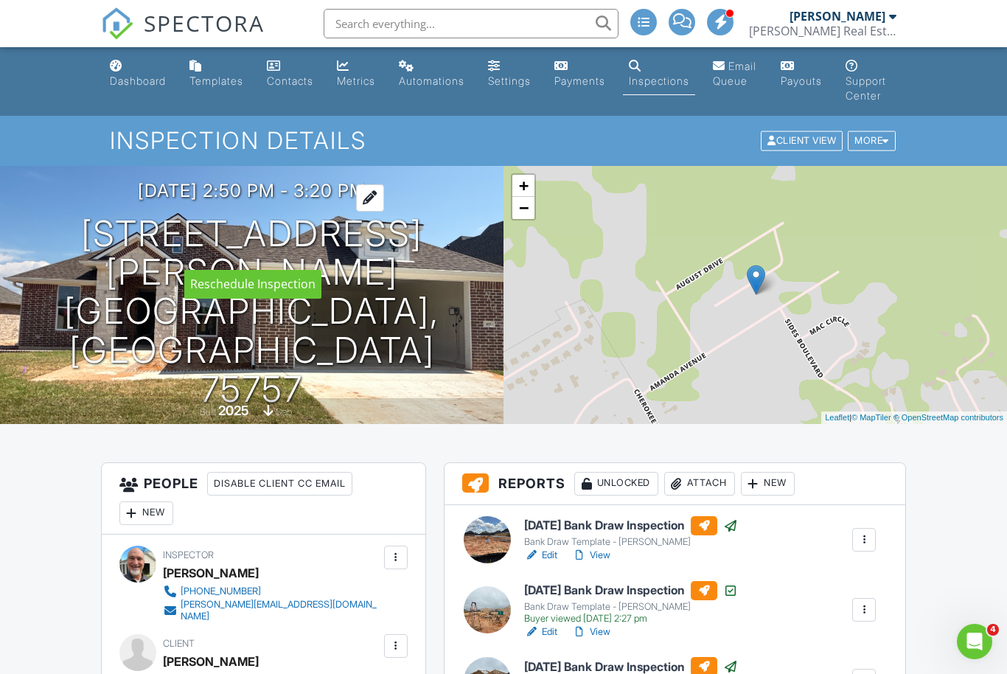
click at [211, 200] on h3 "[DATE] 2:50 pm - 3:20 pm" at bounding box center [252, 191] width 228 height 20
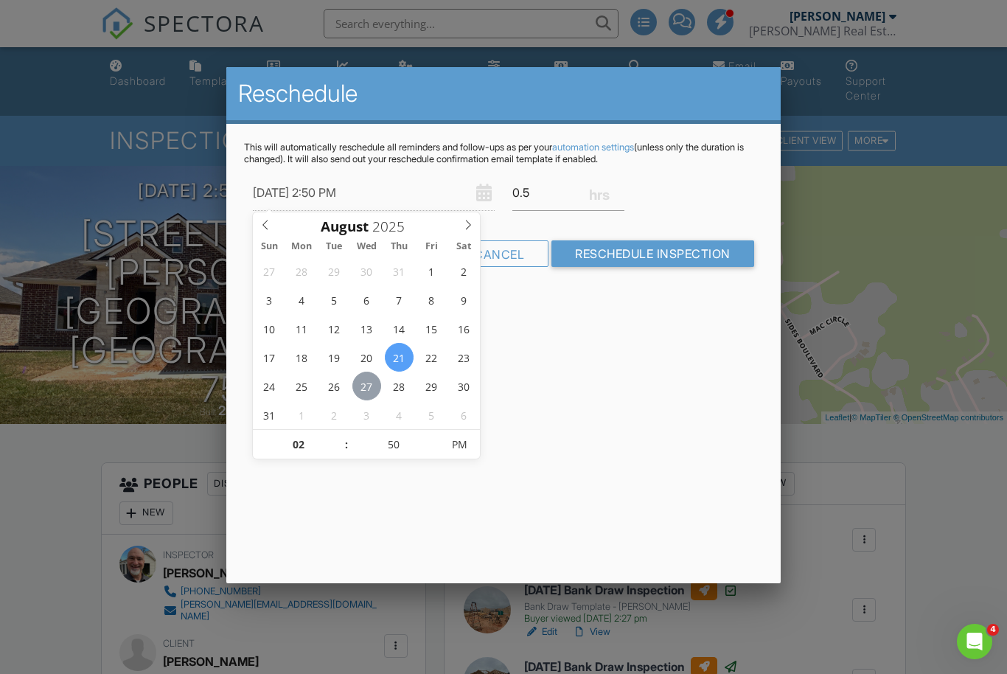
type input "08/27/2025 2:50 PM"
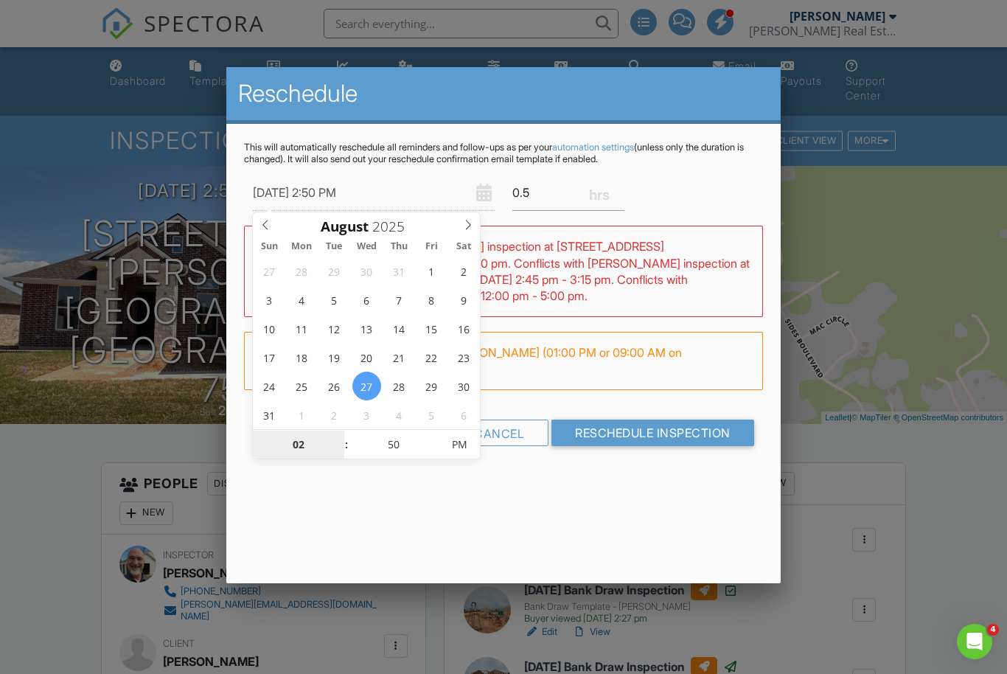
type input "03"
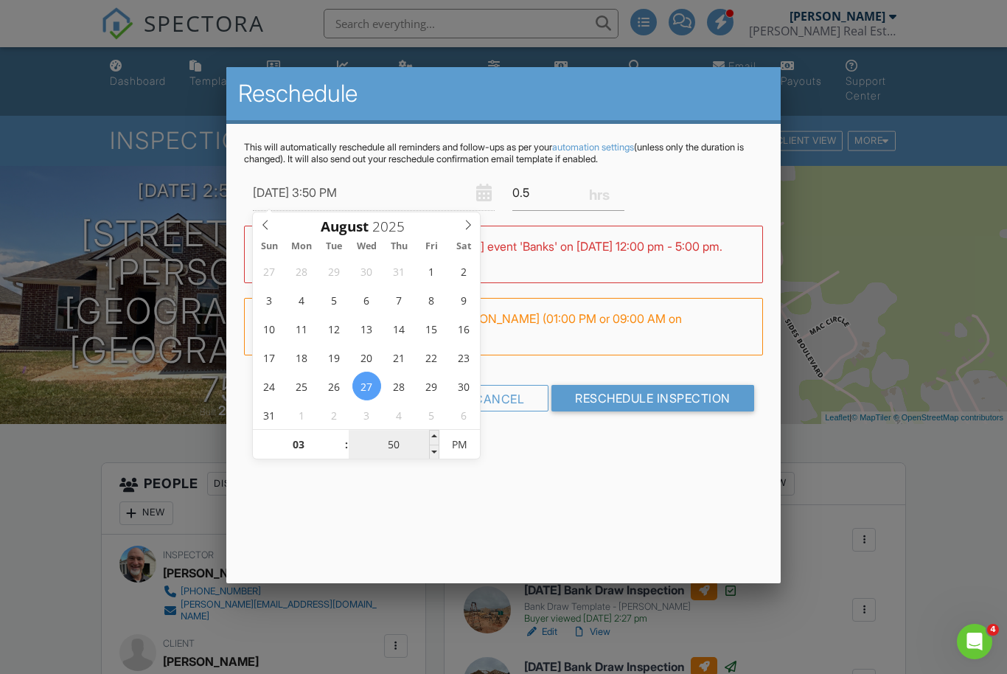
click at [412, 451] on input "50" at bounding box center [394, 444] width 91 height 29
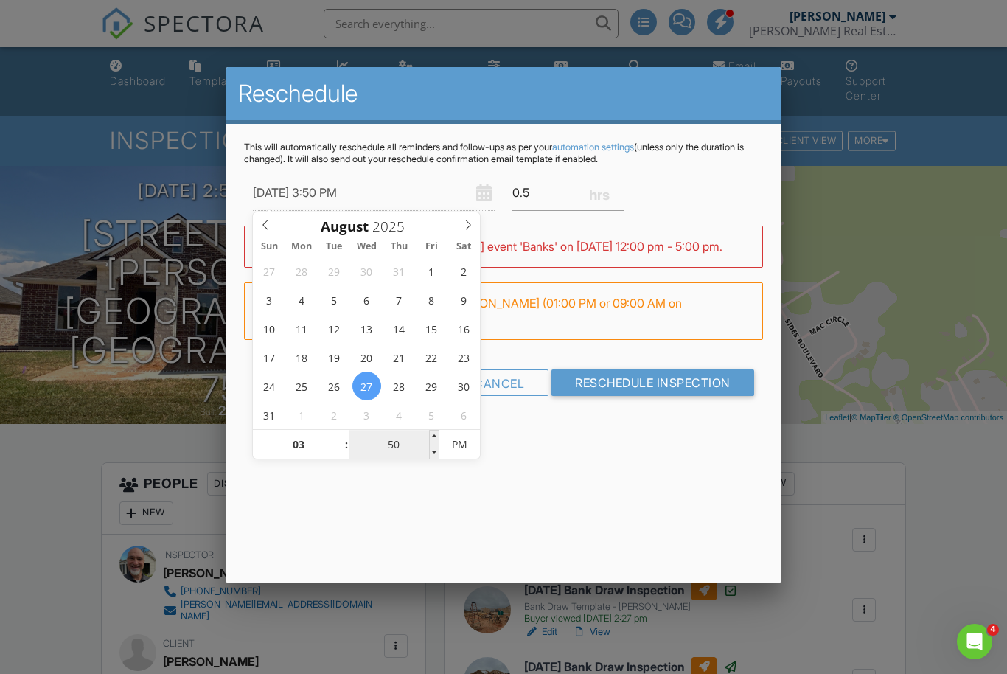
type input "[DATE] 3:00 PM"
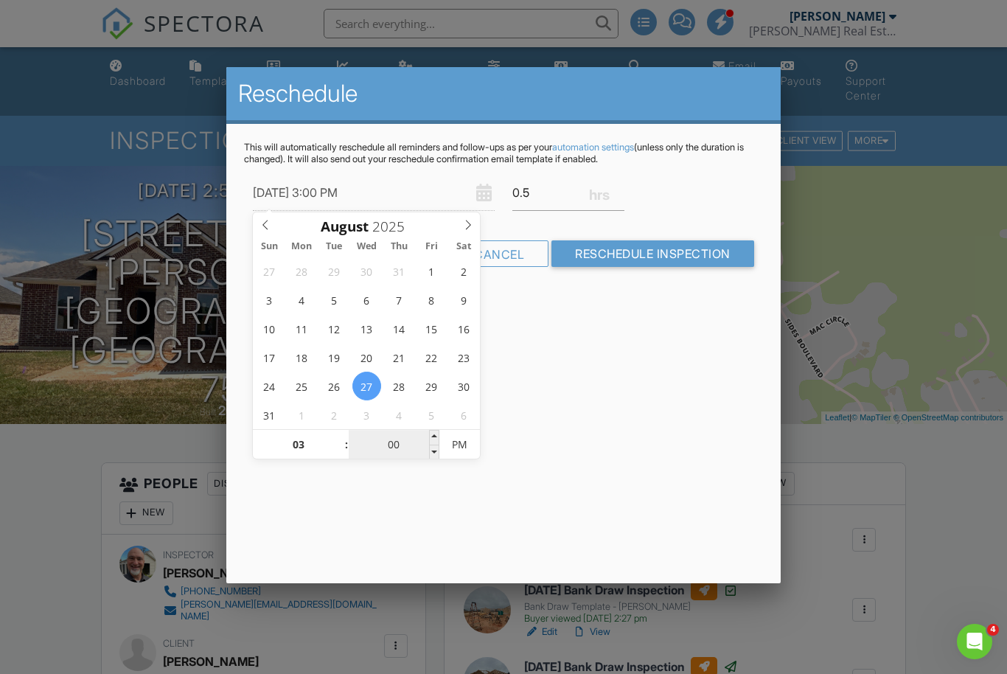
type input "00"
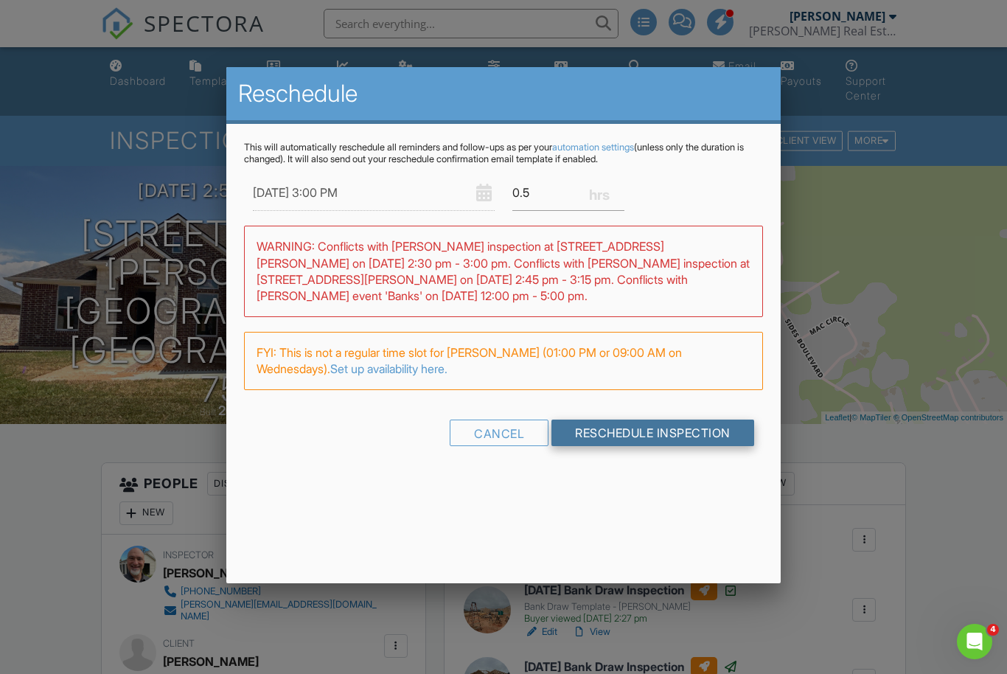
click at [663, 434] on input "Reschedule Inspection" at bounding box center [652, 432] width 203 height 27
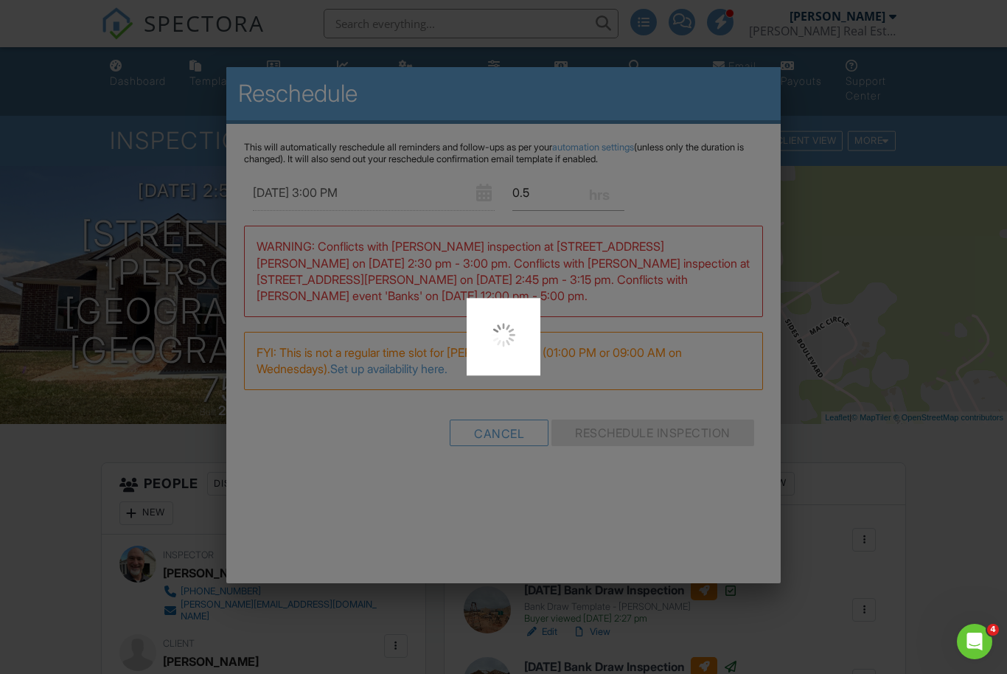
click at [658, 428] on div at bounding box center [503, 337] width 1007 height 674
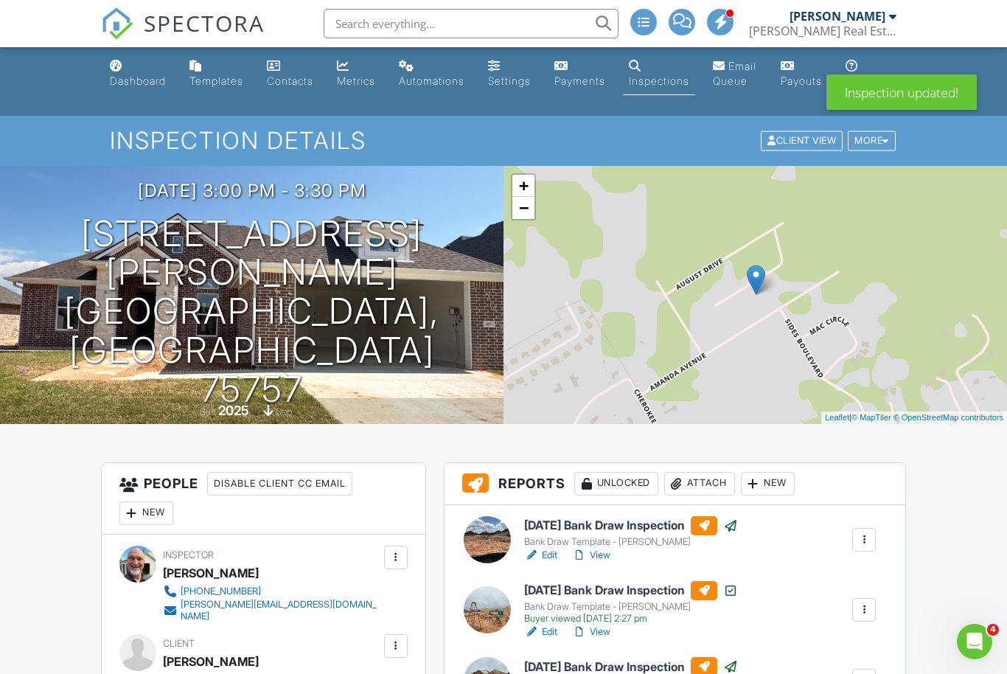
click at [478, 36] on input "text" at bounding box center [471, 23] width 295 height 29
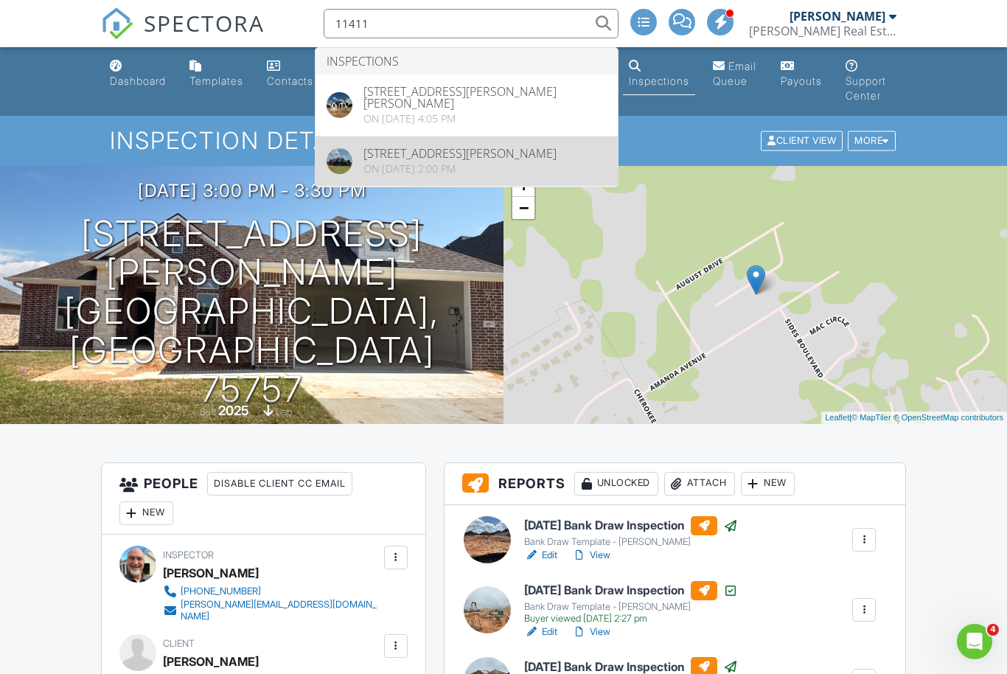
type input "11411"
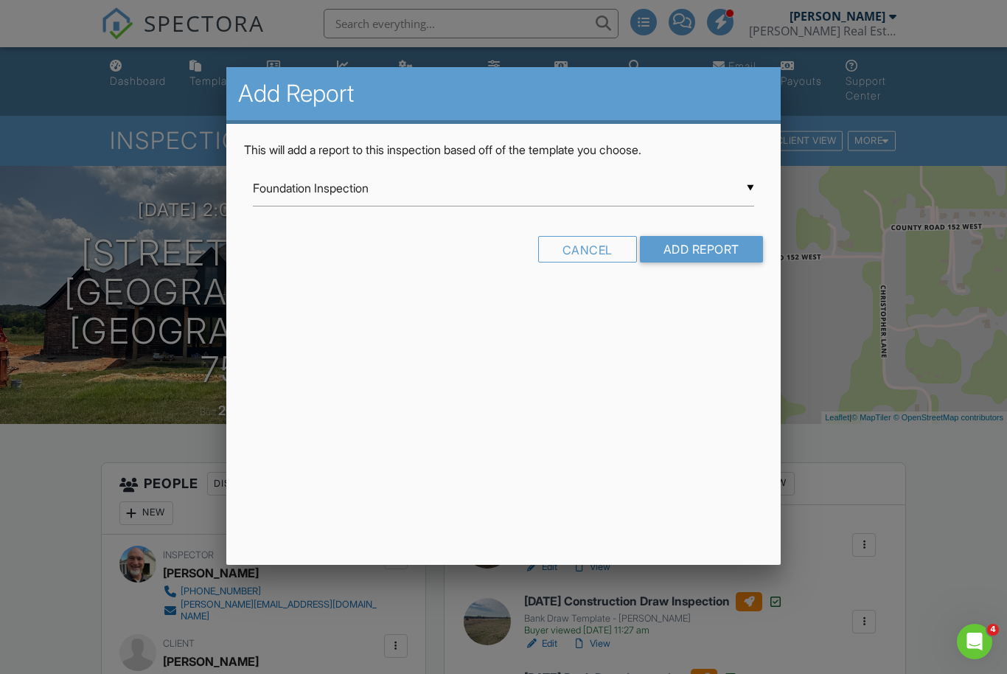
click at [475, 191] on input "Foundation Inspection" at bounding box center [503, 188] width 500 height 36
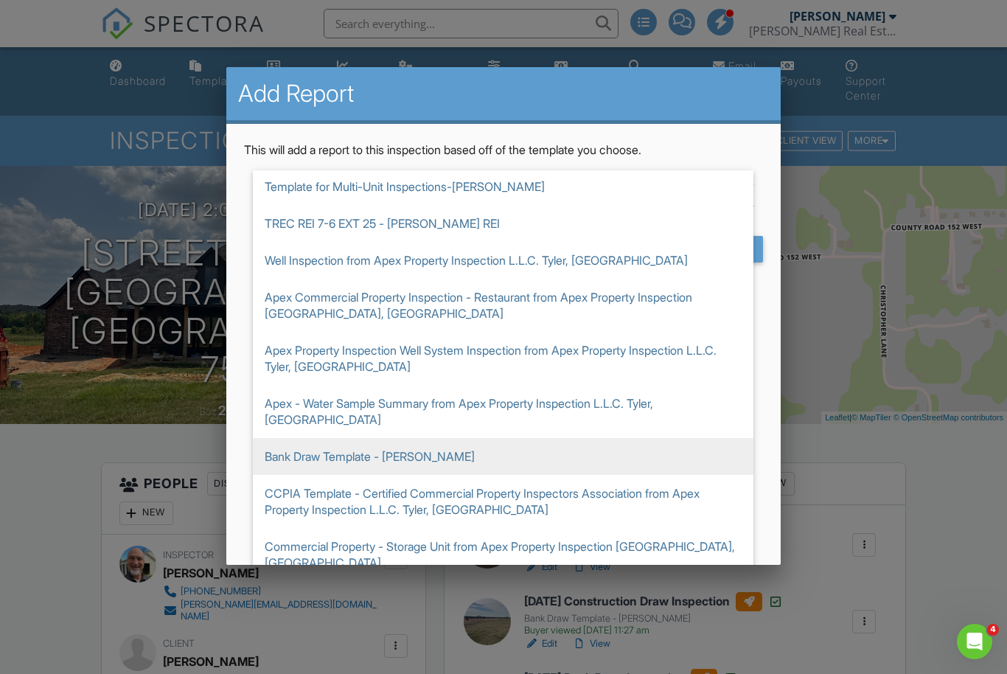
click at [368, 438] on span "Bank Draw Template - [PERSON_NAME]" at bounding box center [503, 456] width 500 height 37
type input "Bank Draw Template - [PERSON_NAME]"
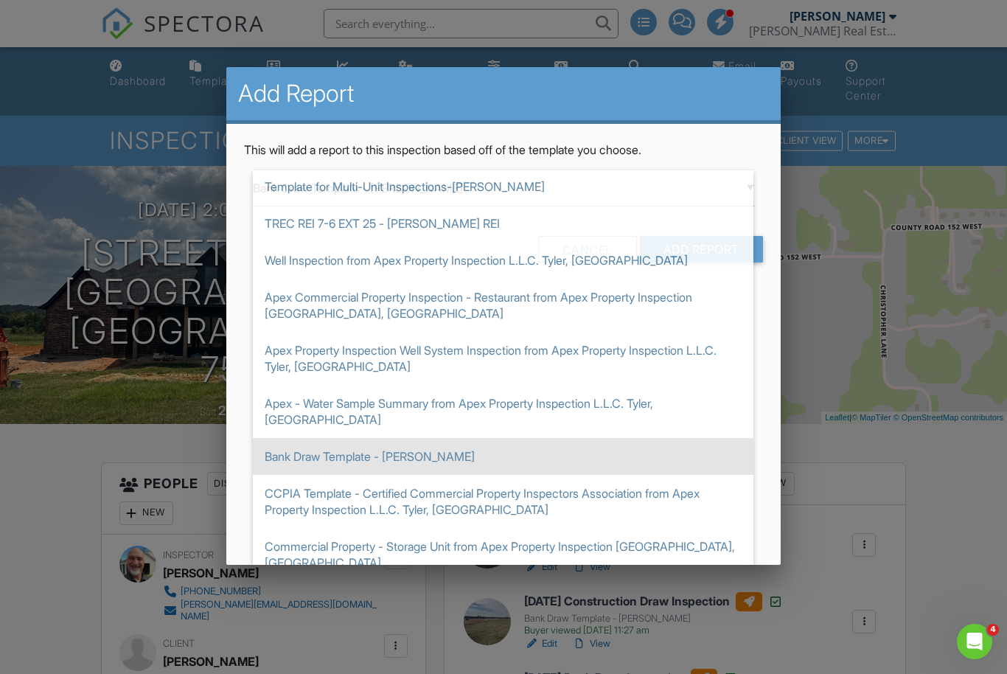
scroll to position [175, 0]
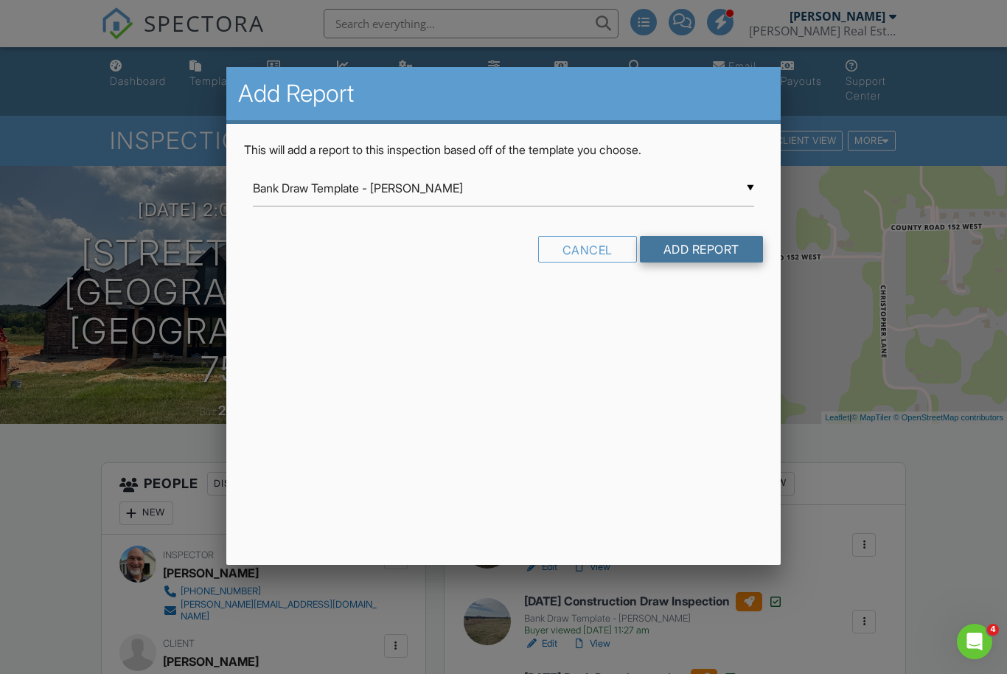
click at [724, 251] on input "Add Report" at bounding box center [701, 249] width 123 height 27
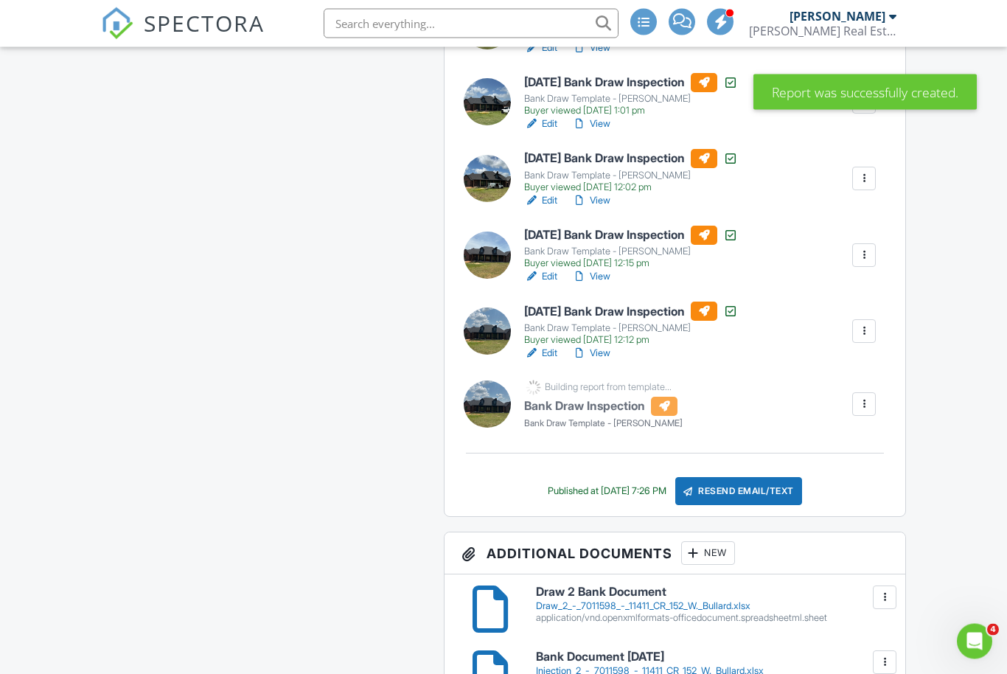
scroll to position [1588, 0]
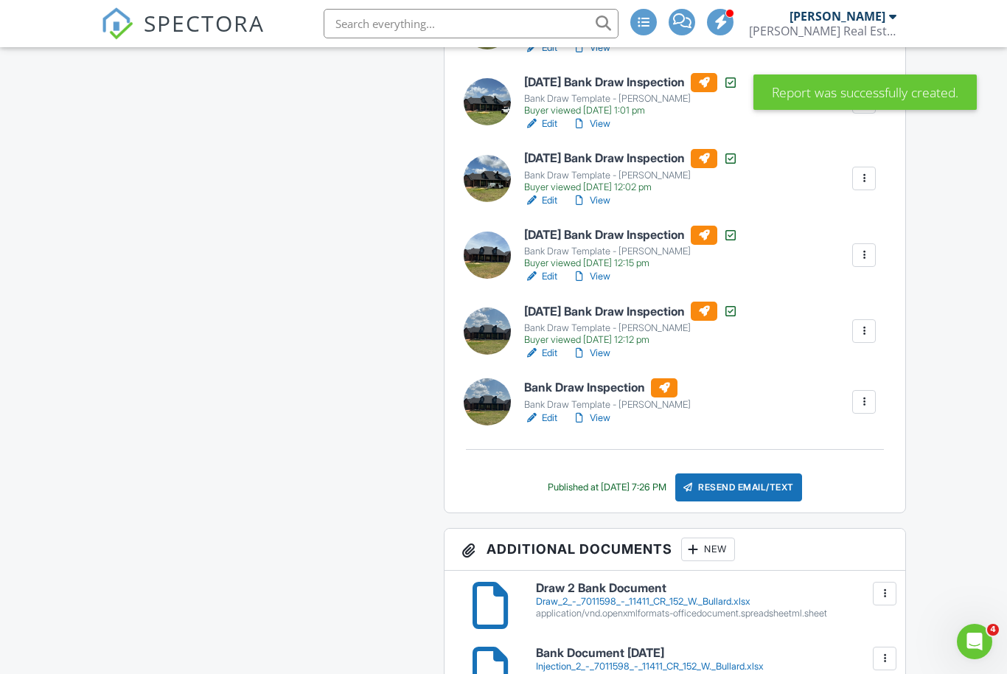
click at [606, 402] on div "Bank Draw Template - [PERSON_NAME]" at bounding box center [607, 405] width 167 height 12
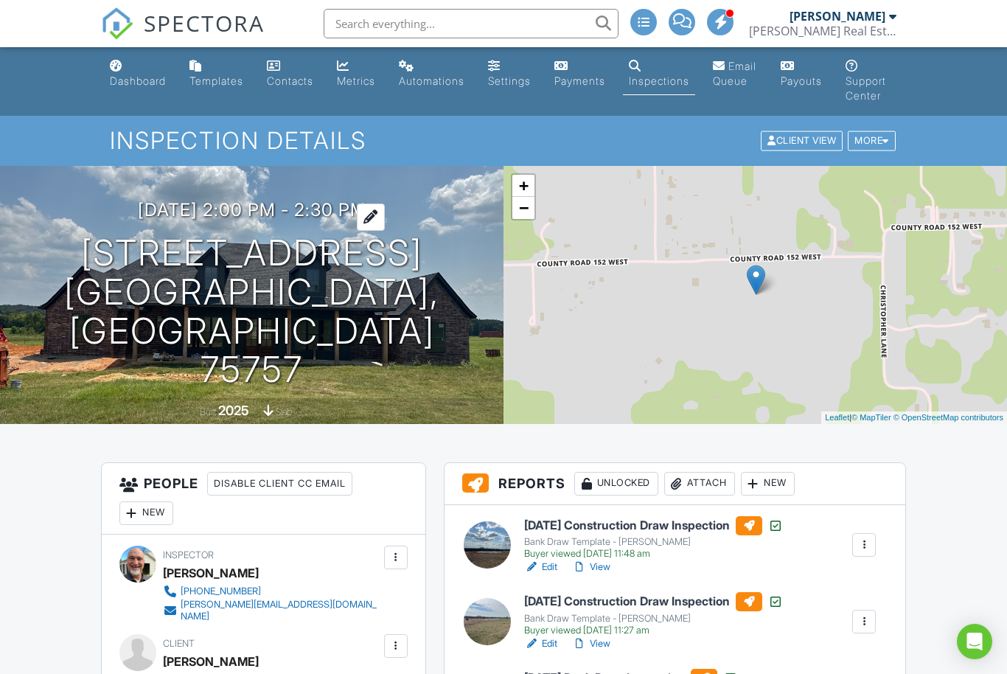
click at [239, 220] on h3 "[DATE] 2:00 pm - 2:30 pm" at bounding box center [252, 210] width 228 height 20
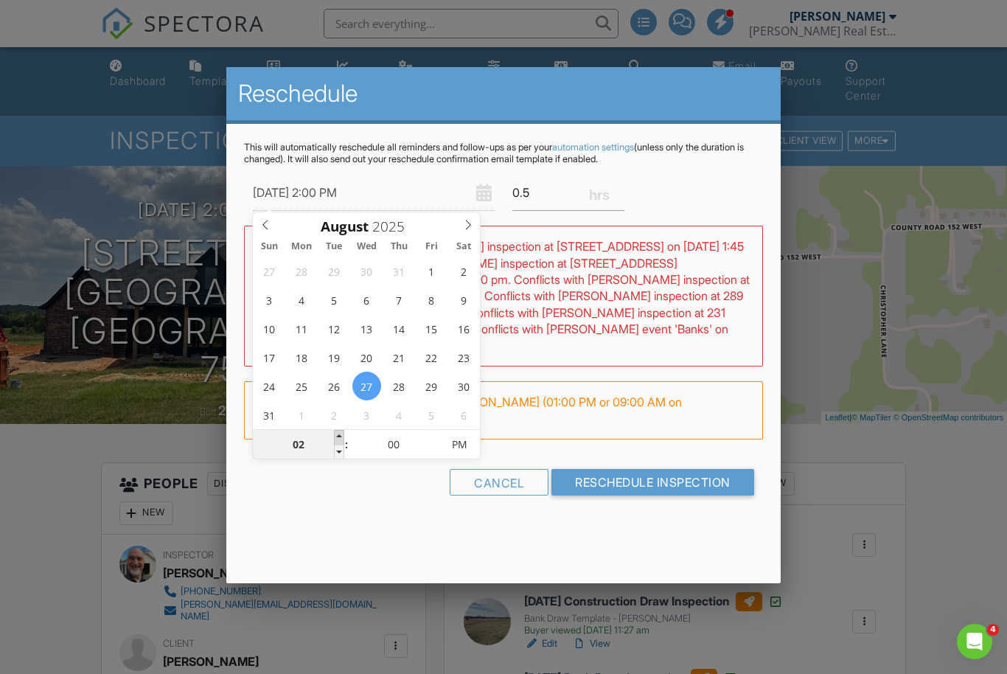
type input "08/27/2025 3:00 PM"
type input "03"
click at [341, 436] on span at bounding box center [339, 437] width 10 height 15
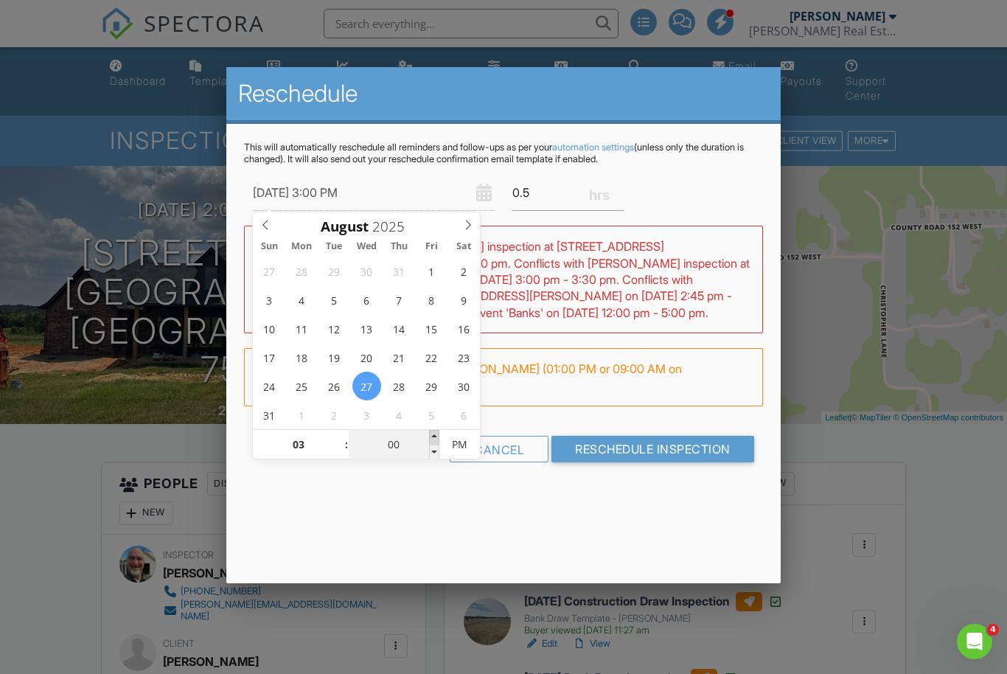
type input "08/27/2025 3:05 PM"
type input "05"
click at [433, 436] on span at bounding box center [434, 437] width 10 height 15
type input "08/27/2025 3:10 PM"
type input "10"
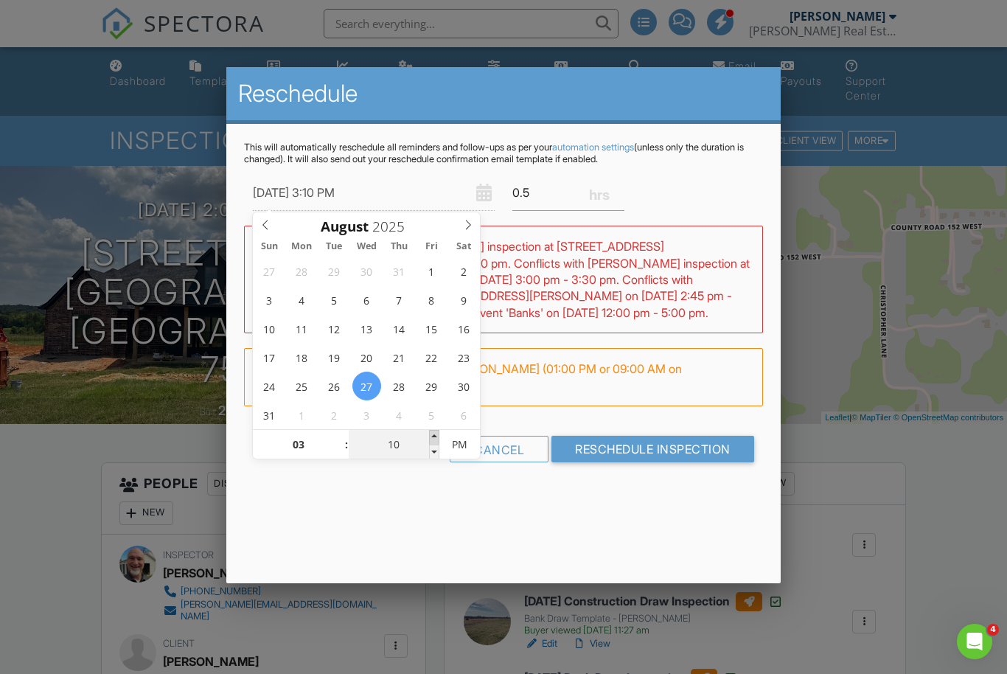
click at [433, 436] on span at bounding box center [434, 437] width 10 height 15
type input "08/27/2025 3:15 PM"
type input "15"
click at [433, 436] on span at bounding box center [434, 437] width 10 height 15
type input "08/27/2025 3:20 PM"
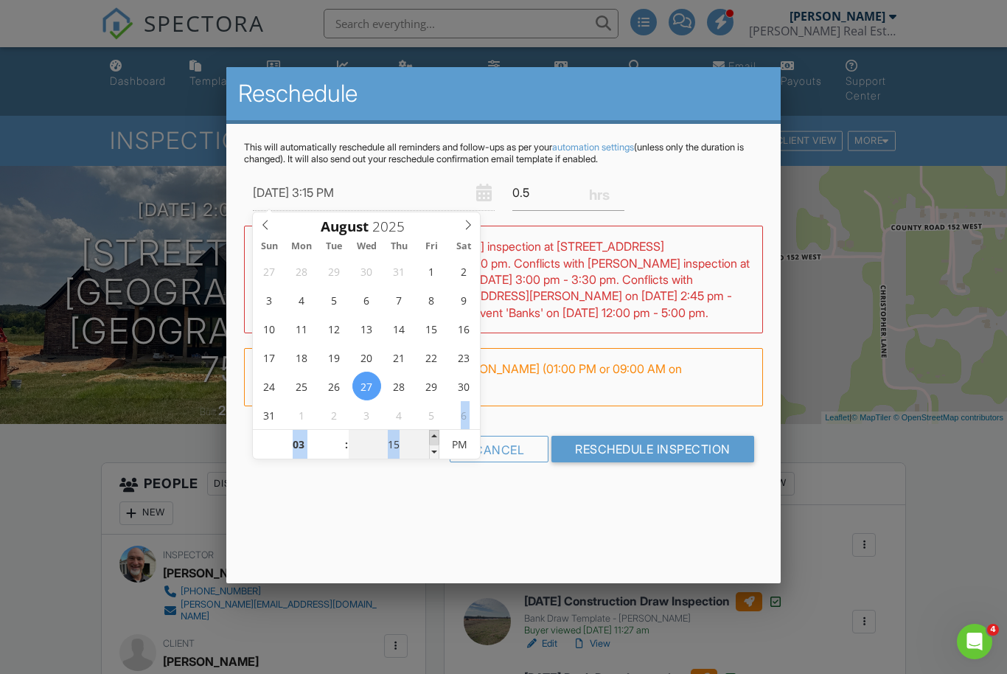
type input "20"
click at [433, 436] on span at bounding box center [434, 437] width 10 height 15
type input "08/27/2025 3:25 PM"
type input "25"
click at [433, 436] on span at bounding box center [434, 437] width 10 height 15
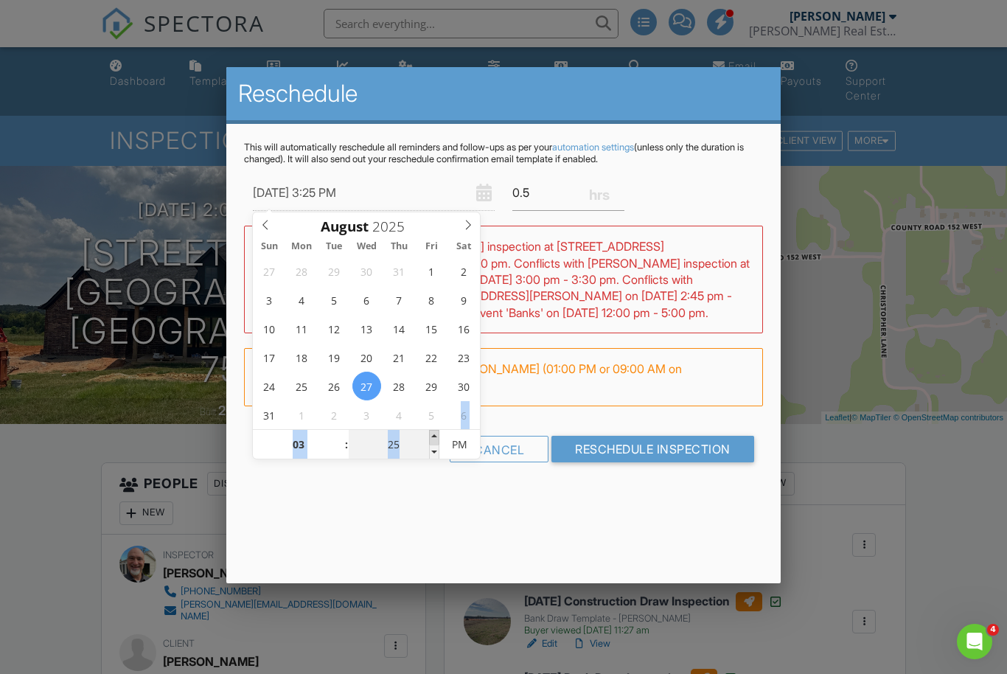
type input "08/27/2025 3:30 PM"
type input "30"
click at [433, 436] on span at bounding box center [434, 437] width 10 height 15
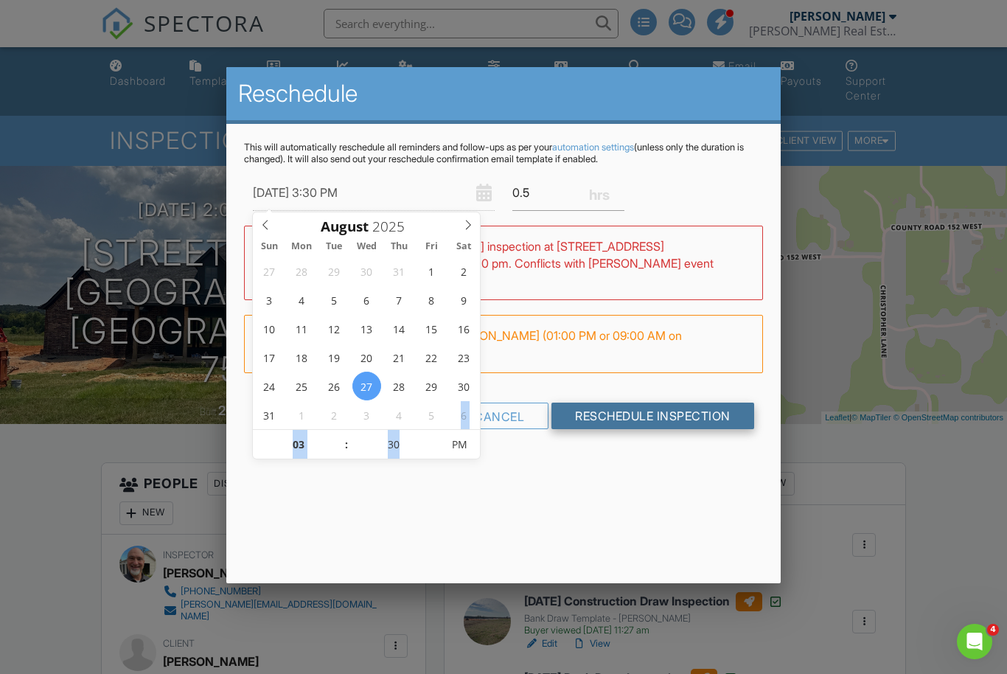
click at [654, 415] on input "Reschedule Inspection" at bounding box center [652, 415] width 203 height 27
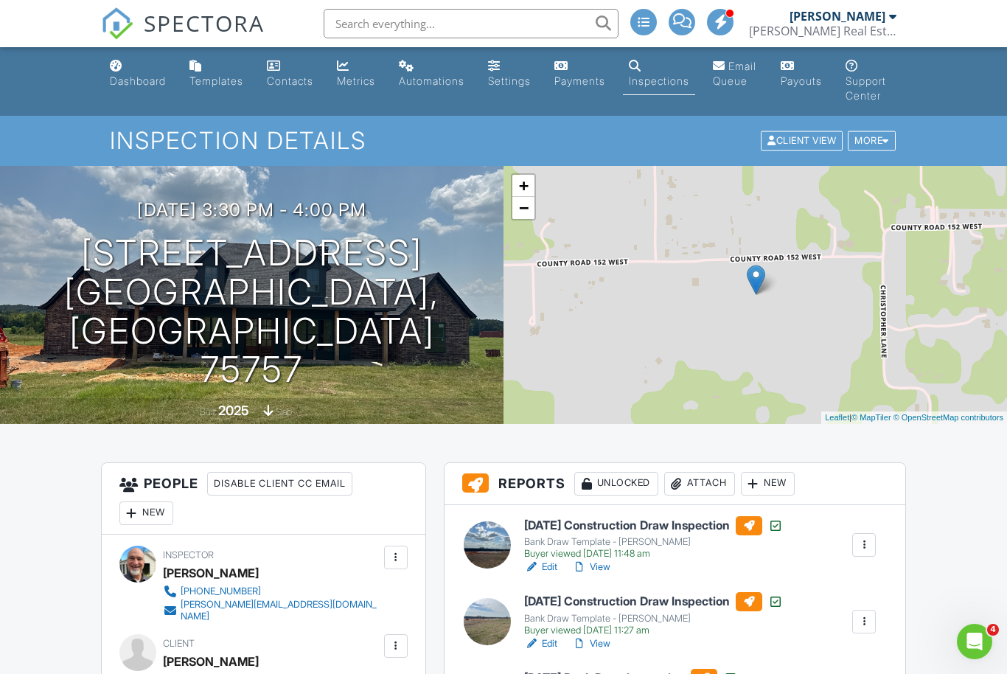
click at [494, 23] on input "text" at bounding box center [471, 23] width 295 height 29
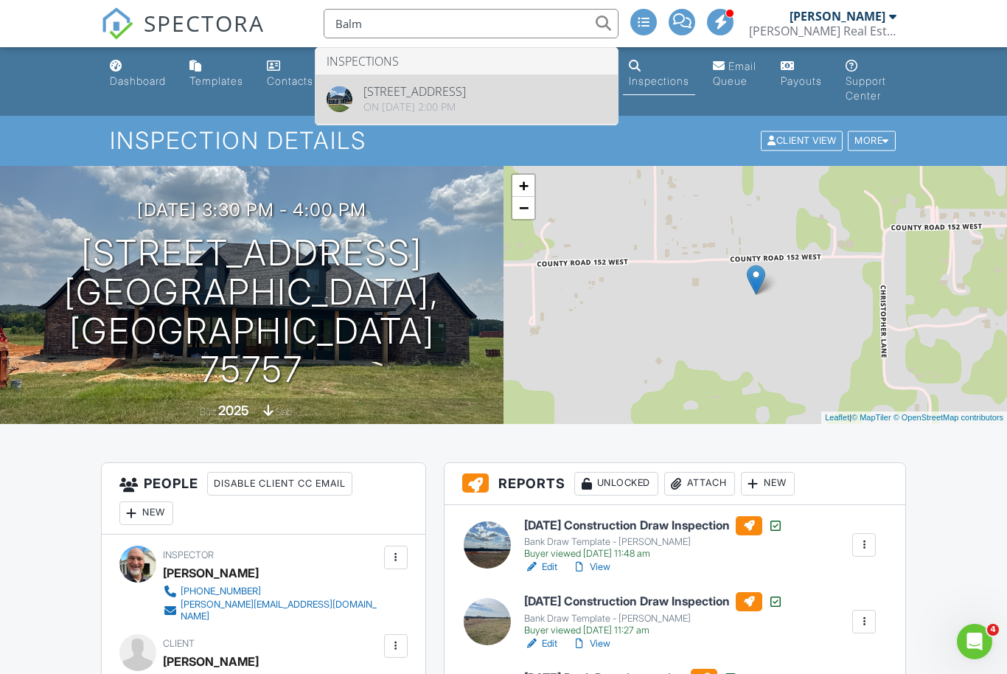
type input "Balm"
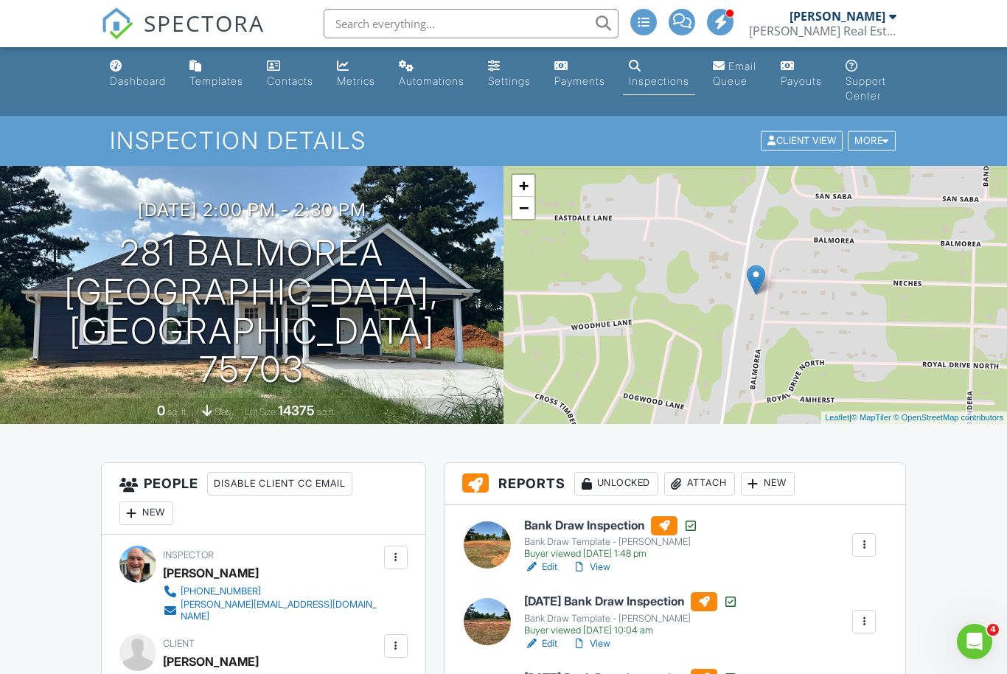
click at [771, 486] on div "New" at bounding box center [768, 484] width 54 height 24
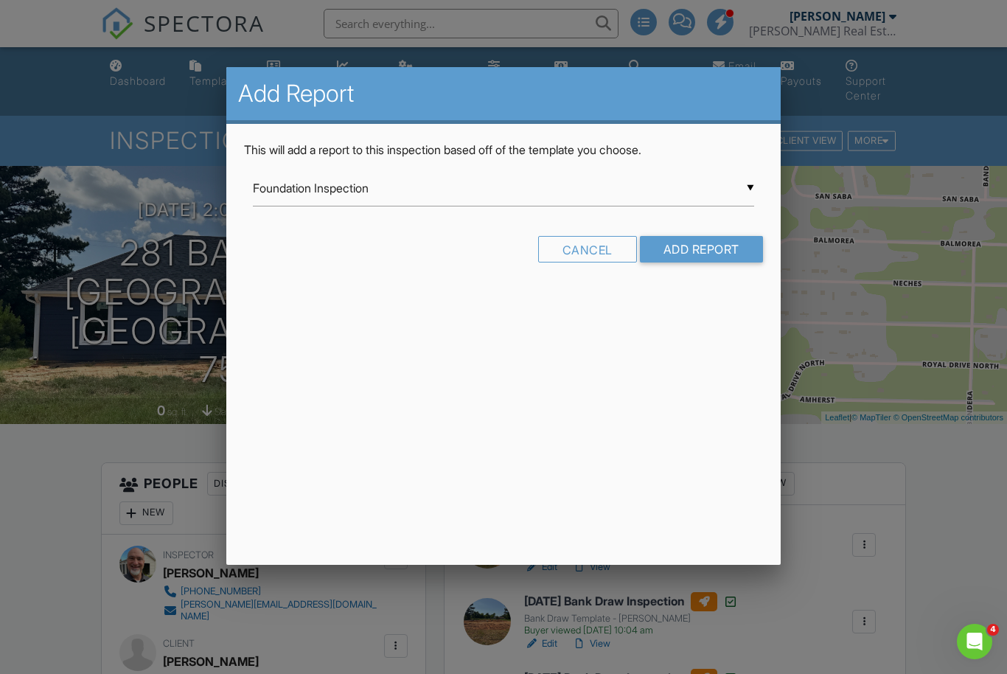
click at [424, 194] on div "▼ Foundation Inspection Foundation Inspection Guiding Light Master Report from …" at bounding box center [503, 188] width 500 height 36
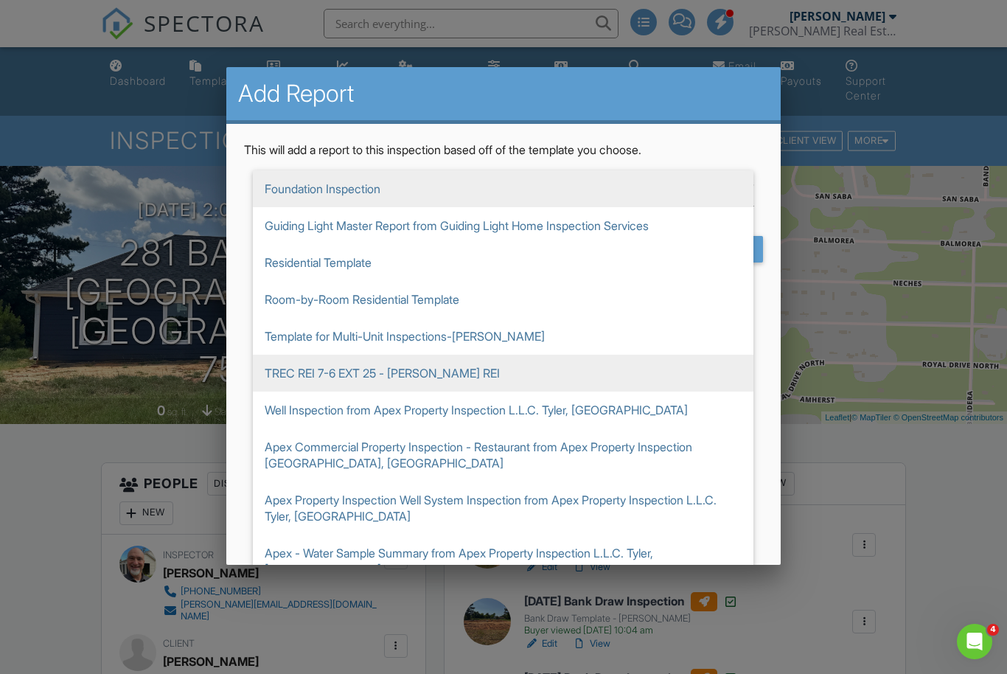
scroll to position [71, 0]
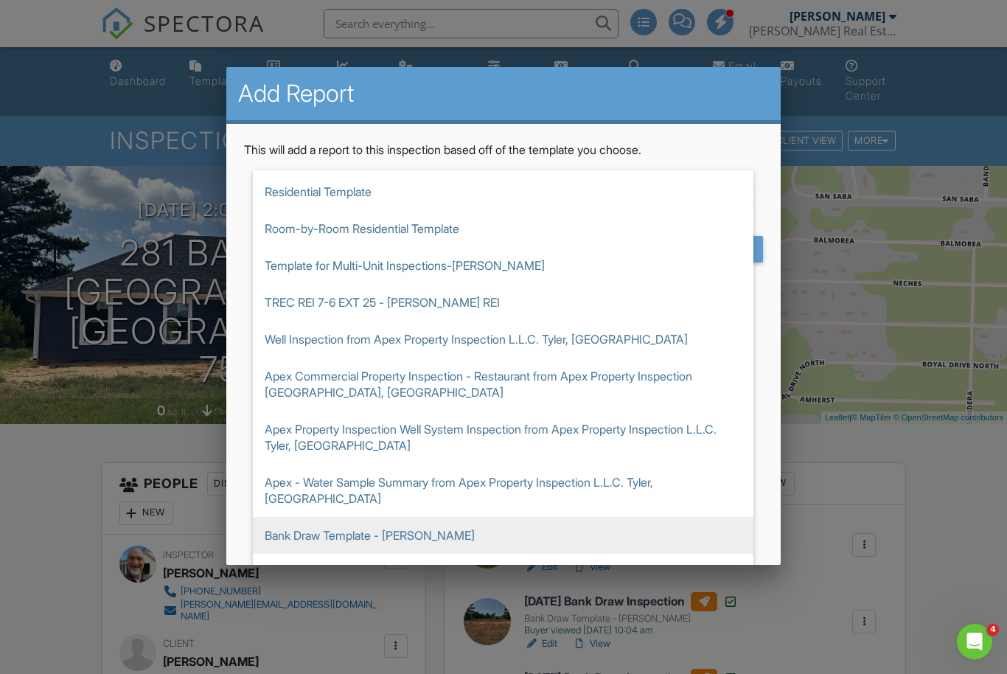
click at [376, 523] on span "Bank Draw Template - [PERSON_NAME]" at bounding box center [503, 535] width 500 height 37
type input "Bank Draw Template - [PERSON_NAME]"
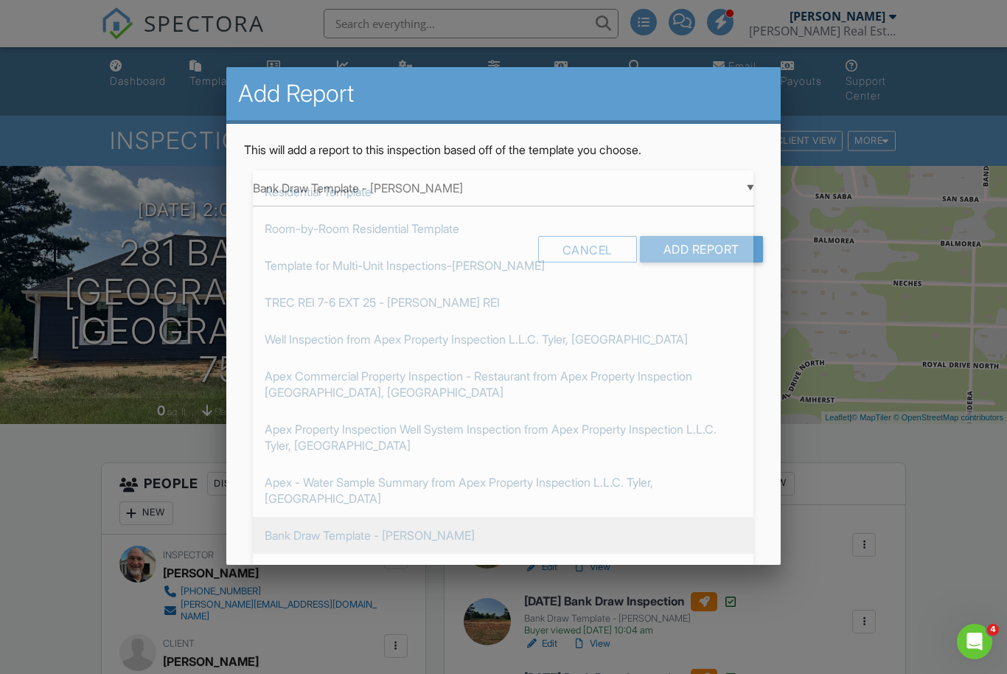
scroll to position [175, 0]
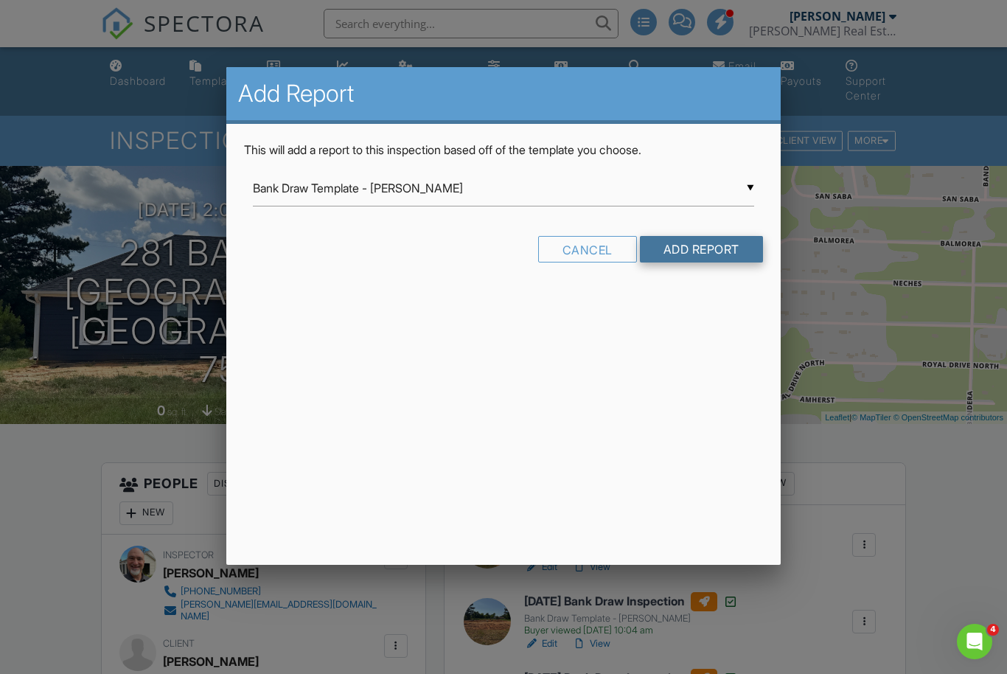
click at [710, 251] on input "Add Report" at bounding box center [701, 249] width 123 height 27
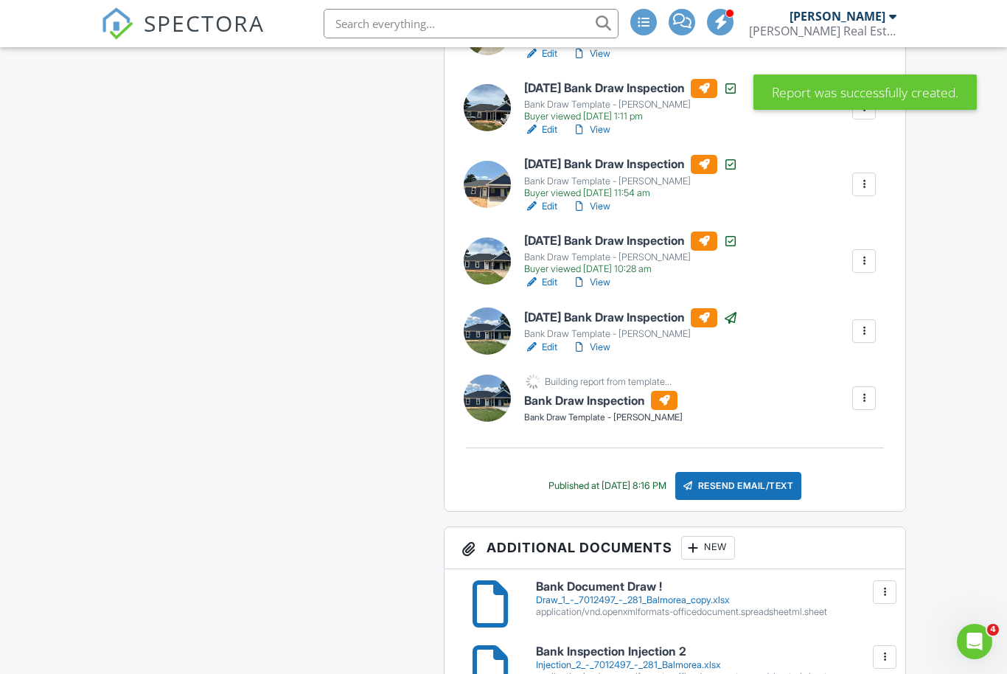
scroll to position [1247, 0]
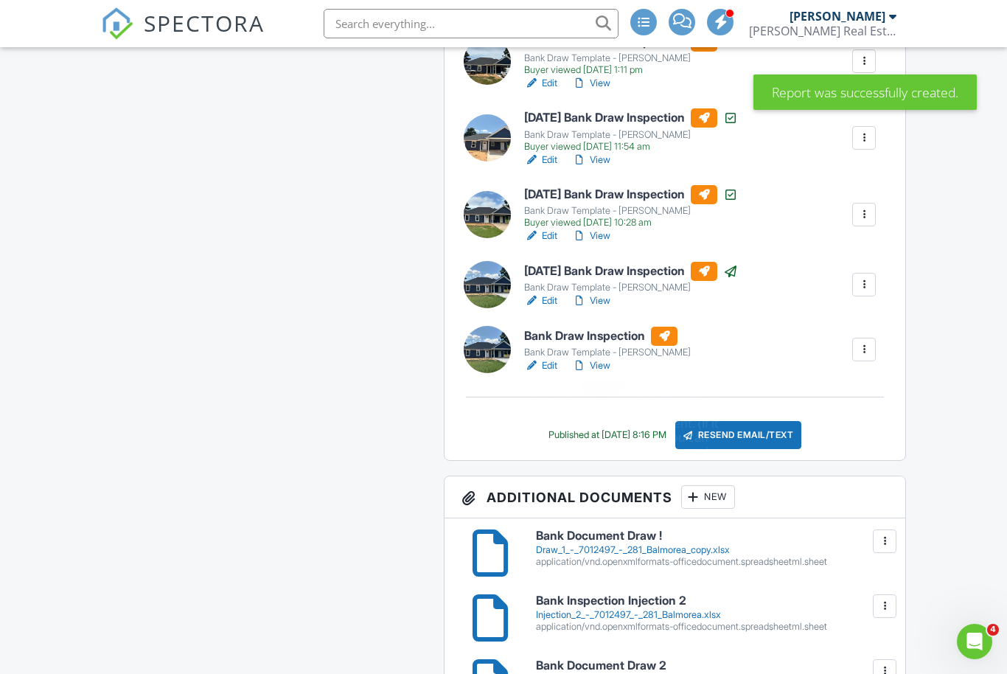
click at [573, 336] on h6 "Bank Draw Inspection" at bounding box center [607, 335] width 167 height 19
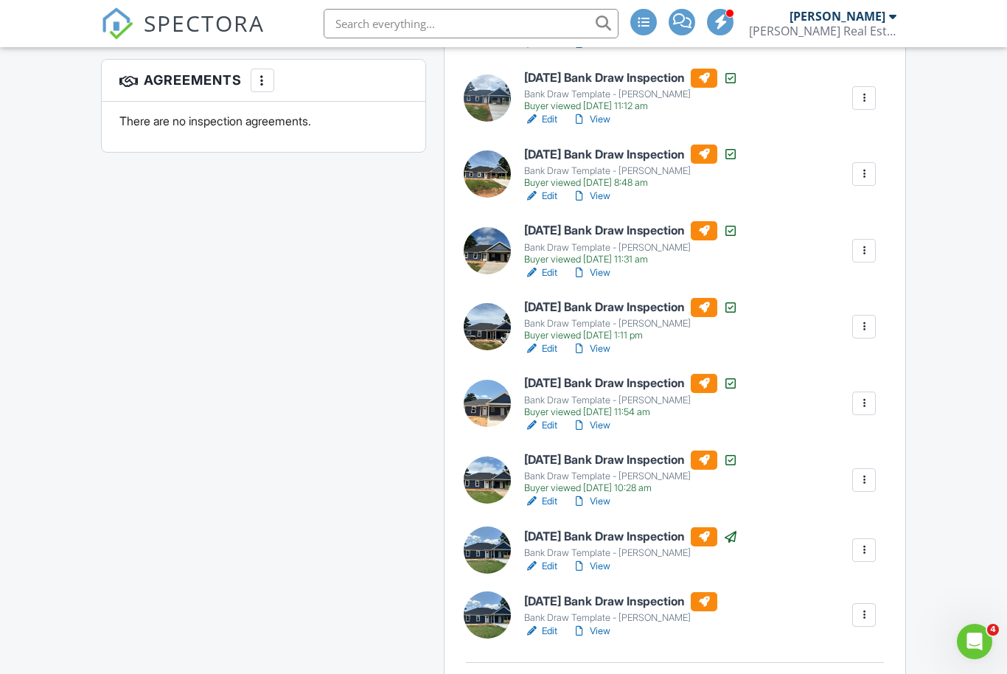
click at [601, 603] on h6 "August 27, 2025 Bank Draw Inspection" at bounding box center [620, 601] width 193 height 19
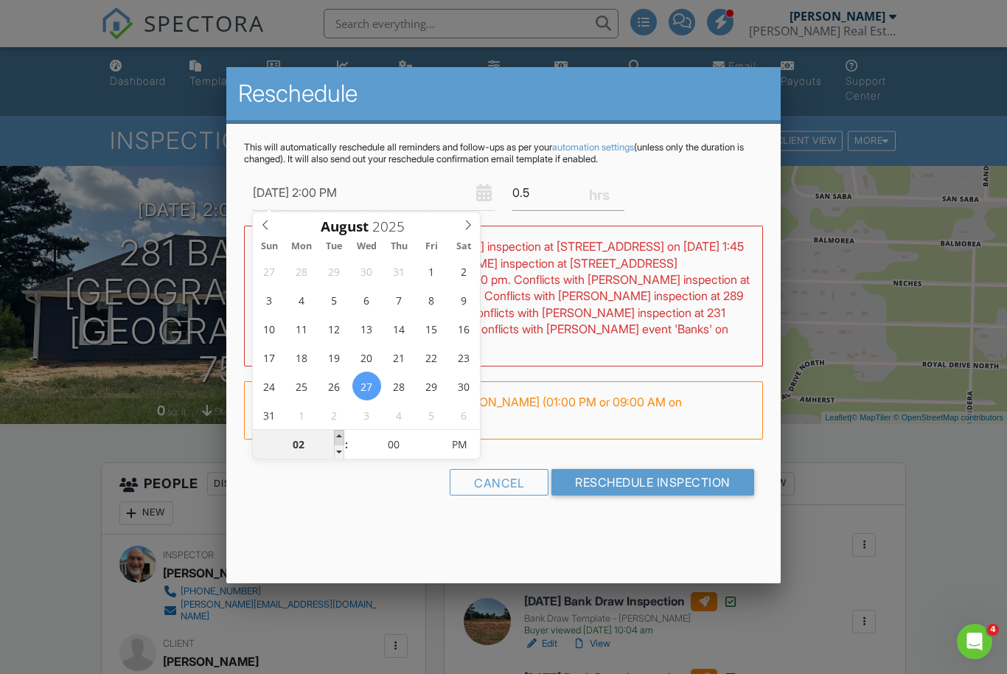
type input "08/27/2025 3:00 PM"
type input "03"
click at [338, 436] on span at bounding box center [339, 437] width 10 height 15
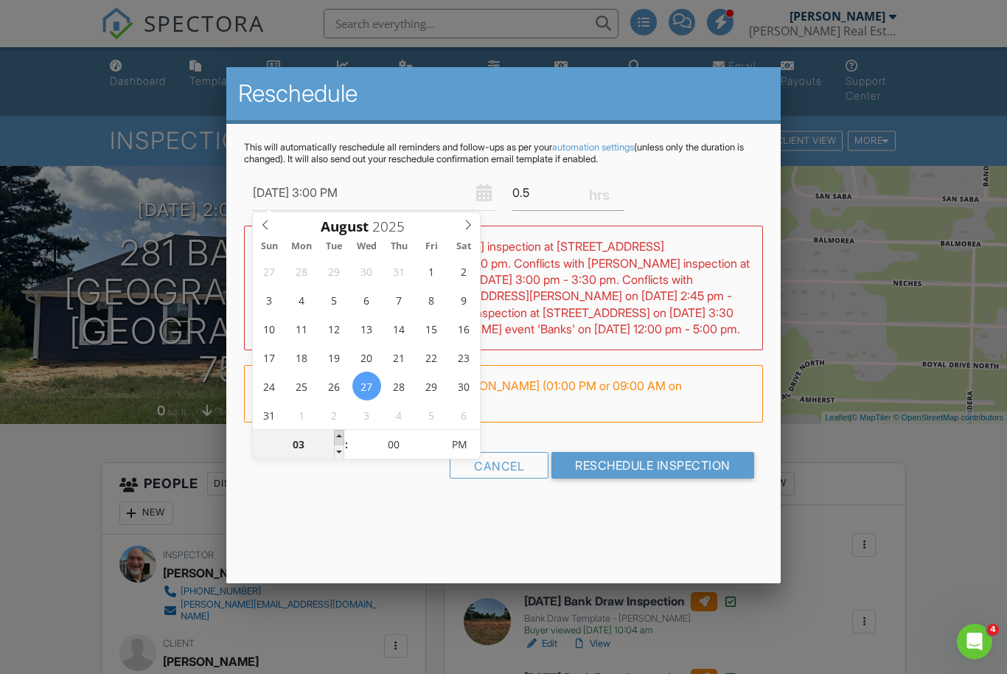
type input "[DATE] 4:00 PM"
type input "04"
click at [338, 436] on span at bounding box center [339, 437] width 10 height 15
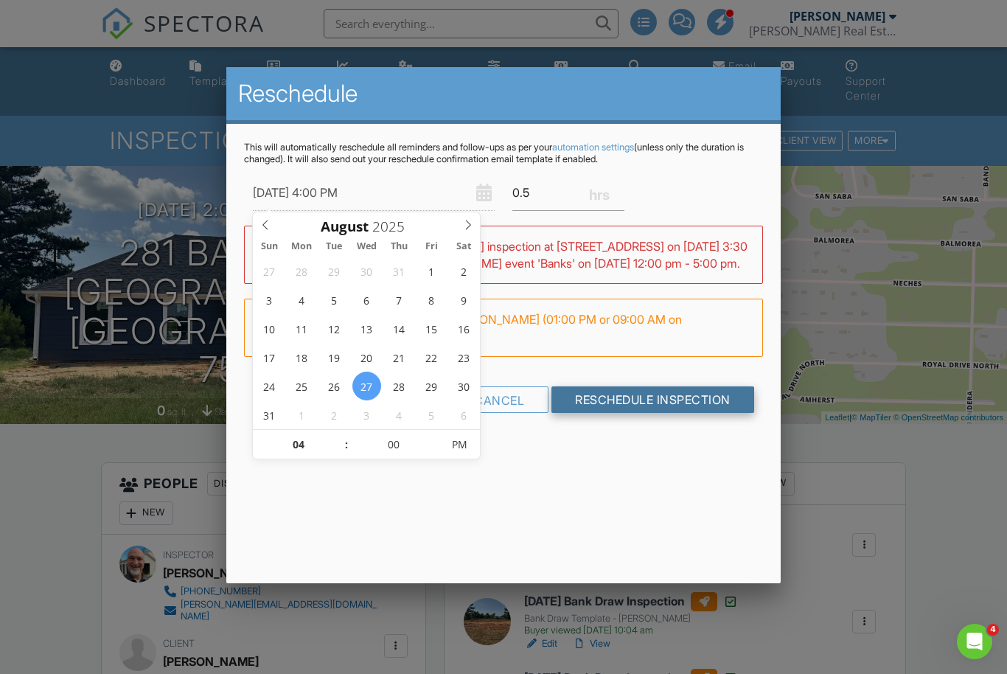
click at [647, 413] on input "Reschedule Inspection" at bounding box center [652, 399] width 203 height 27
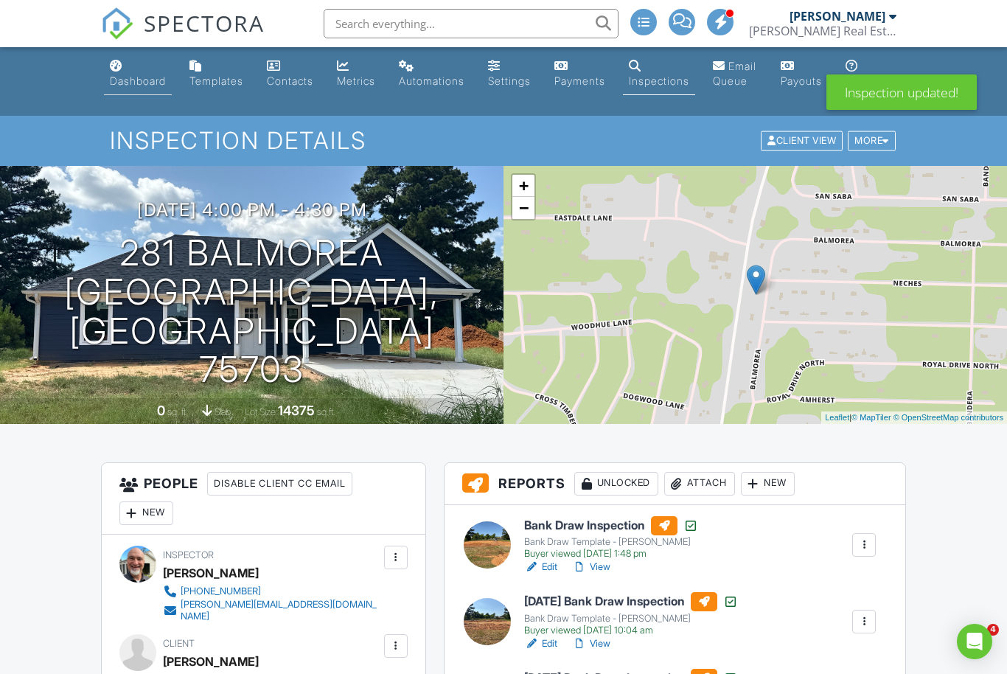
click at [136, 78] on div "Dashboard" at bounding box center [138, 80] width 56 height 13
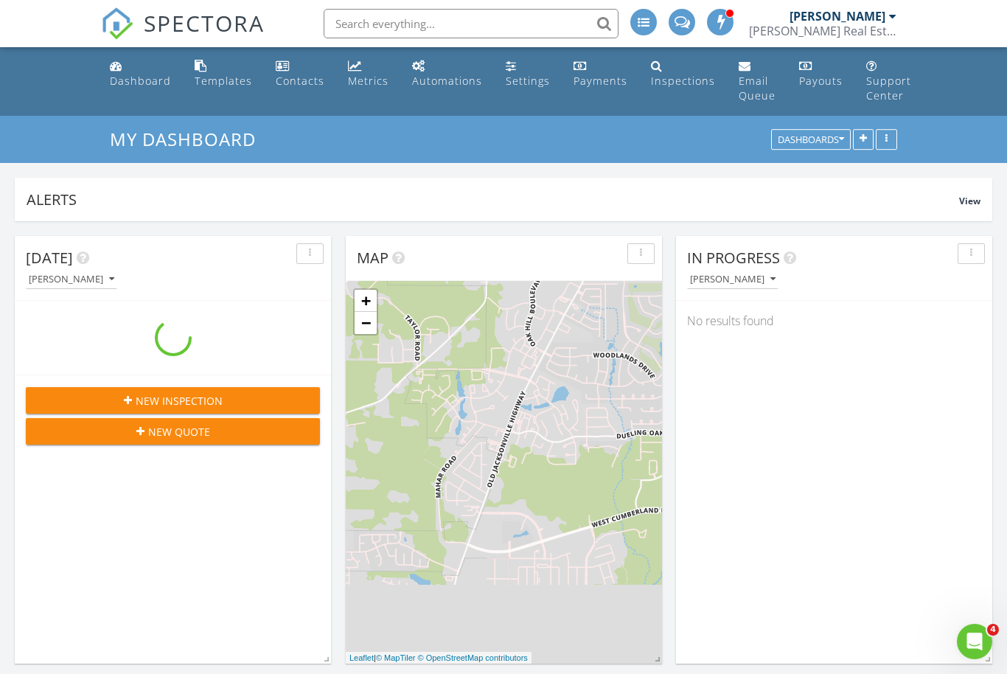
scroll to position [1342, 1007]
